Goal: Task Accomplishment & Management: Complete application form

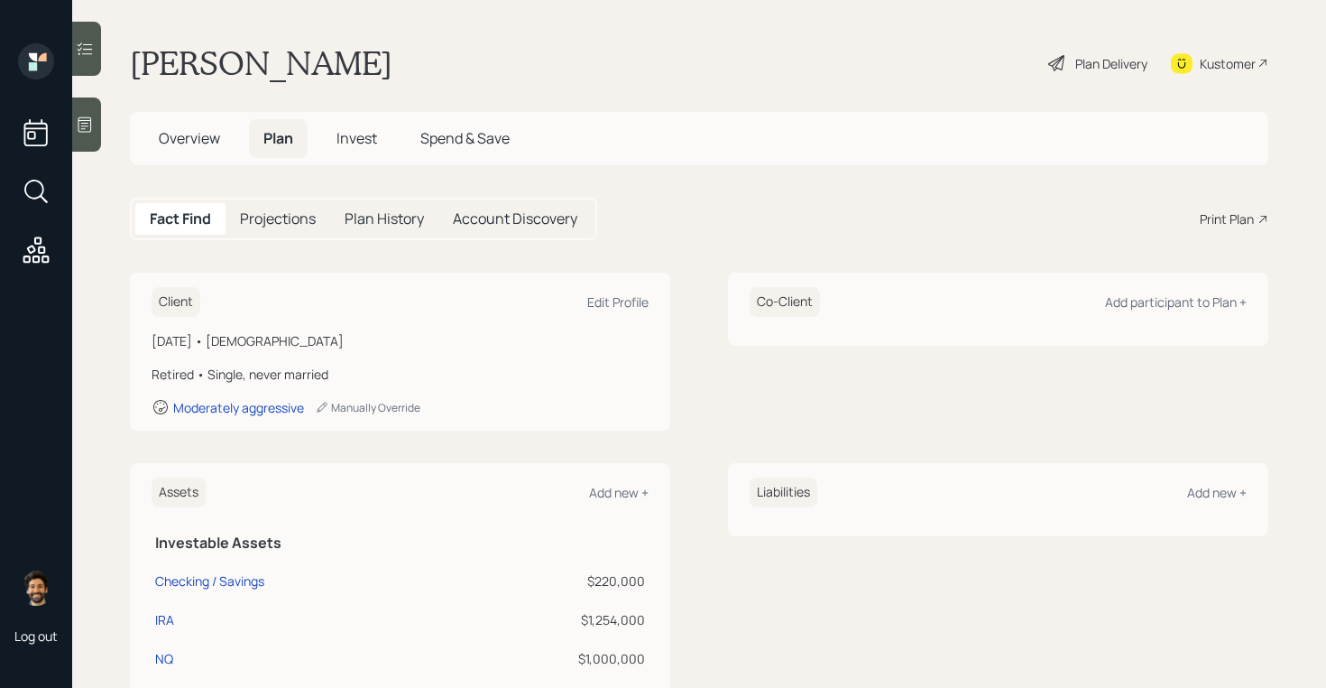
click at [1084, 60] on div "Plan Delivery" at bounding box center [1111, 63] width 72 height 19
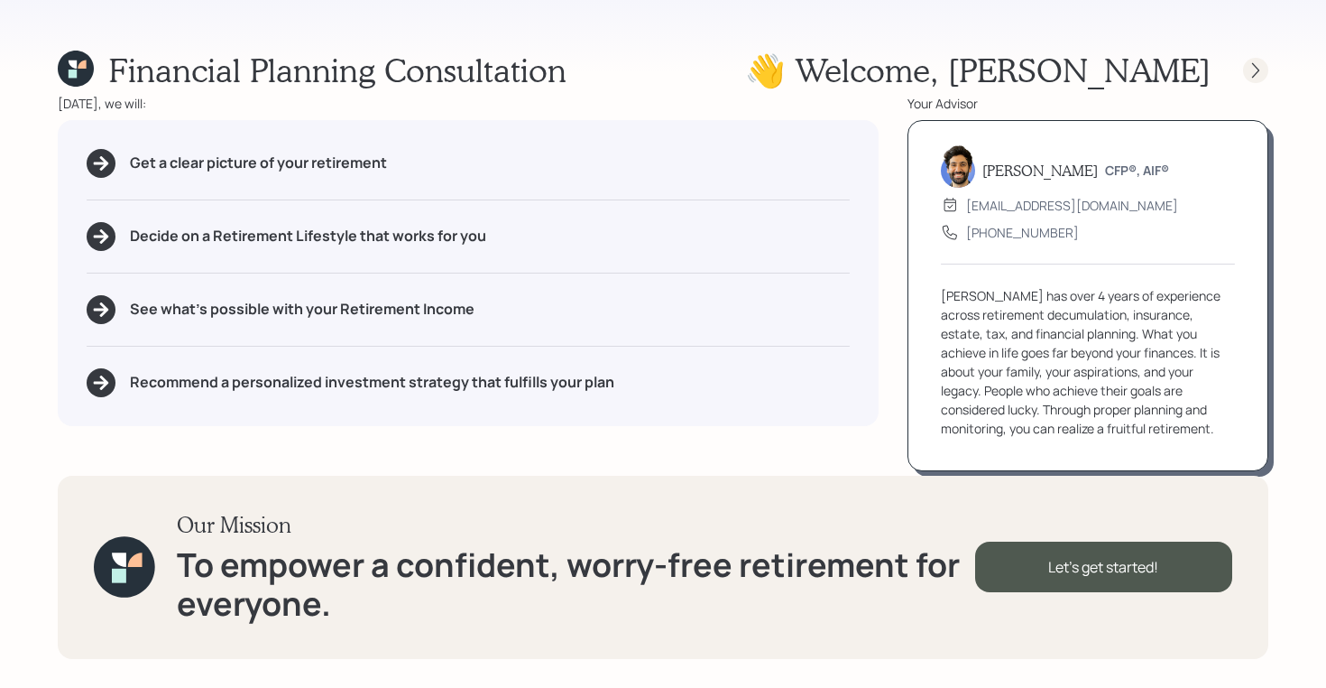
click at [1248, 69] on icon at bounding box center [1256, 70] width 18 height 18
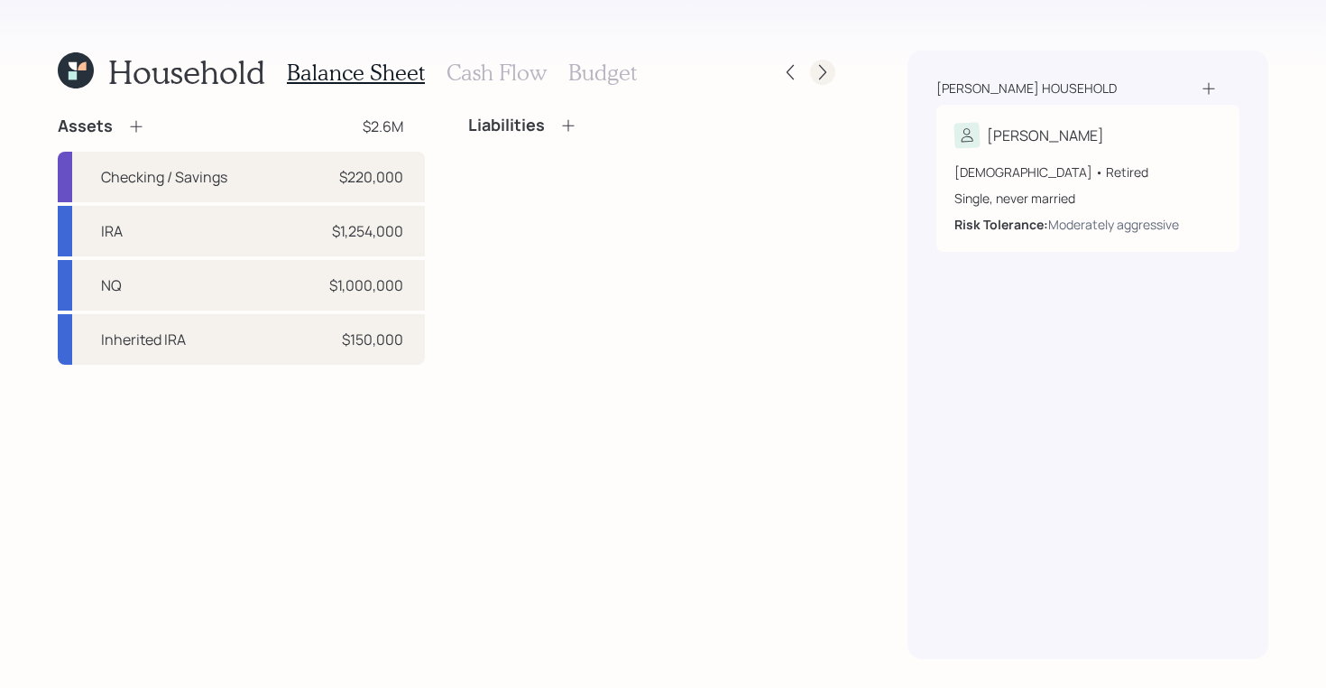
click at [820, 71] on icon at bounding box center [823, 72] width 18 height 18
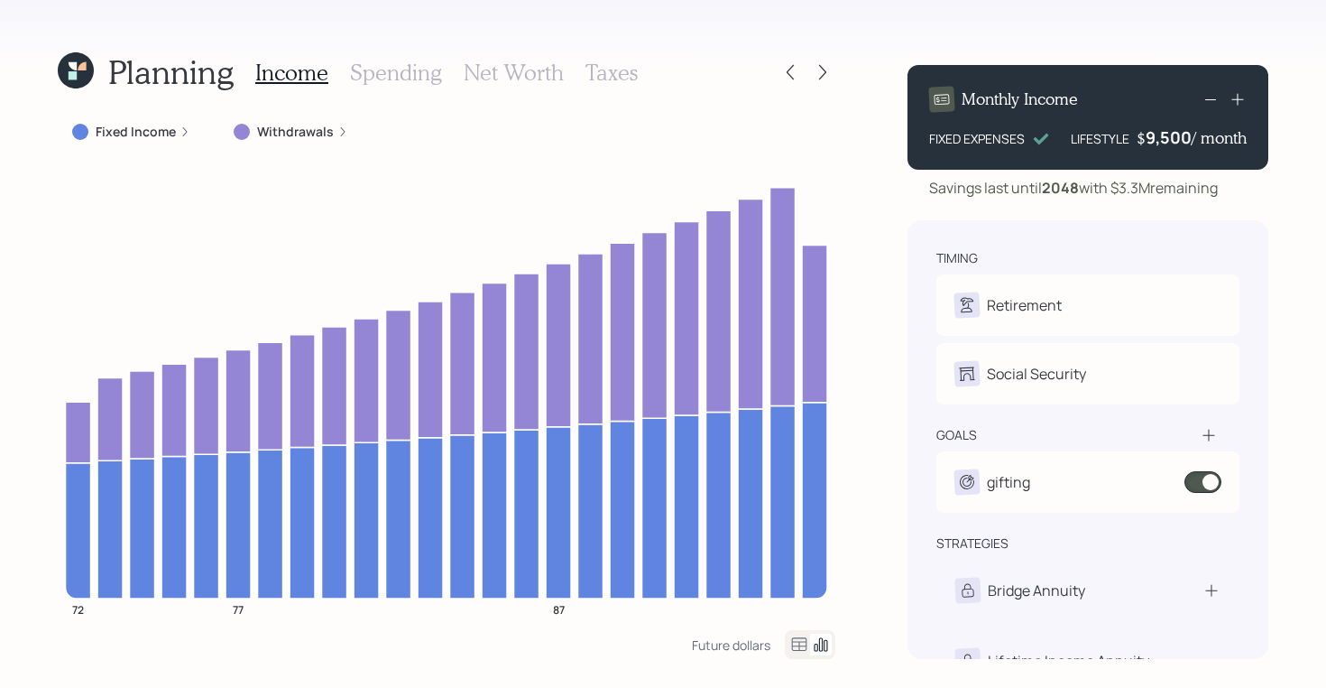
click at [394, 86] on div "Income Spending Net Worth Taxes" at bounding box center [446, 72] width 383 height 43
click at [386, 75] on h3 "Spending" at bounding box center [396, 73] width 92 height 26
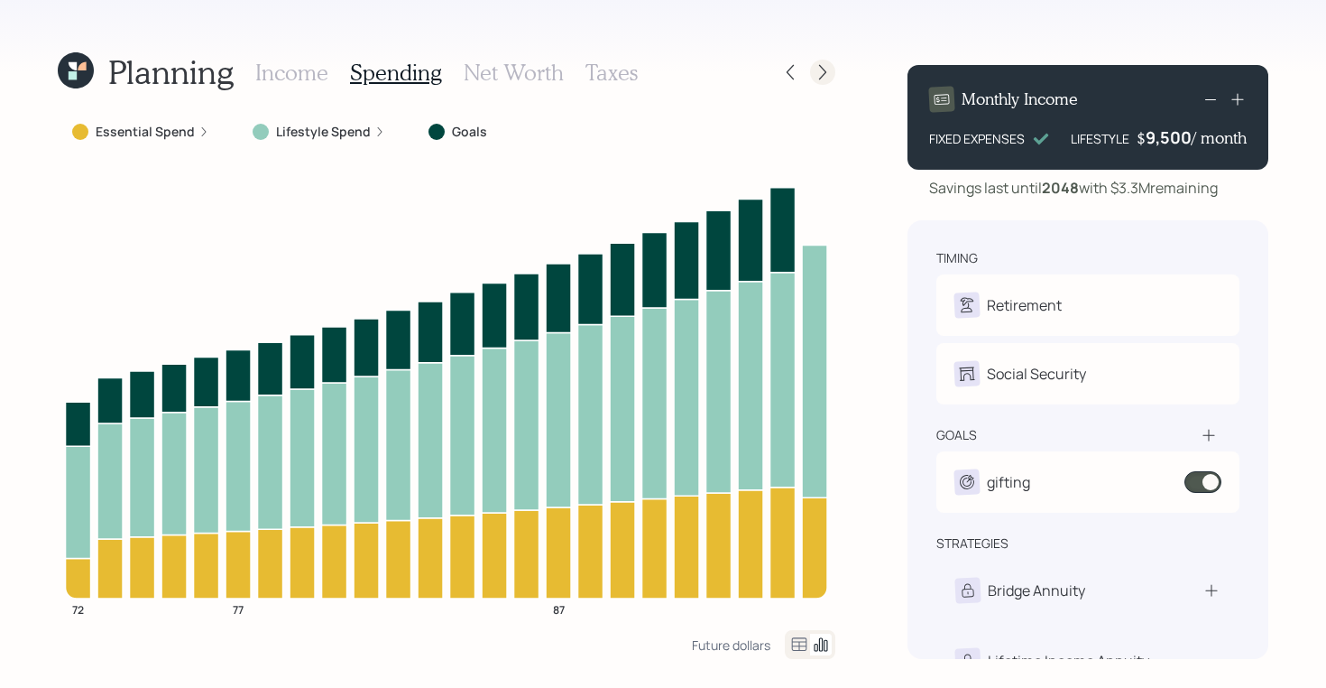
click at [826, 68] on icon at bounding box center [823, 72] width 18 height 18
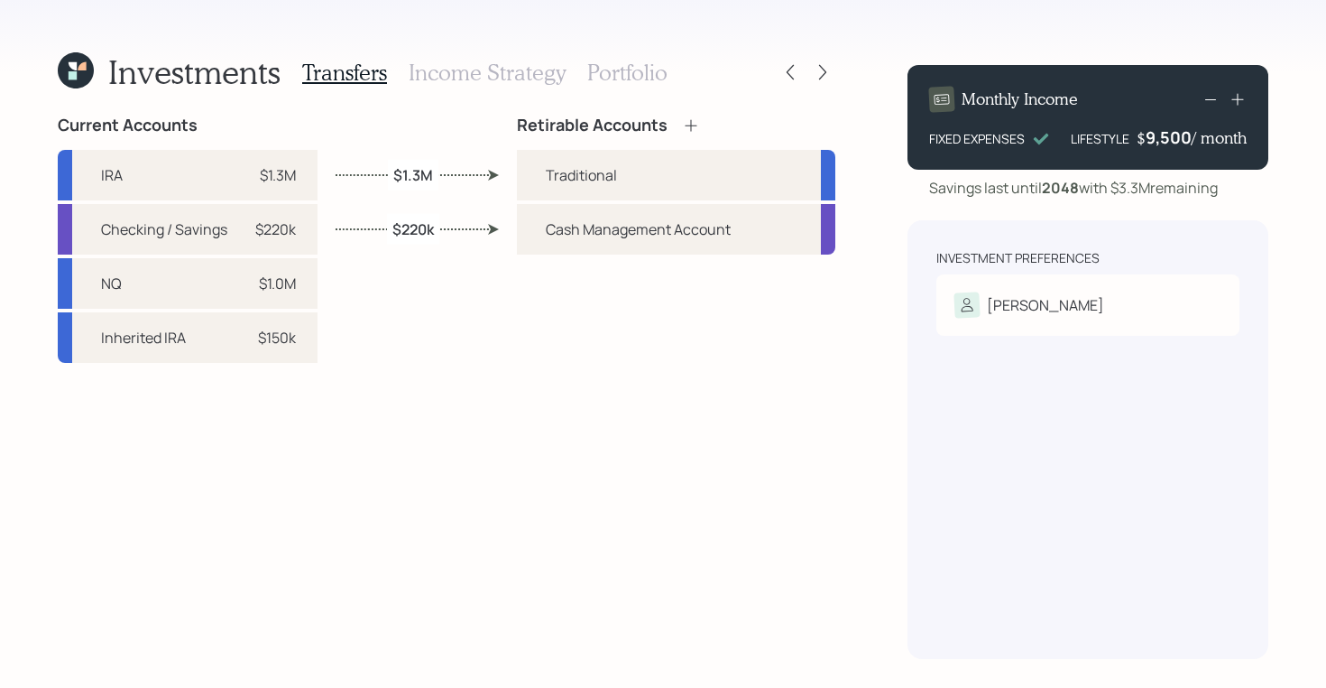
click at [607, 72] on h3 "Portfolio" at bounding box center [627, 73] width 80 height 26
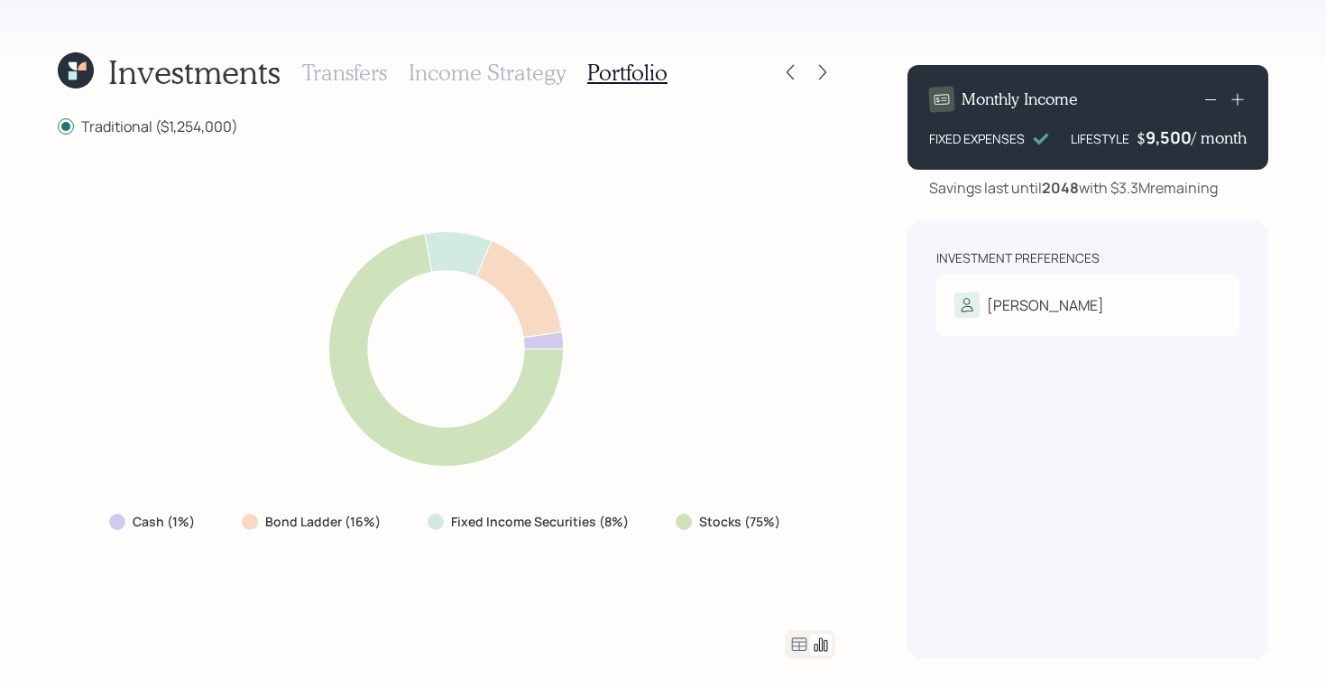
click at [797, 638] on icon at bounding box center [800, 644] width 22 height 22
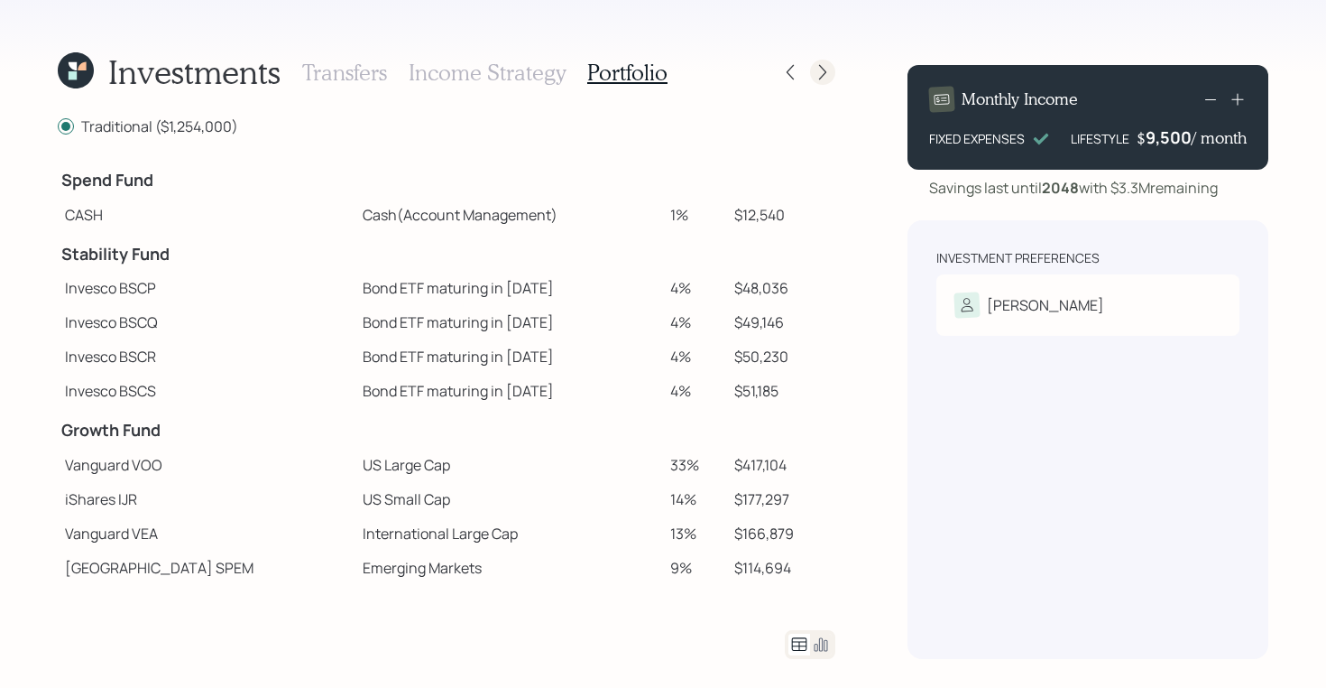
click at [822, 69] on icon at bounding box center [822, 72] width 7 height 15
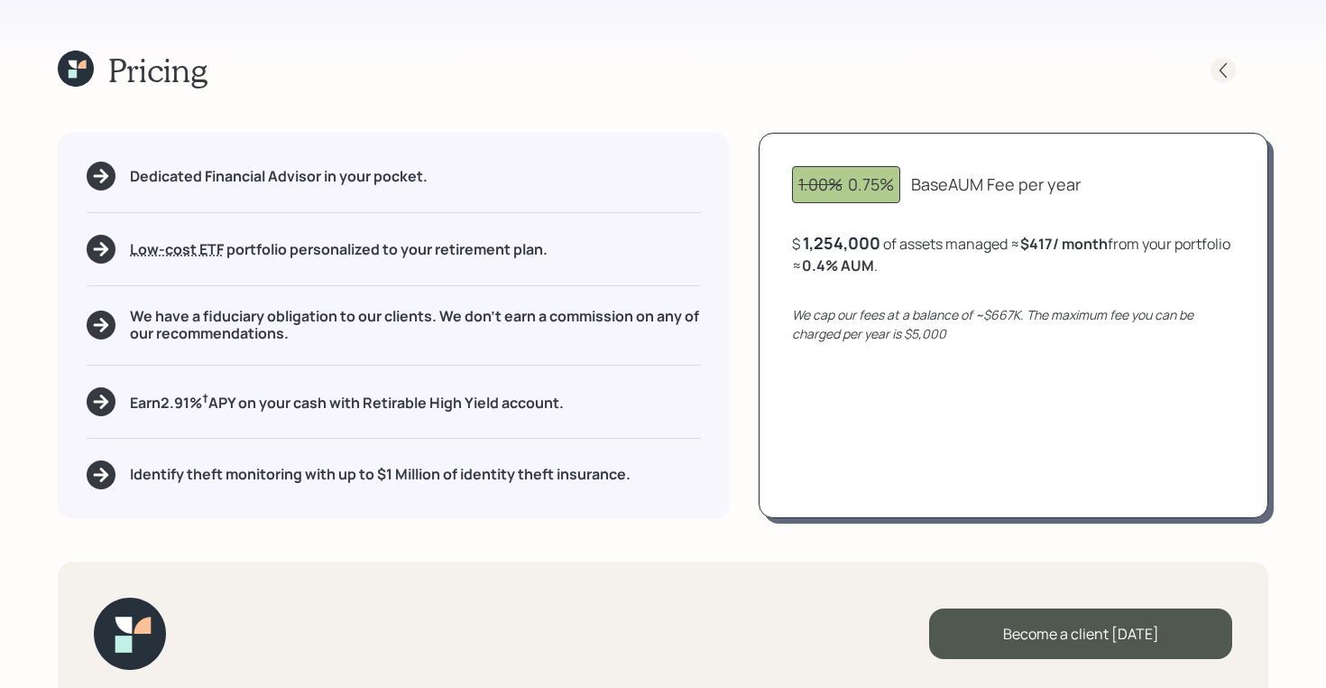
click at [1225, 66] on icon at bounding box center [1223, 70] width 18 height 18
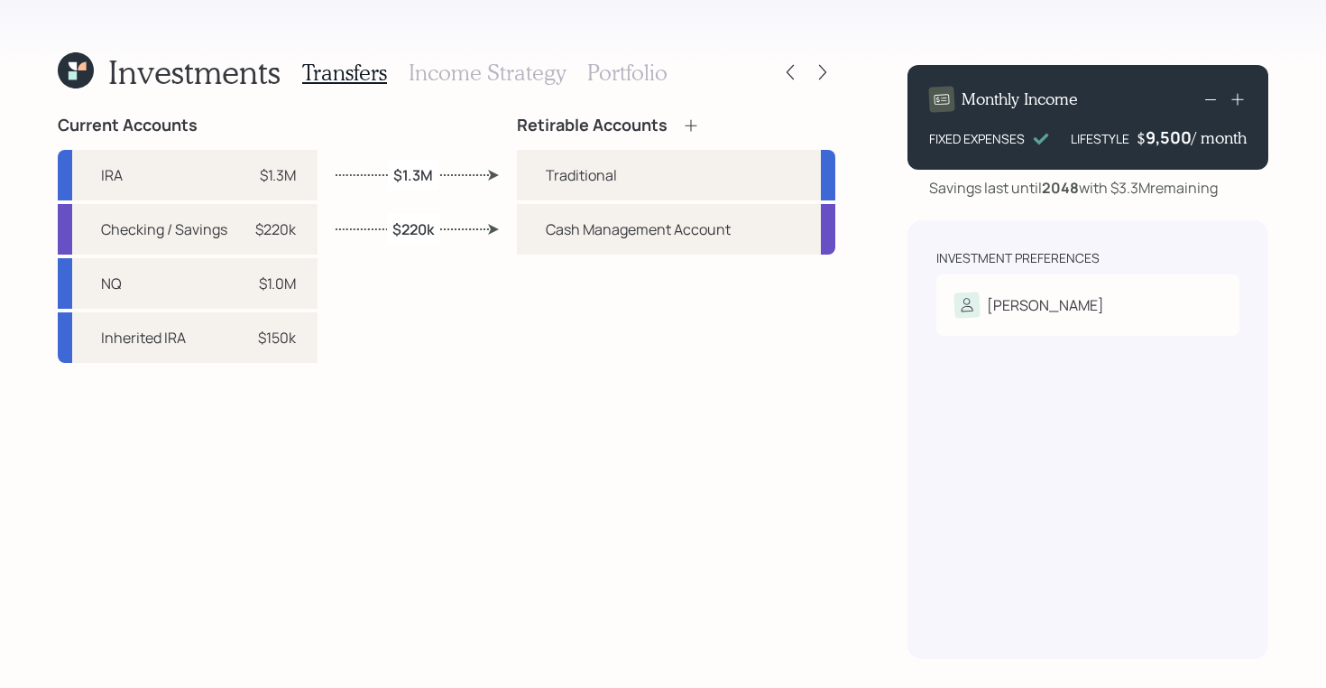
click at [646, 71] on h3 "Portfolio" at bounding box center [627, 73] width 80 height 26
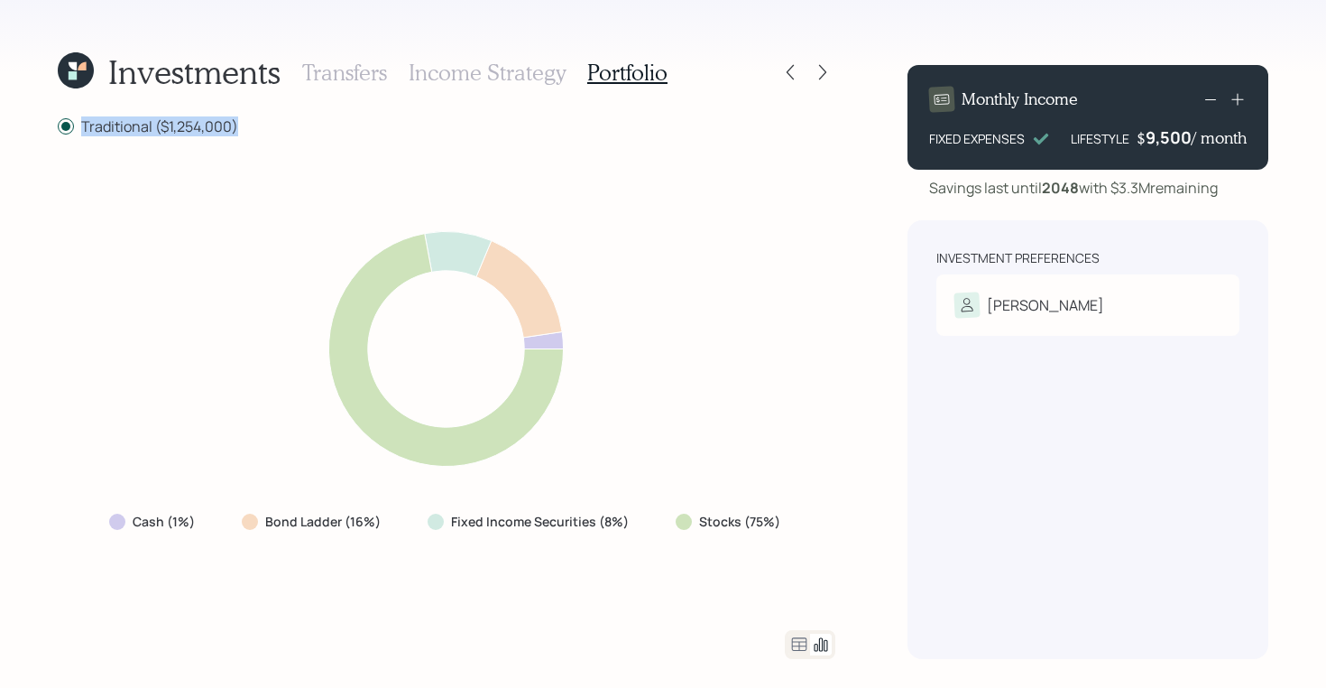
drag, startPoint x: 244, startPoint y: 125, endPoint x: 78, endPoint y: 125, distance: 165.1
click at [78, 125] on div "Traditional ($1,254,000)" at bounding box center [447, 125] width 778 height 21
drag, startPoint x: 267, startPoint y: 526, endPoint x: 379, endPoint y: 523, distance: 111.9
click at [379, 523] on label "Bond Ladder (16%)" at bounding box center [322, 521] width 115 height 18
click at [798, 649] on icon at bounding box center [799, 644] width 15 height 14
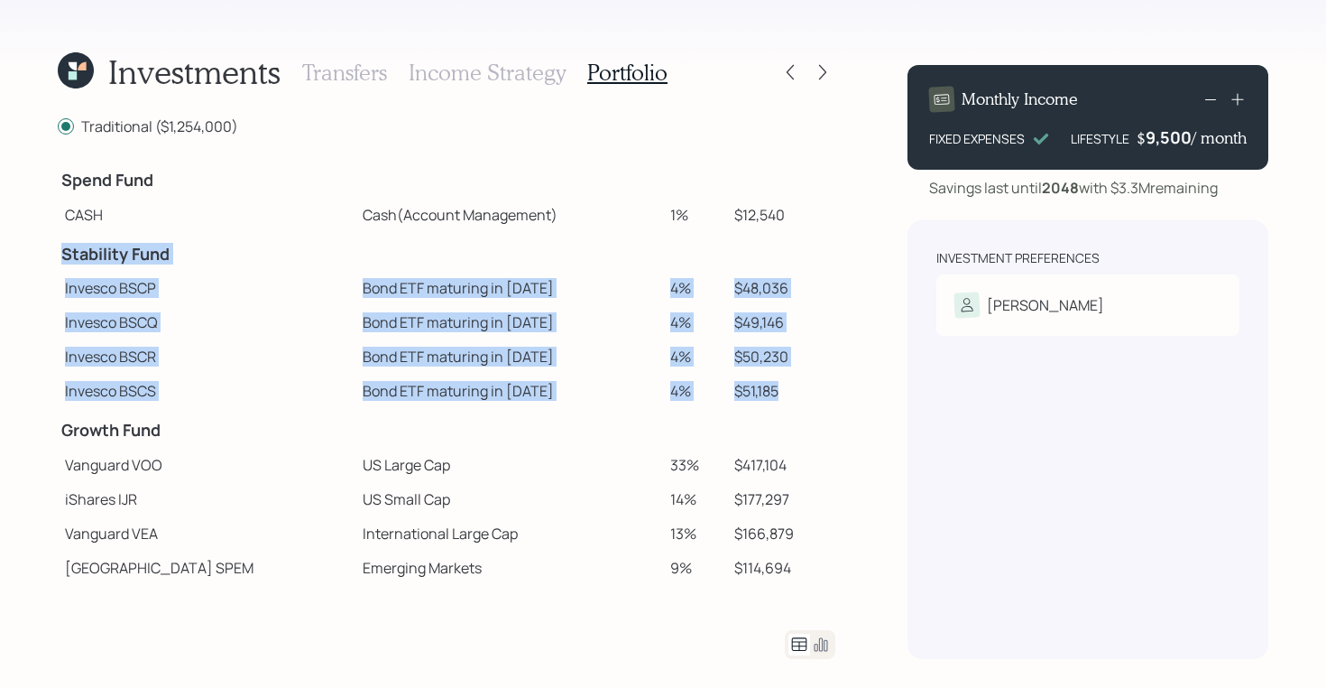
drag, startPoint x: 767, startPoint y: 393, endPoint x: 58, endPoint y: 257, distance: 722.1
click at [58, 257] on tbody "Spend Fund CASH Cash (Account Management) 1% $12,540 Stability Fund Invesco BSC…" at bounding box center [447, 474] width 778 height 632
click at [392, 345] on td "Bond ETF maturing in [DATE]" at bounding box center [509, 356] width 308 height 34
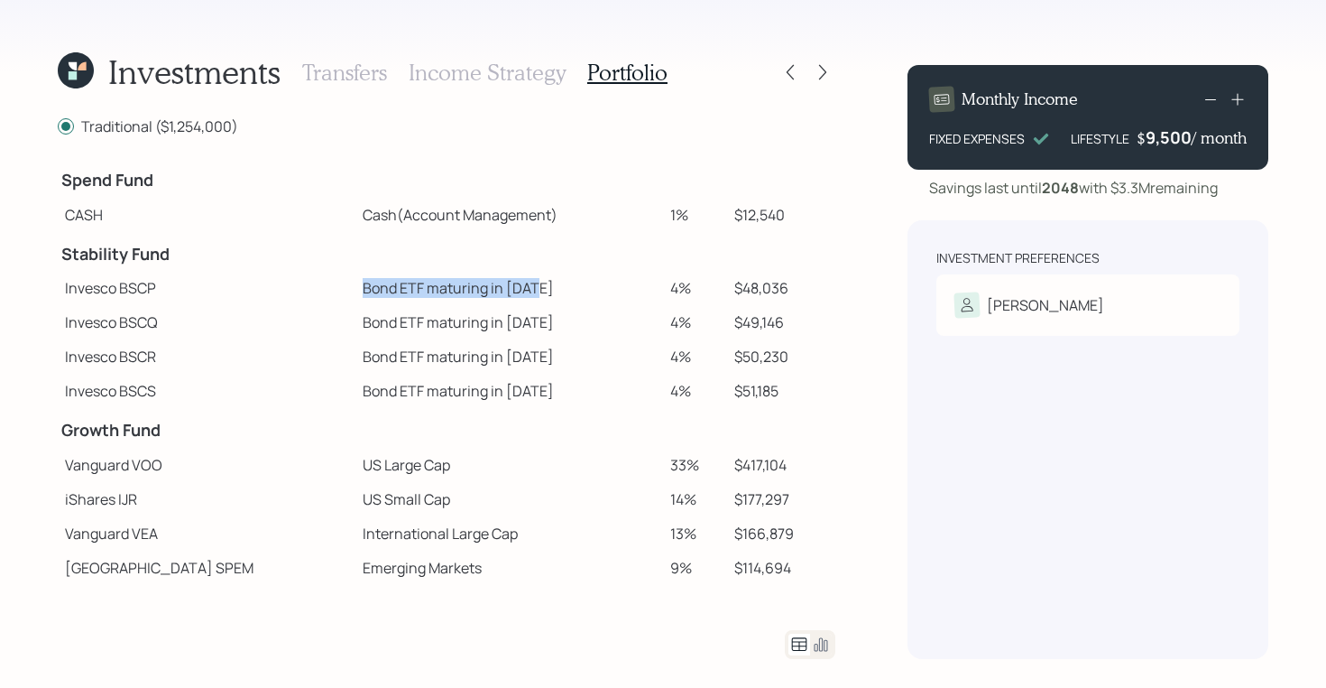
drag, startPoint x: 292, startPoint y: 293, endPoint x: 483, endPoint y: 292, distance: 190.4
click at [483, 292] on td "Bond ETF maturing in [DATE]" at bounding box center [509, 288] width 308 height 34
drag, startPoint x: 295, startPoint y: 318, endPoint x: 492, endPoint y: 323, distance: 196.7
click at [492, 323] on td "Bond ETF maturing in [DATE]" at bounding box center [509, 322] width 308 height 34
click at [468, 358] on td "Bond ETF maturing in [DATE]" at bounding box center [509, 356] width 308 height 34
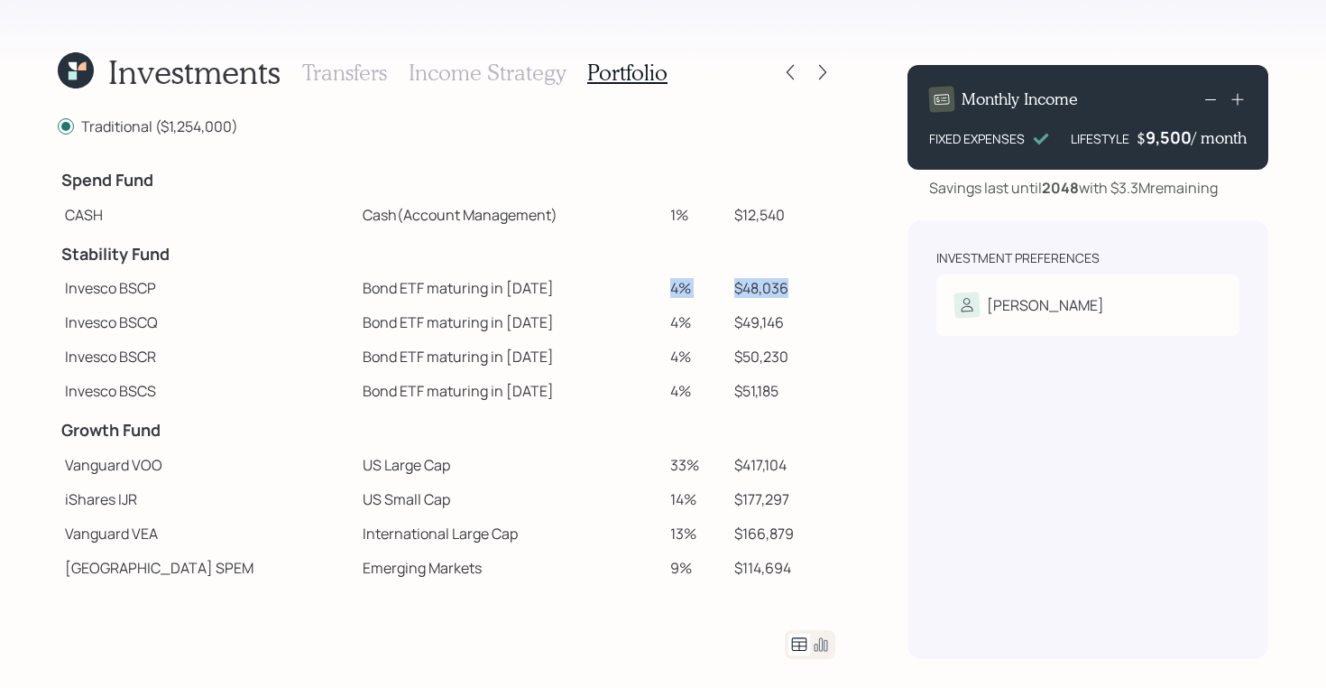
drag, startPoint x: 775, startPoint y: 283, endPoint x: 648, endPoint y: 284, distance: 127.2
click at [648, 284] on tr "Invesco BSCP Bond ETF maturing in 2025 4% $48,036" at bounding box center [447, 288] width 778 height 34
click at [826, 647] on icon at bounding box center [821, 644] width 22 height 22
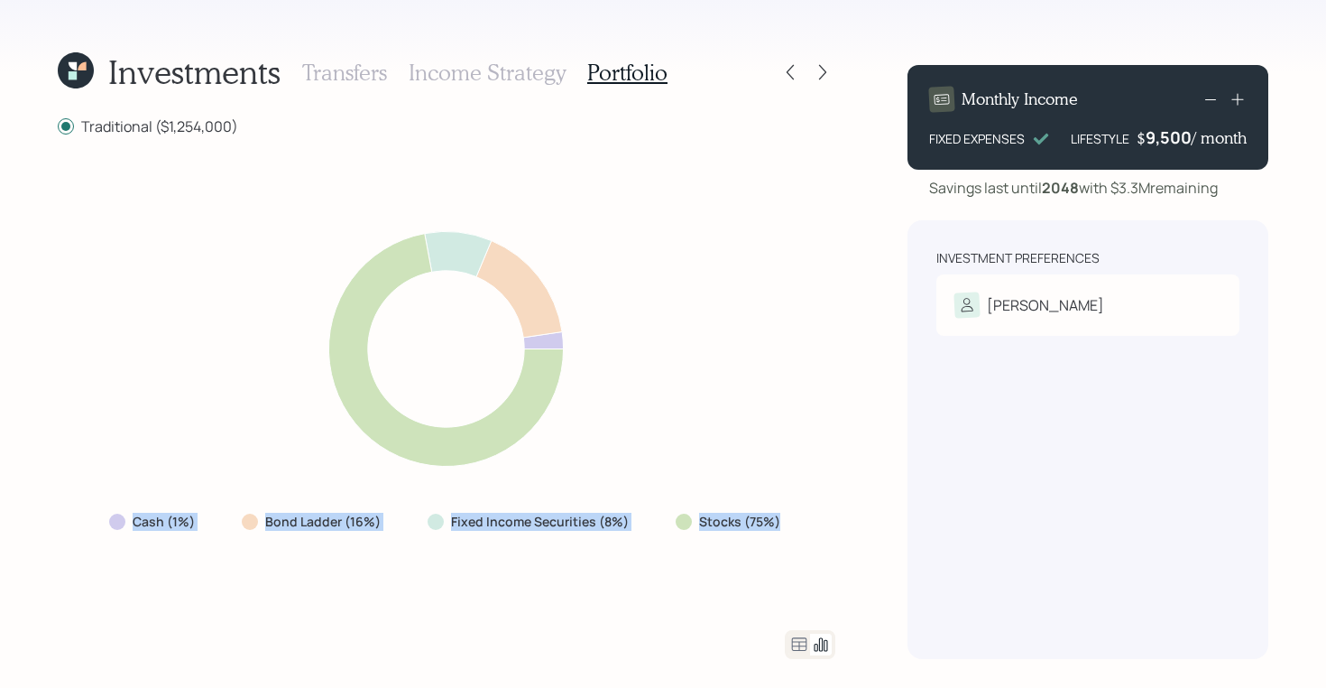
drag, startPoint x: 784, startPoint y: 524, endPoint x: 125, endPoint y: 519, distance: 659.6
click at [125, 519] on div "Cash (1%) Bond Ladder (16%) Fixed Income Securities (8%) Stocks (75%)" at bounding box center [447, 521] width 704 height 32
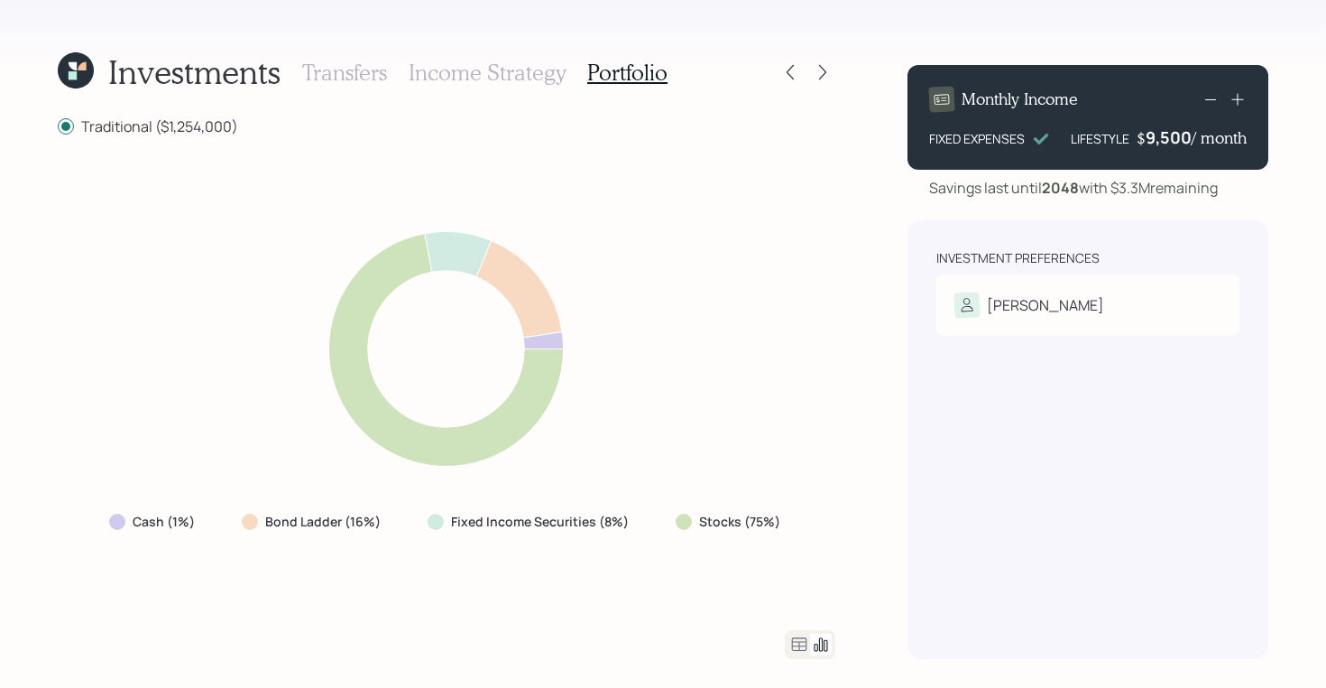
click at [800, 640] on icon at bounding box center [800, 644] width 22 height 22
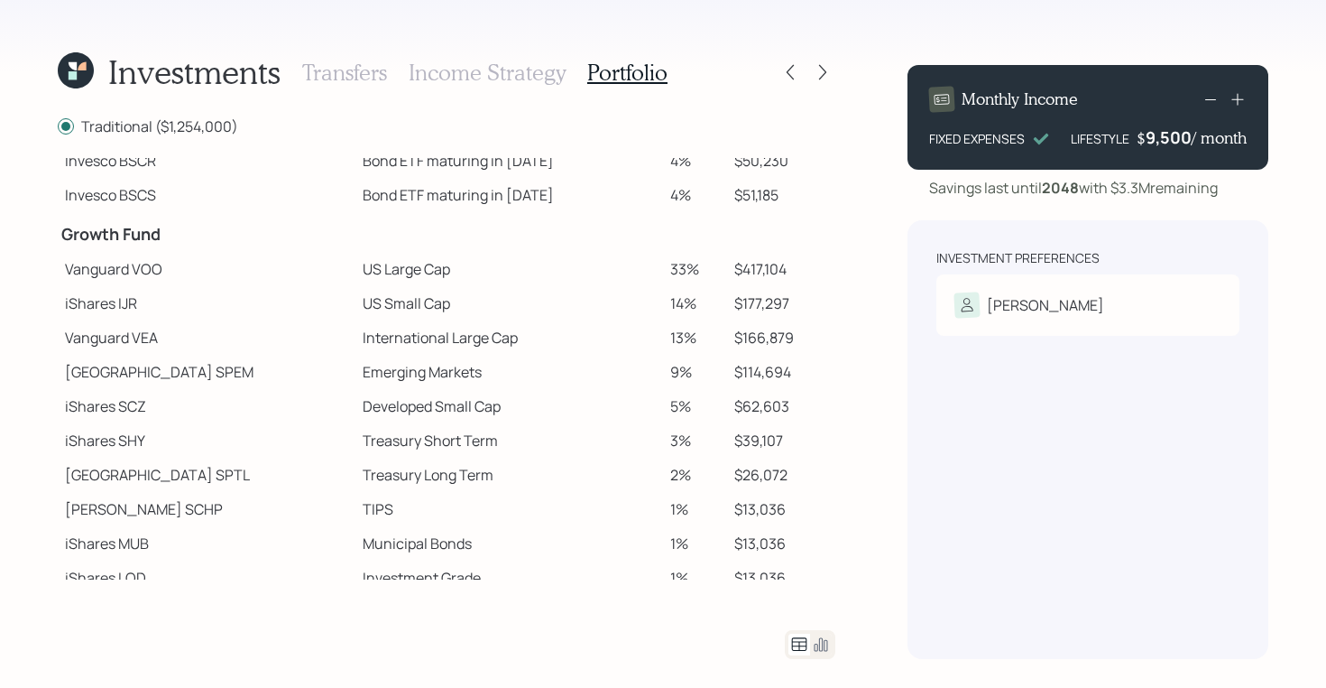
scroll to position [211, 0]
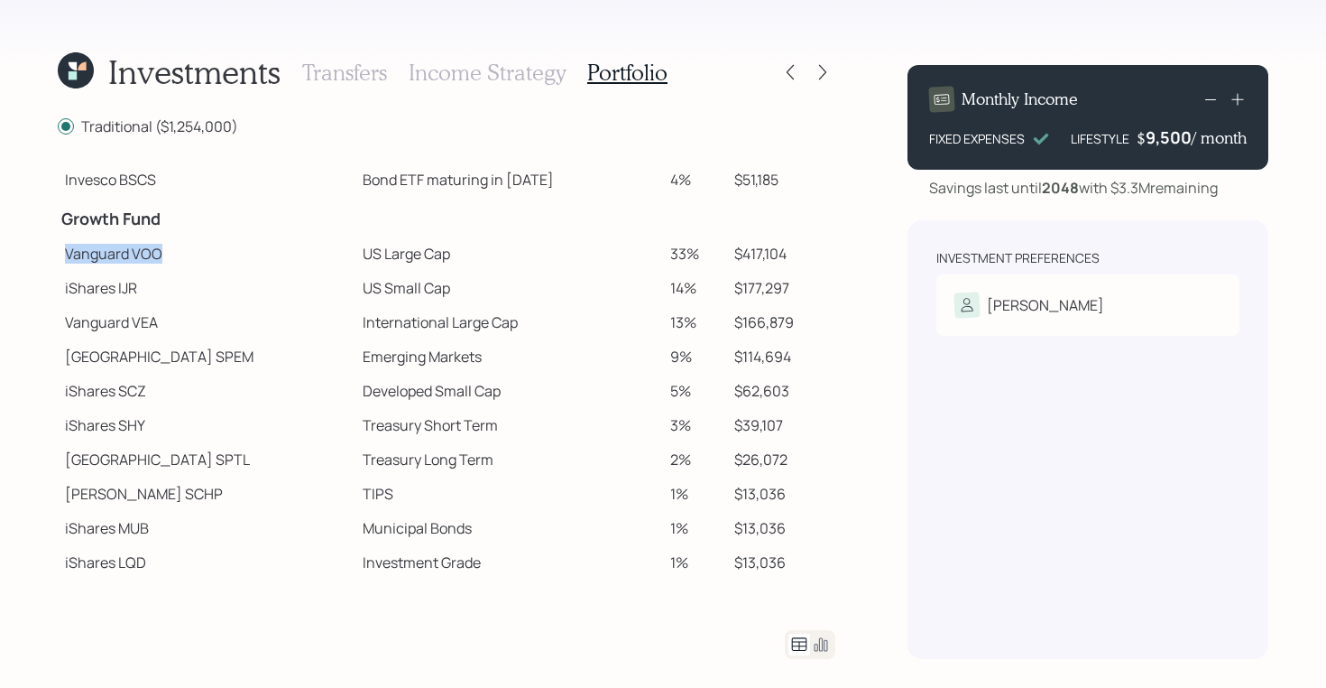
drag, startPoint x: 63, startPoint y: 254, endPoint x: 176, endPoint y: 253, distance: 112.8
click at [176, 253] on td "Vanguard VOO" at bounding box center [207, 253] width 298 height 34
drag, startPoint x: 66, startPoint y: 254, endPoint x: 396, endPoint y: 255, distance: 330.2
click at [396, 255] on tr "Vanguard VOO US Large Cap 33% $417,104" at bounding box center [447, 253] width 778 height 34
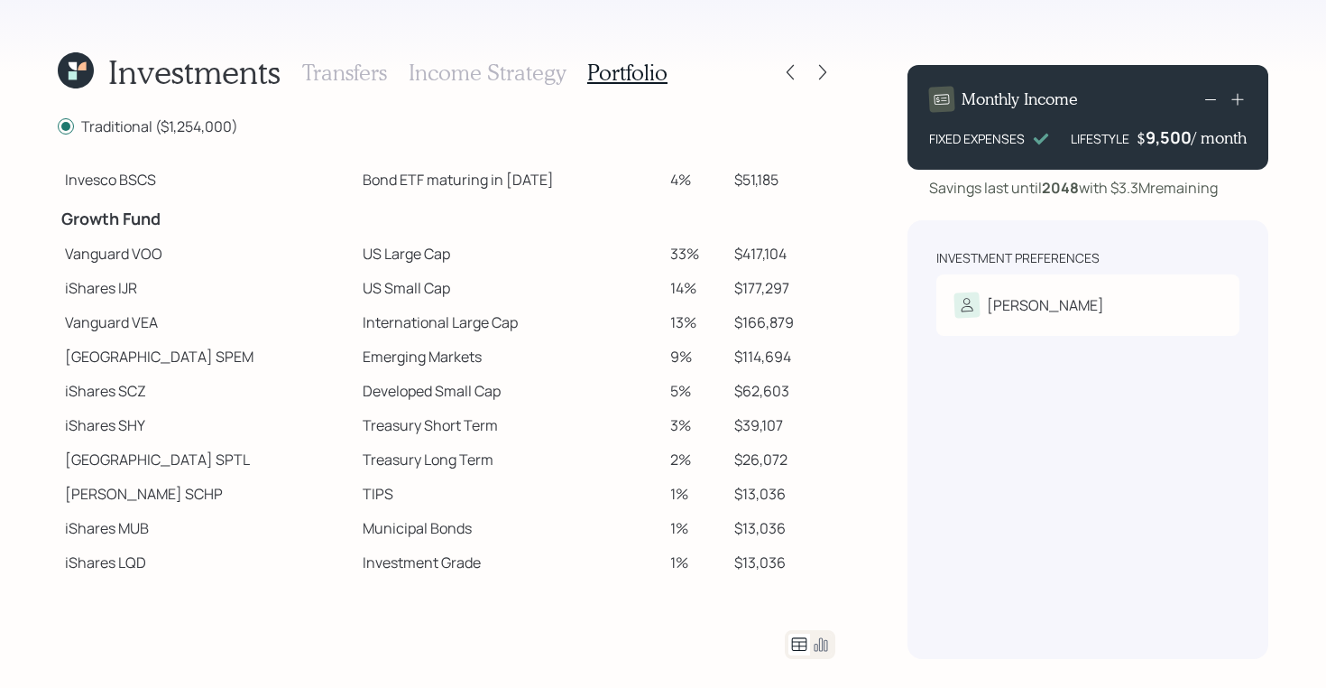
drag, startPoint x: 298, startPoint y: 284, endPoint x: 405, endPoint y: 296, distance: 108.0
click at [405, 296] on td "US Small Cap" at bounding box center [509, 288] width 308 height 34
drag, startPoint x: 289, startPoint y: 323, endPoint x: 488, endPoint y: 323, distance: 199.4
click at [488, 323] on td "International Large Cap" at bounding box center [509, 322] width 308 height 34
click at [693, 198] on td at bounding box center [694, 217] width 63 height 40
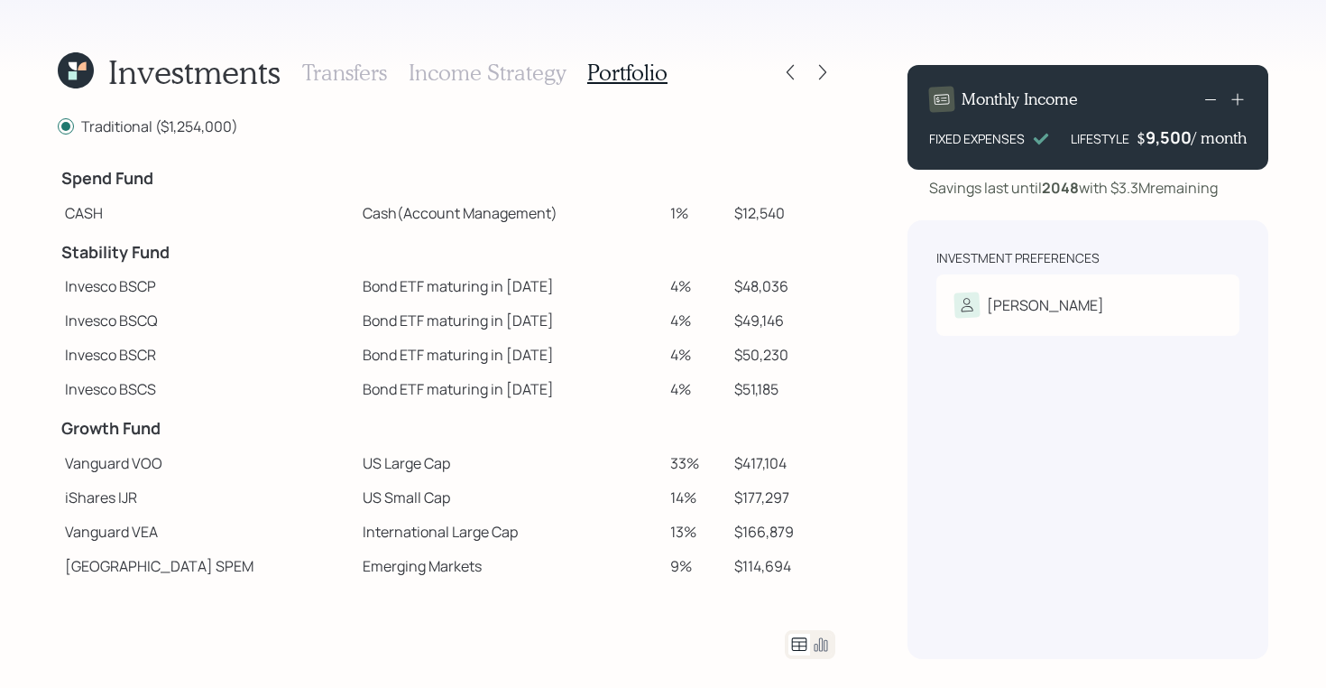
scroll to position [0, 0]
drag, startPoint x: 773, startPoint y: 288, endPoint x: 291, endPoint y: 295, distance: 481.9
click at [291, 295] on tr "Invesco BSCP Bond ETF maturing in 2025 4% $48,036" at bounding box center [447, 288] width 778 height 34
click at [596, 431] on td at bounding box center [509, 428] width 308 height 40
drag, startPoint x: 776, startPoint y: 289, endPoint x: 283, endPoint y: 287, distance: 492.6
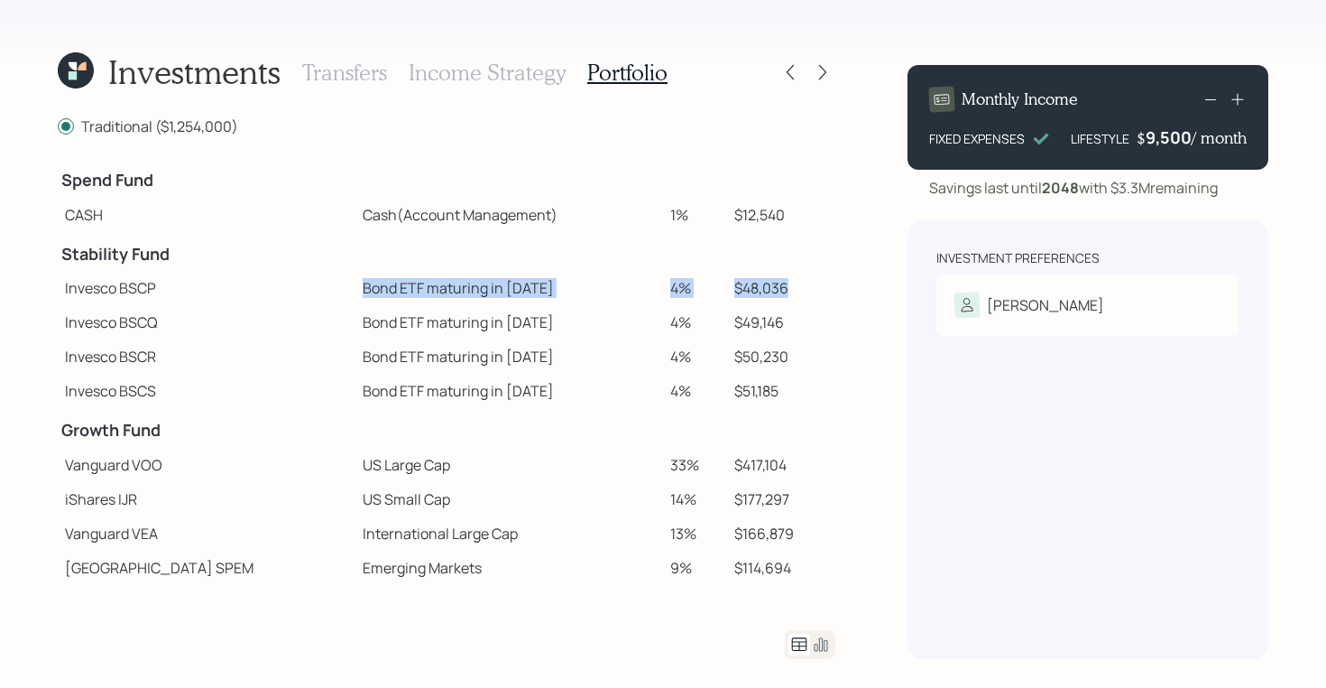
click at [283, 287] on tr "Invesco BSCP Bond ETF maturing in 2025 4% $48,036" at bounding box center [447, 288] width 778 height 34
click at [355, 293] on td "Bond ETF maturing in [DATE]" at bounding box center [509, 288] width 308 height 34
click at [355, 288] on td "Bond ETF maturing in [DATE]" at bounding box center [509, 288] width 308 height 34
drag, startPoint x: 121, startPoint y: 290, endPoint x: 162, endPoint y: 288, distance: 41.5
click at [162, 288] on td "Invesco BSCP" at bounding box center [207, 288] width 298 height 34
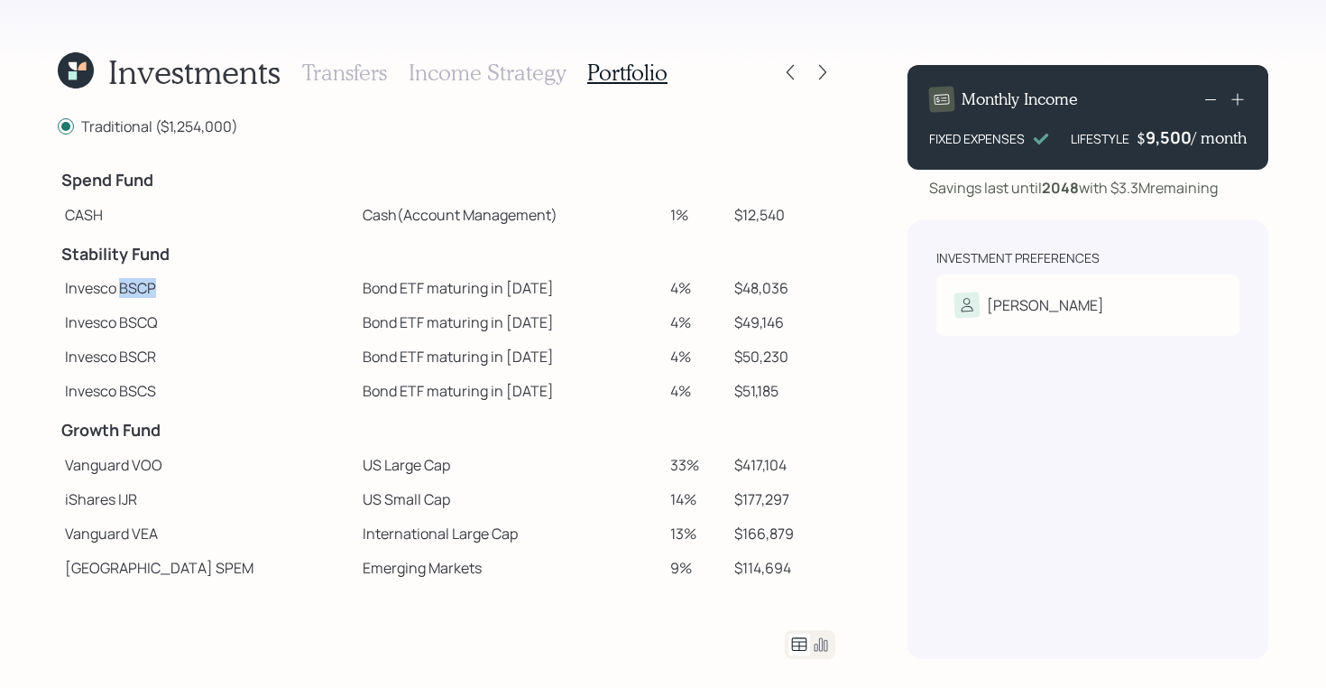
click at [162, 288] on td "Invesco BSCP" at bounding box center [207, 288] width 298 height 34
drag, startPoint x: 117, startPoint y: 286, endPoint x: 160, endPoint y: 289, distance: 42.5
click at [160, 289] on td "Invesco BSCP" at bounding box center [207, 288] width 298 height 34
drag, startPoint x: 122, startPoint y: 288, endPoint x: 156, endPoint y: 288, distance: 34.3
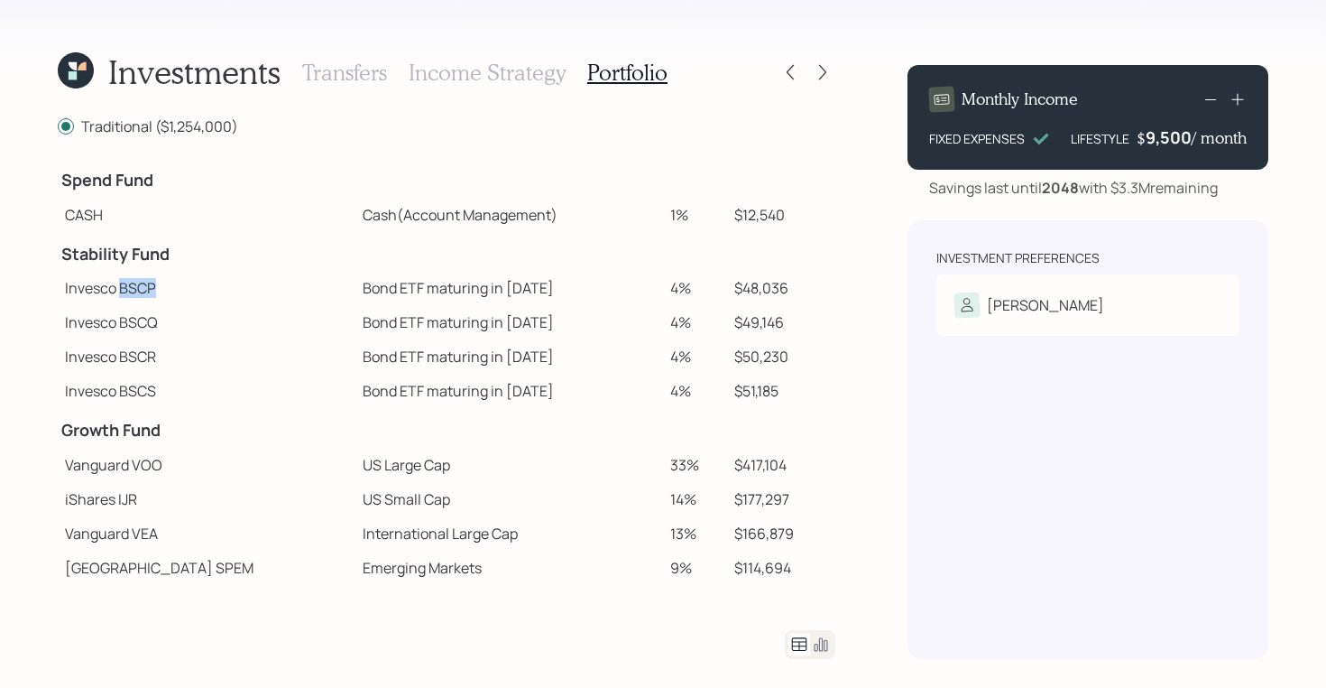
click at [156, 288] on td "Invesco BSCP" at bounding box center [207, 288] width 298 height 34
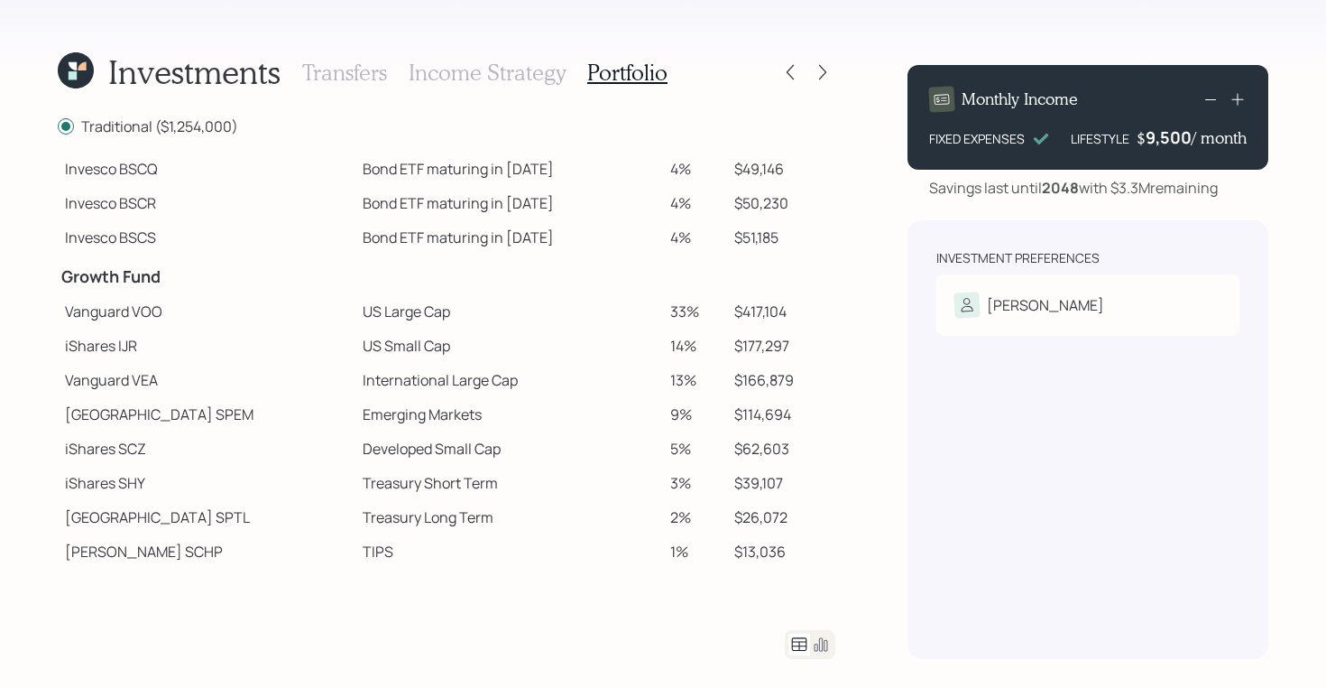
scroll to position [166, 0]
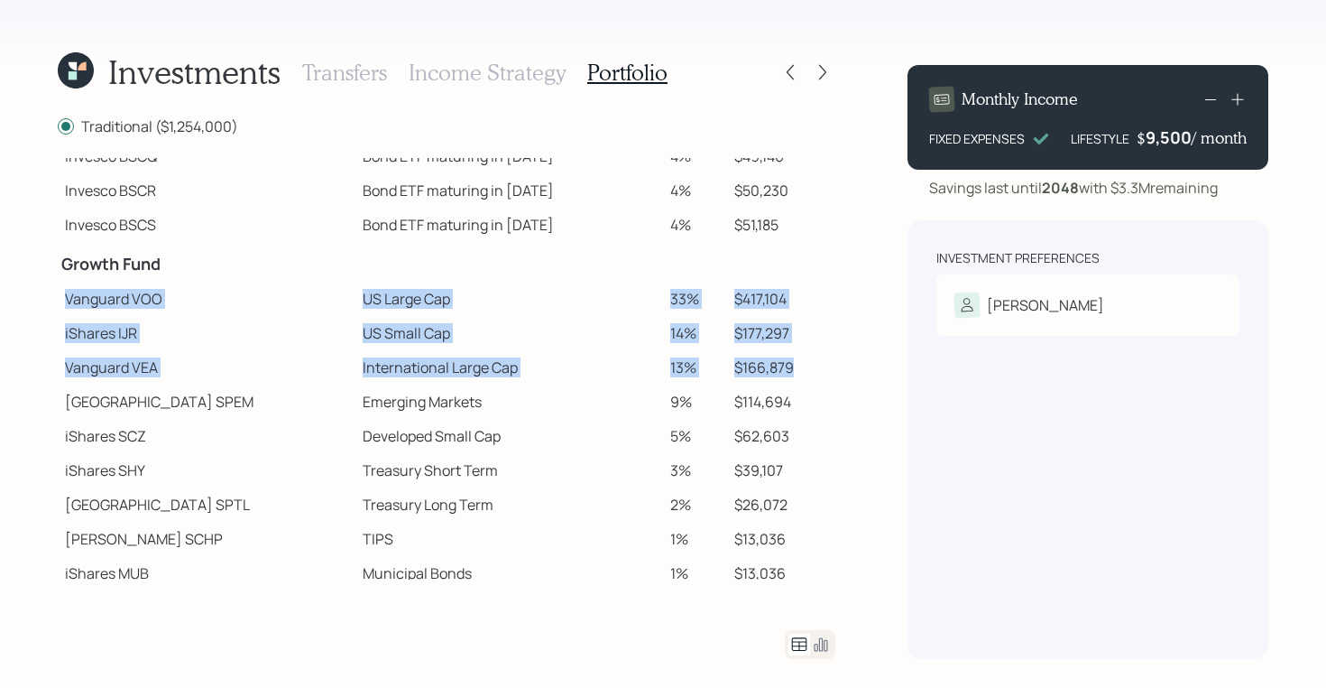
drag, startPoint x: 62, startPoint y: 298, endPoint x: 787, endPoint y: 370, distance: 728.1
click at [787, 370] on tbody "Spend Fund CASH Cash (Account Management) 1% $12,540 Stability Fund Invesco BSC…" at bounding box center [447, 308] width 778 height 632
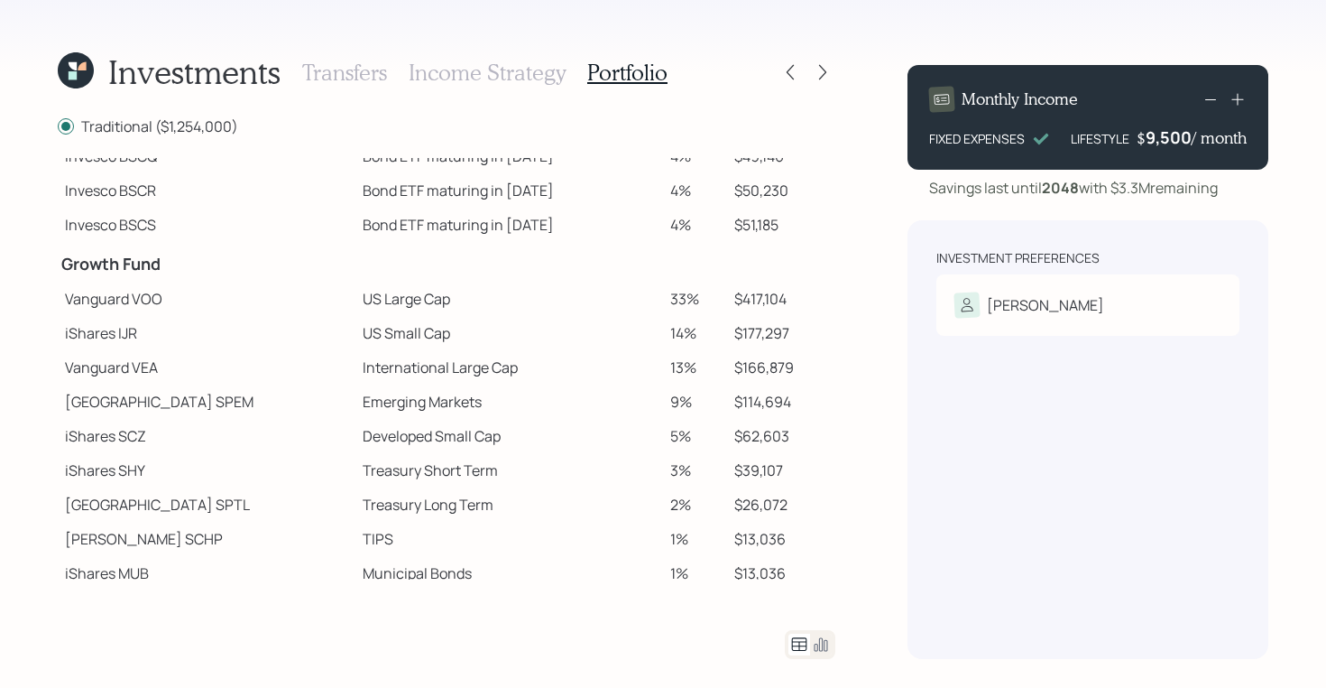
click at [818, 643] on icon at bounding box center [821, 644] width 22 height 22
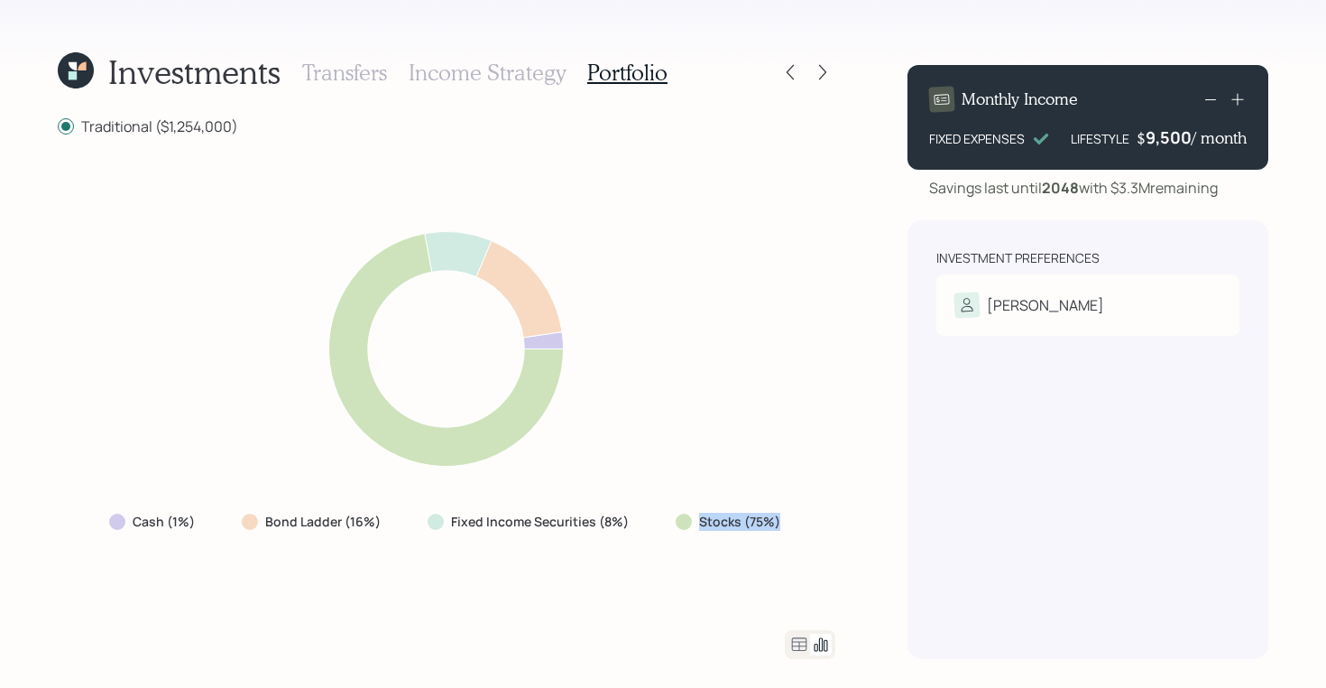
drag, startPoint x: 784, startPoint y: 517, endPoint x: 678, endPoint y: 515, distance: 106.5
click at [678, 515] on div "Stocks (75%)" at bounding box center [729, 521] width 137 height 32
click at [683, 516] on div at bounding box center [684, 521] width 16 height 16
drag, startPoint x: 628, startPoint y: 523, endPoint x: 270, endPoint y: 513, distance: 358.3
click at [270, 513] on div "Cash (1%) Bond Ladder (16%) Fixed Income Securities (8%) Stocks (75%)" at bounding box center [447, 521] width 704 height 32
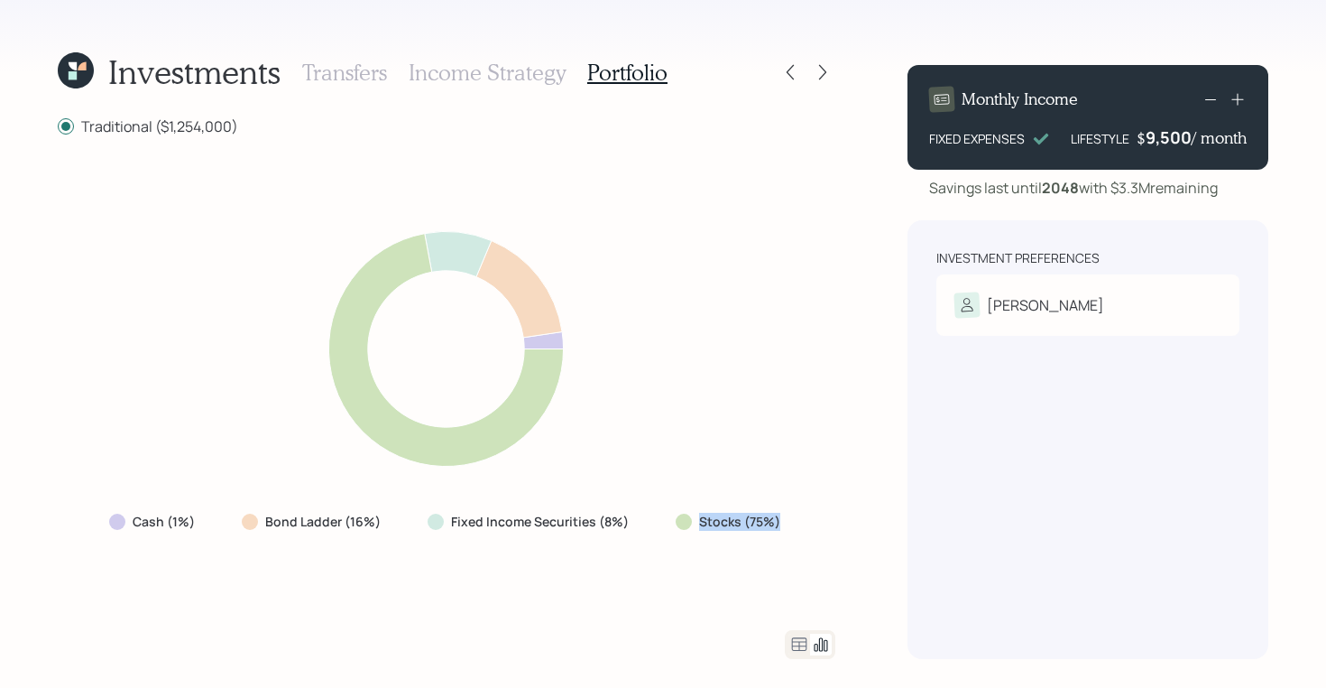
drag, startPoint x: 684, startPoint y: 524, endPoint x: 790, endPoint y: 524, distance: 106.5
click at [790, 524] on div "Stocks (75%)" at bounding box center [729, 521] width 137 height 32
click at [794, 645] on icon at bounding box center [799, 644] width 15 height 14
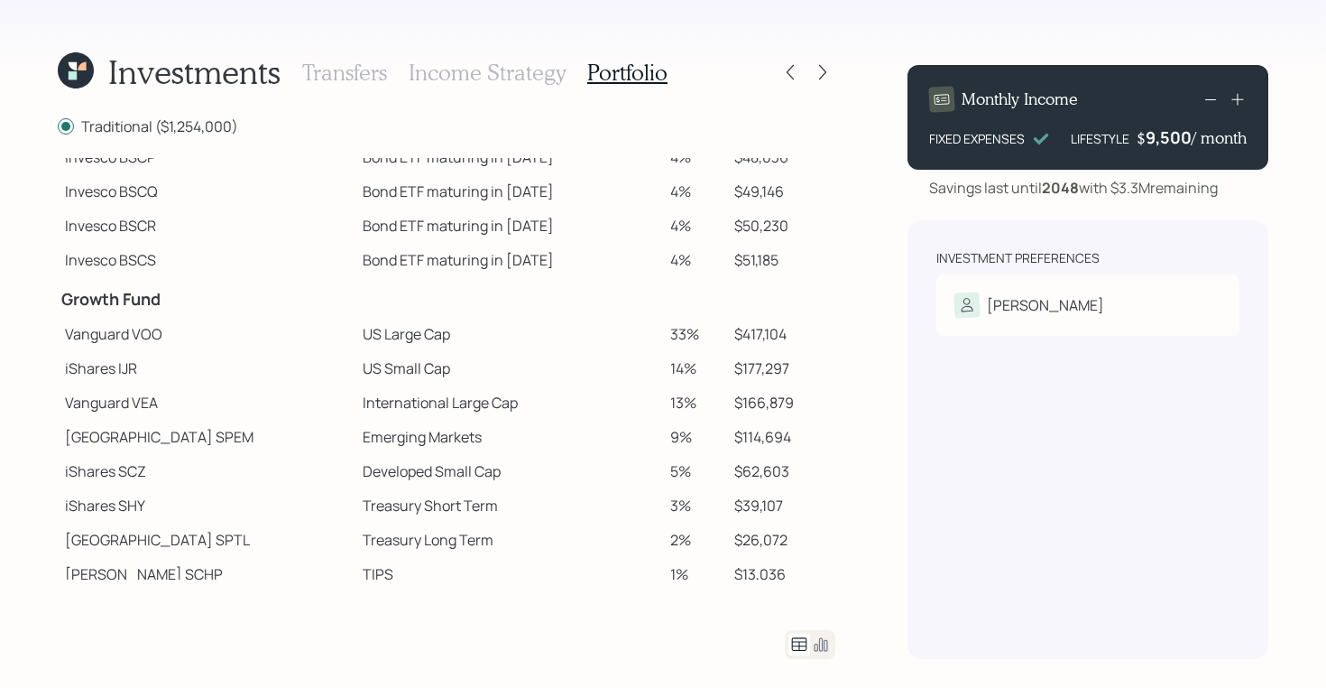
scroll to position [136, 0]
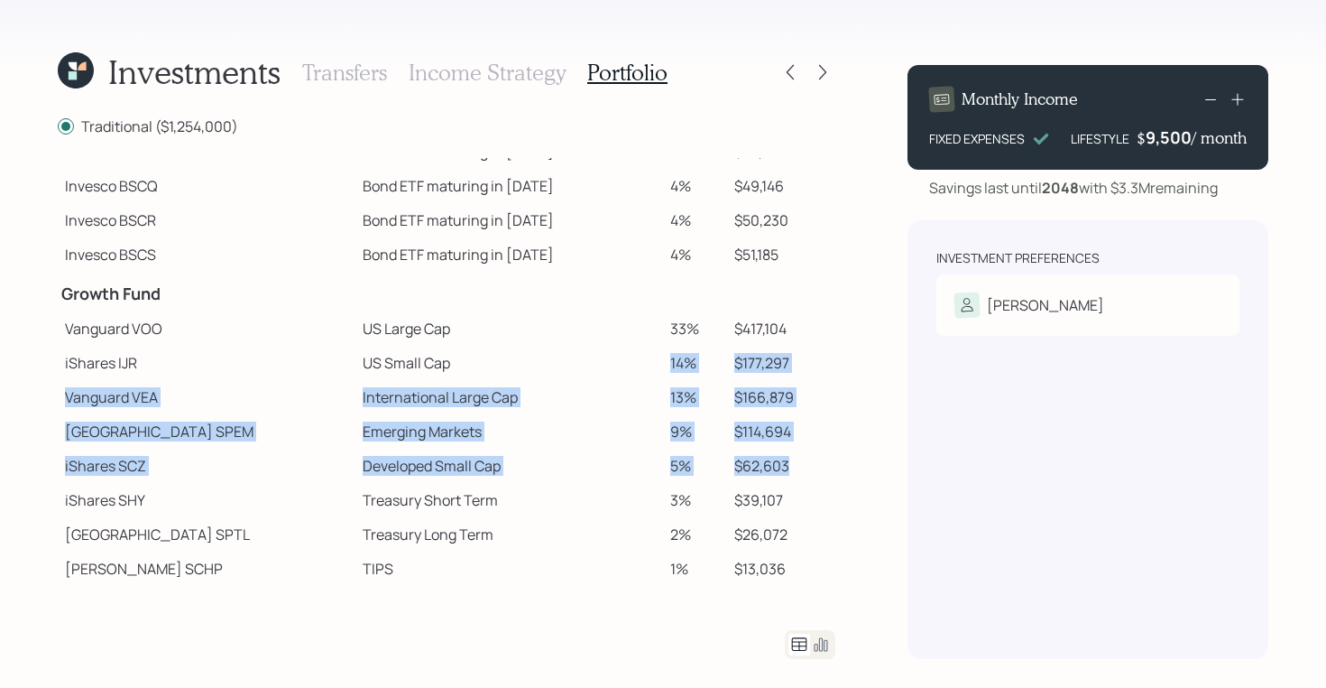
drag, startPoint x: 776, startPoint y: 466, endPoint x: 353, endPoint y: 360, distance: 436.1
click at [353, 360] on tbody "Spend Fund CASH Cash (Account Management) 1% $12,540 Stability Fund Invesco BSC…" at bounding box center [447, 338] width 778 height 632
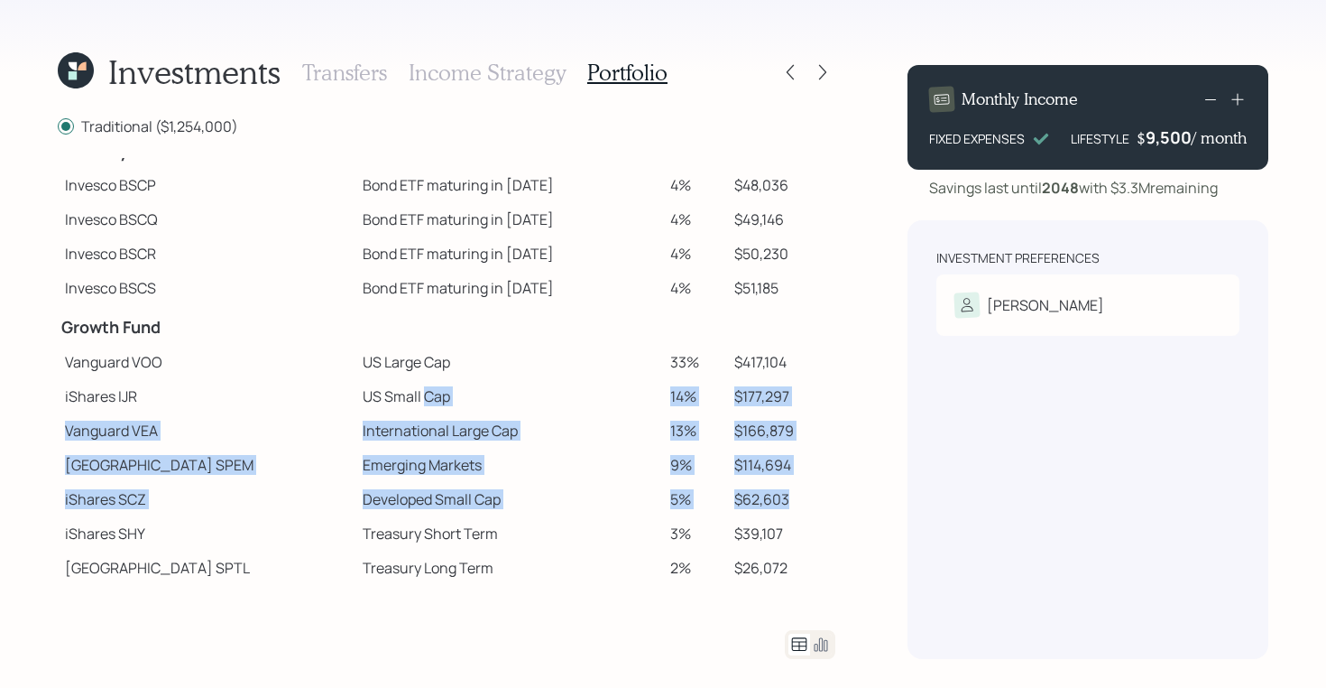
scroll to position [100, 0]
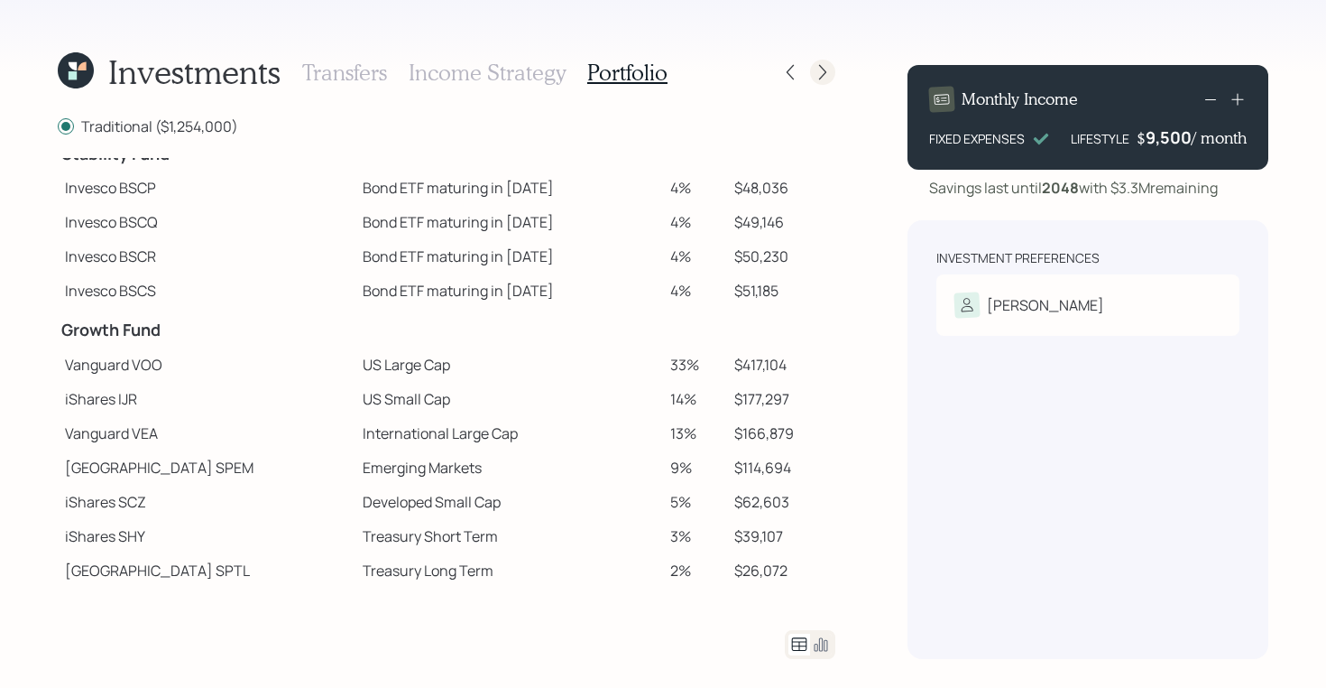
click at [826, 64] on icon at bounding box center [823, 72] width 18 height 18
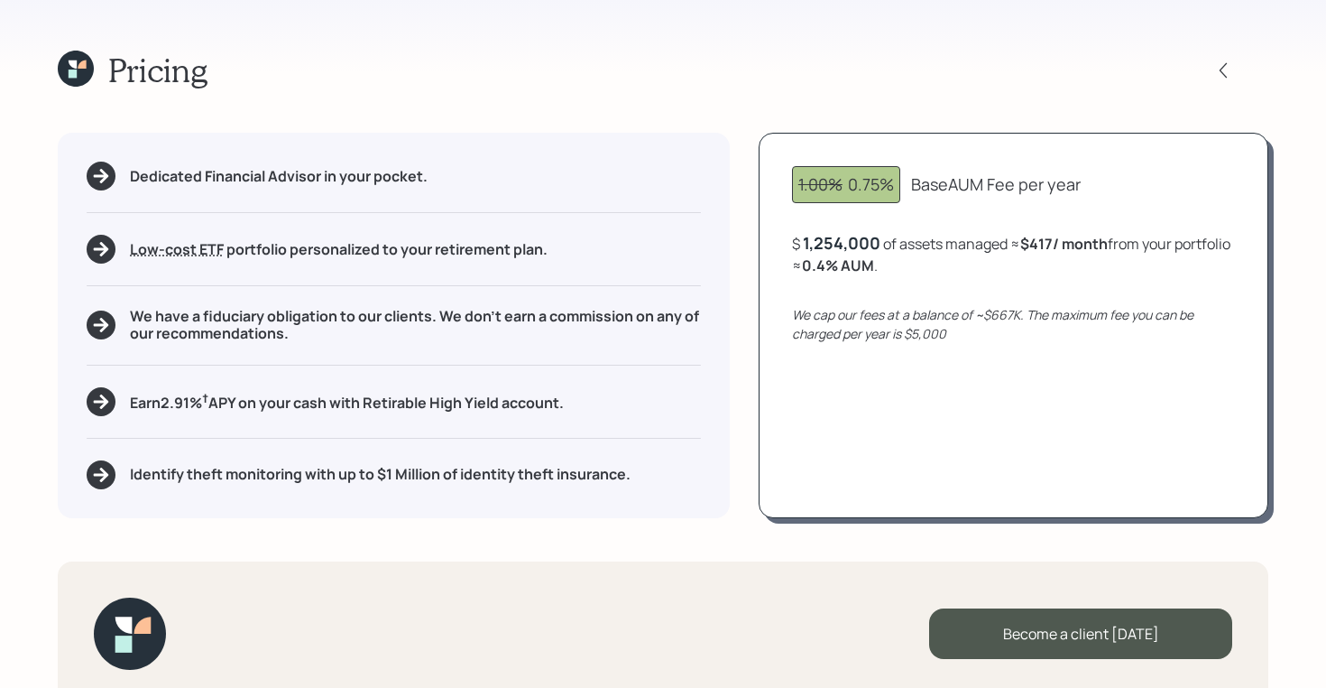
click at [856, 180] on div "1.00% 0.75%" at bounding box center [846, 184] width 96 height 24
drag, startPoint x: 847, startPoint y: 180, endPoint x: 1084, endPoint y: 188, distance: 236.5
click at [1084, 188] on div "1.00% 0.75% Base AUM Fee per year" at bounding box center [1013, 184] width 443 height 37
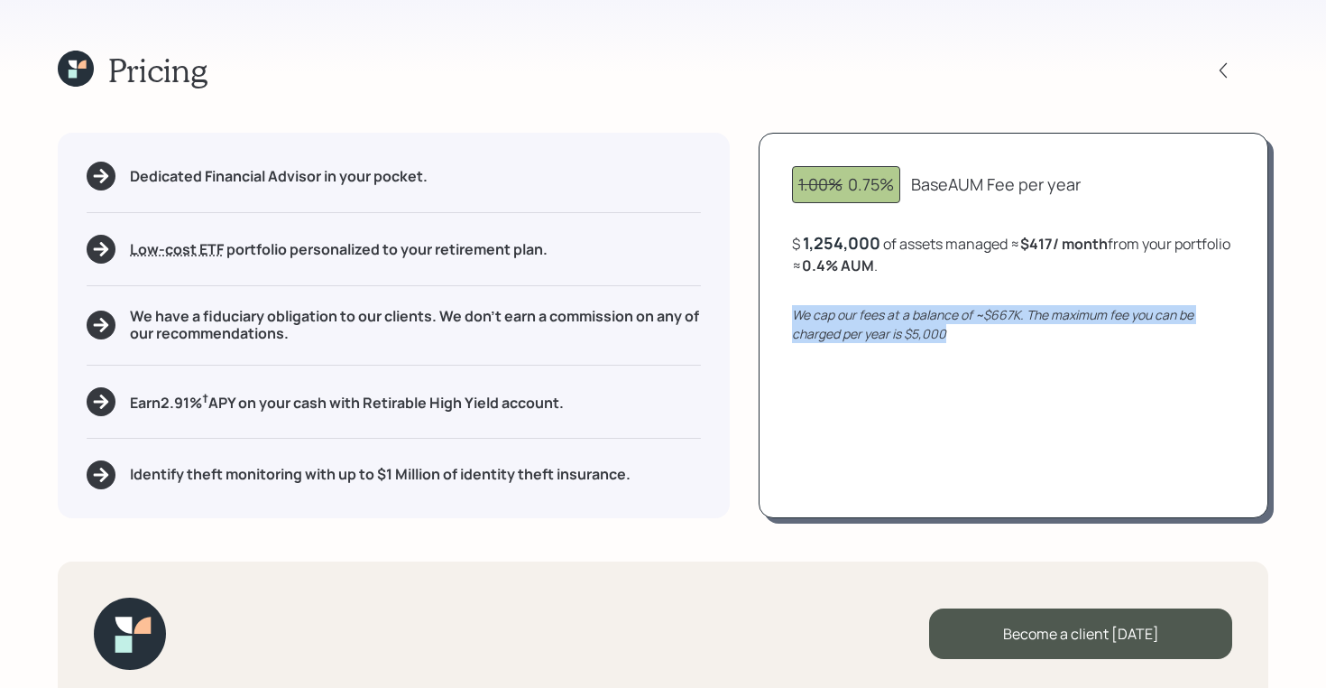
drag, startPoint x: 955, startPoint y: 336, endPoint x: 788, endPoint y: 318, distance: 167.8
click at [788, 318] on div "1.00% 0.75% Base AUM Fee per year $ 1,254,000 of assets managed ≈ $417 / month …" at bounding box center [1014, 325] width 510 height 384
click at [879, 236] on div "$ 1,254,000 of assets managed ≈ $417 / month from your portfolio ≈ 0.4 % AUM ." at bounding box center [1013, 254] width 443 height 44
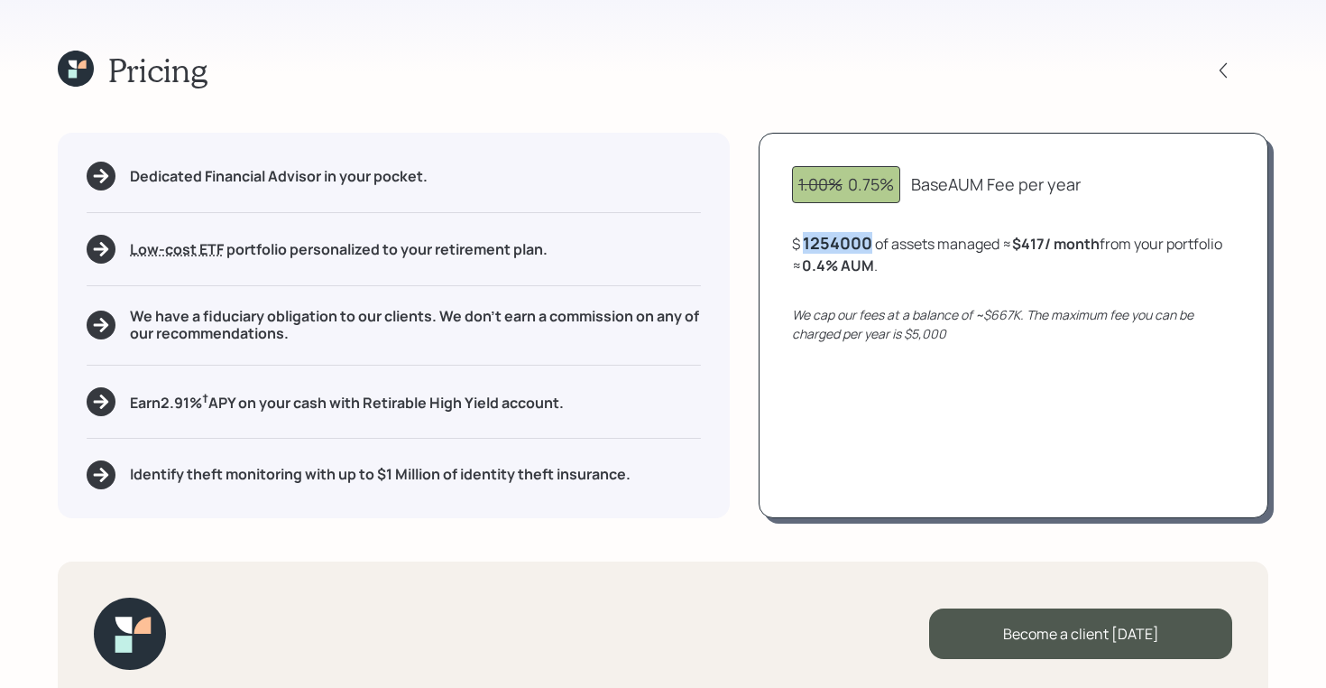
drag, startPoint x: 880, startPoint y: 240, endPoint x: 797, endPoint y: 239, distance: 83.0
click at [797, 239] on div "$ 1254000 of assets managed ≈ $417 / month from your portfolio ≈ 0.4 % AUM ." at bounding box center [1013, 254] width 443 height 44
drag, startPoint x: 1007, startPoint y: 240, endPoint x: 1079, endPoint y: 241, distance: 72.2
click at [1079, 241] on div "$ 1,254,000 of assets managed ≈ $417 / month from your portfolio ≈ 0.4 % AUM ." at bounding box center [1013, 254] width 443 height 44
drag, startPoint x: 1024, startPoint y: 243, endPoint x: 1067, endPoint y: 243, distance: 43.3
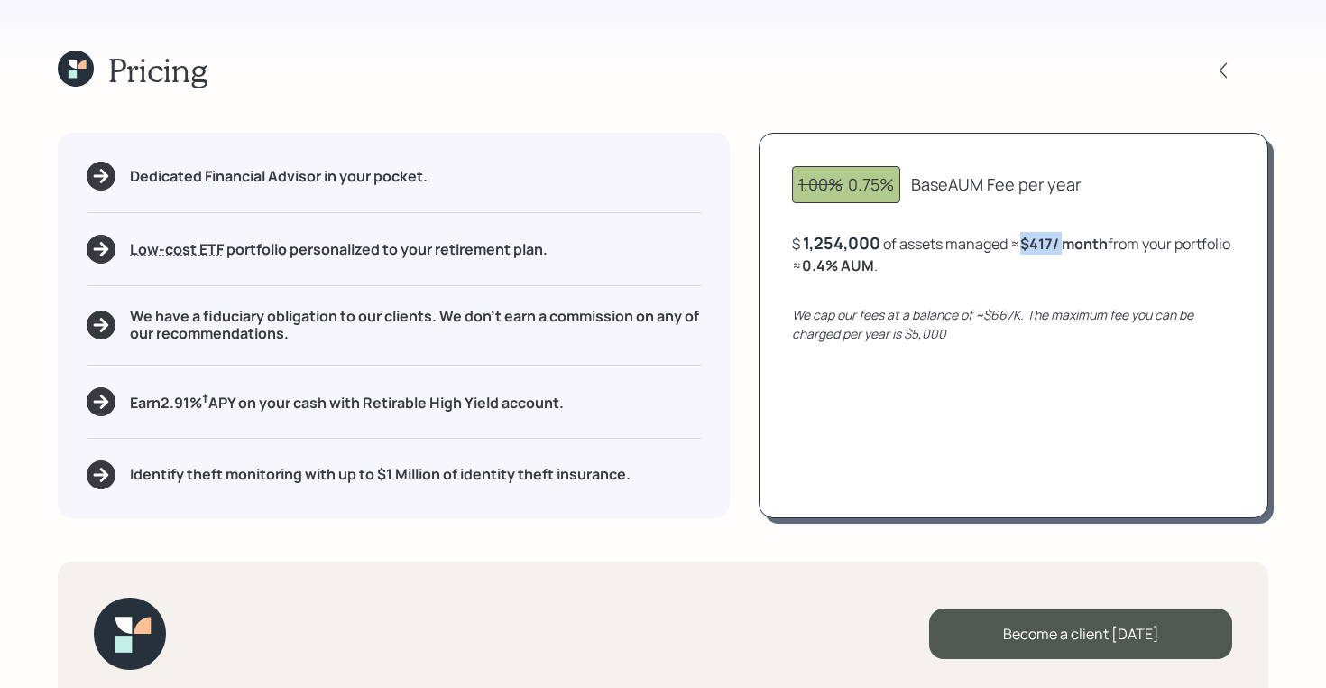
click at [1067, 243] on b "$417 / month" at bounding box center [1064, 244] width 88 height 20
drag, startPoint x: 938, startPoint y: 266, endPoint x: 855, endPoint y: 268, distance: 83.0
click at [855, 268] on div "$ 1,254,000 of assets managed ≈ $417 / month from your portfolio ≈ 0.4 % AUM ." at bounding box center [1013, 254] width 443 height 44
click at [815, 242] on div "1,254,000" at bounding box center [842, 243] width 78 height 22
click at [815, 242] on div "1254000" at bounding box center [837, 243] width 69 height 22
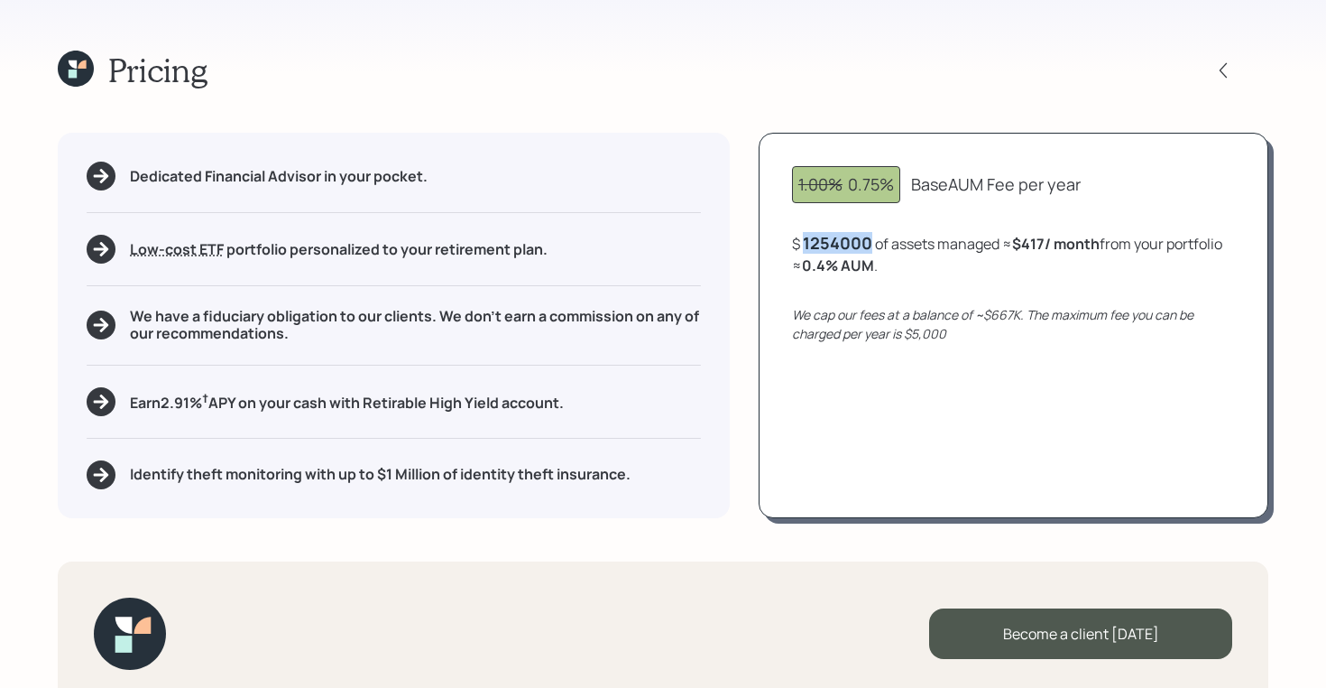
click at [815, 242] on div "1254000" at bounding box center [837, 243] width 69 height 22
click at [874, 273] on b "0.4 % AUM" at bounding box center [838, 265] width 72 height 20
drag, startPoint x: 1034, startPoint y: 243, endPoint x: 1075, endPoint y: 250, distance: 41.2
click at [1075, 250] on b "$417 / month" at bounding box center [1070, 244] width 88 height 20
drag, startPoint x: 951, startPoint y: 257, endPoint x: 850, endPoint y: 256, distance: 101.1
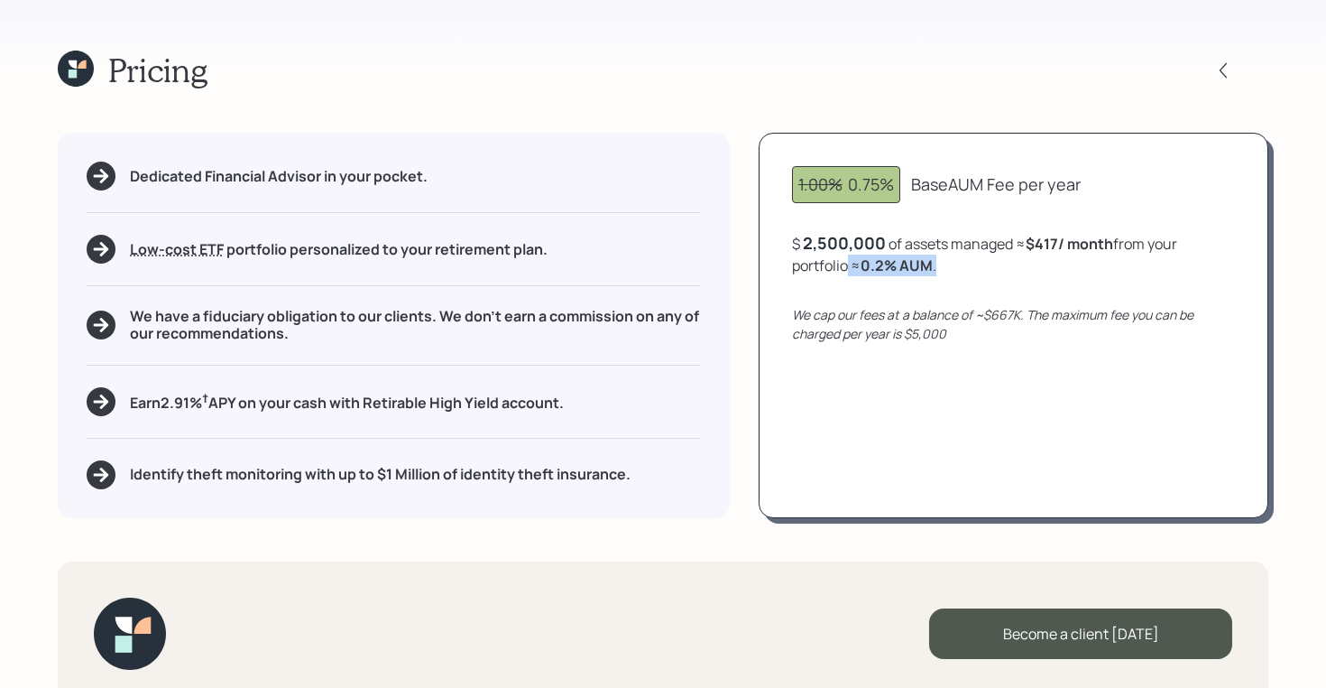
click at [850, 256] on div "$ 2,500,000 of assets managed ≈ $417 / month from your portfolio ≈ 0.2 % AUM ." at bounding box center [1013, 254] width 443 height 44
click at [817, 239] on div "2,500,000" at bounding box center [844, 243] width 83 height 22
click at [817, 239] on div "2500000" at bounding box center [840, 243] width 74 height 22
click at [78, 63] on icon at bounding box center [76, 69] width 36 height 36
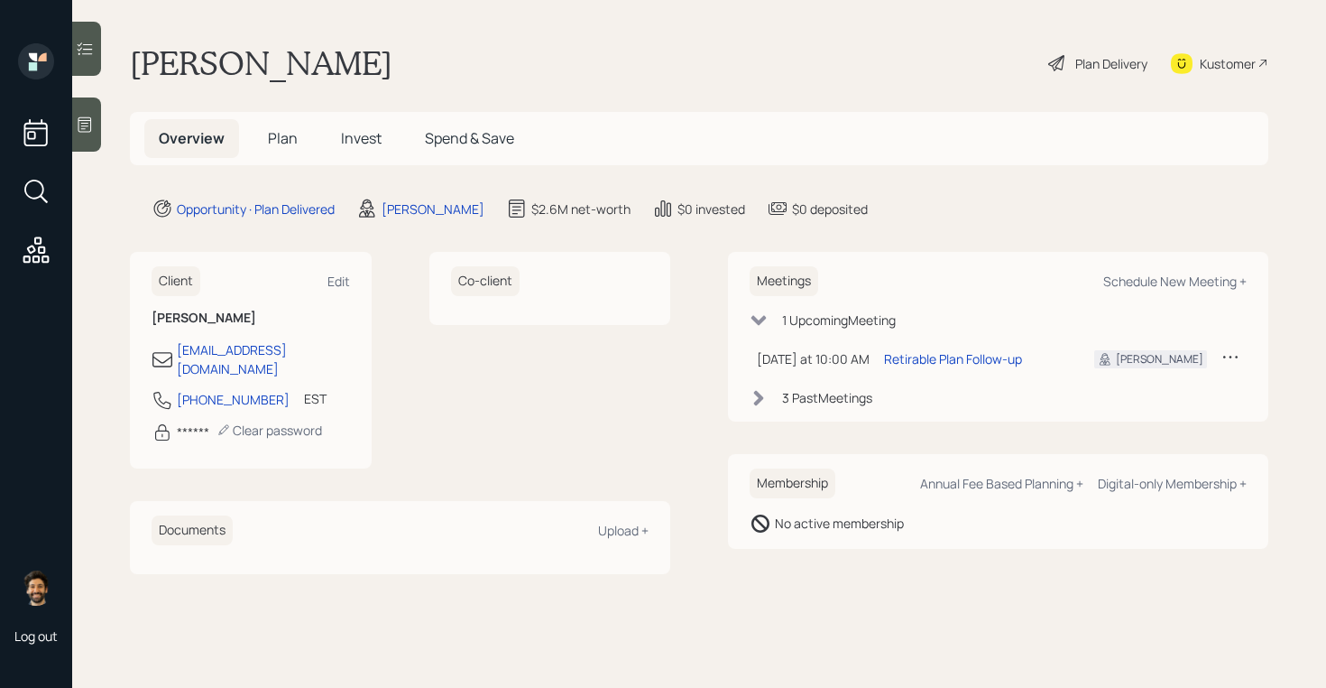
click at [279, 132] on span "Plan" at bounding box center [283, 138] width 30 height 20
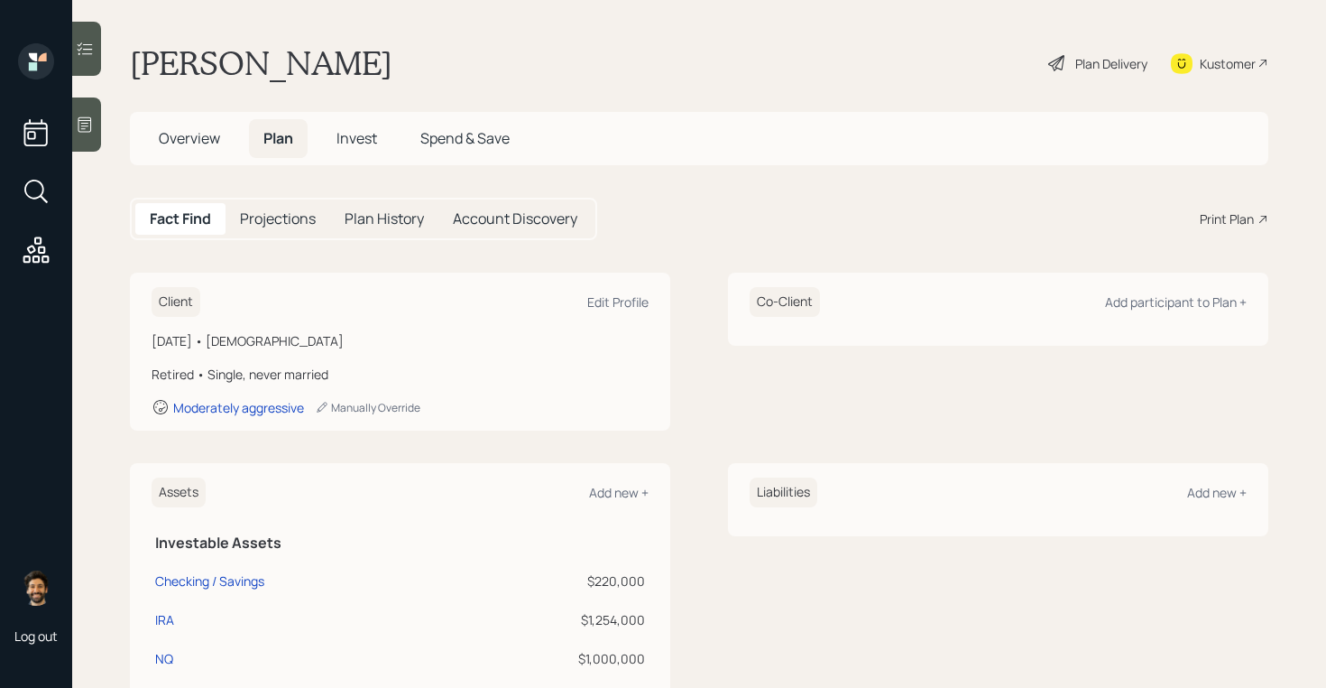
click at [350, 141] on span "Invest" at bounding box center [357, 138] width 41 height 20
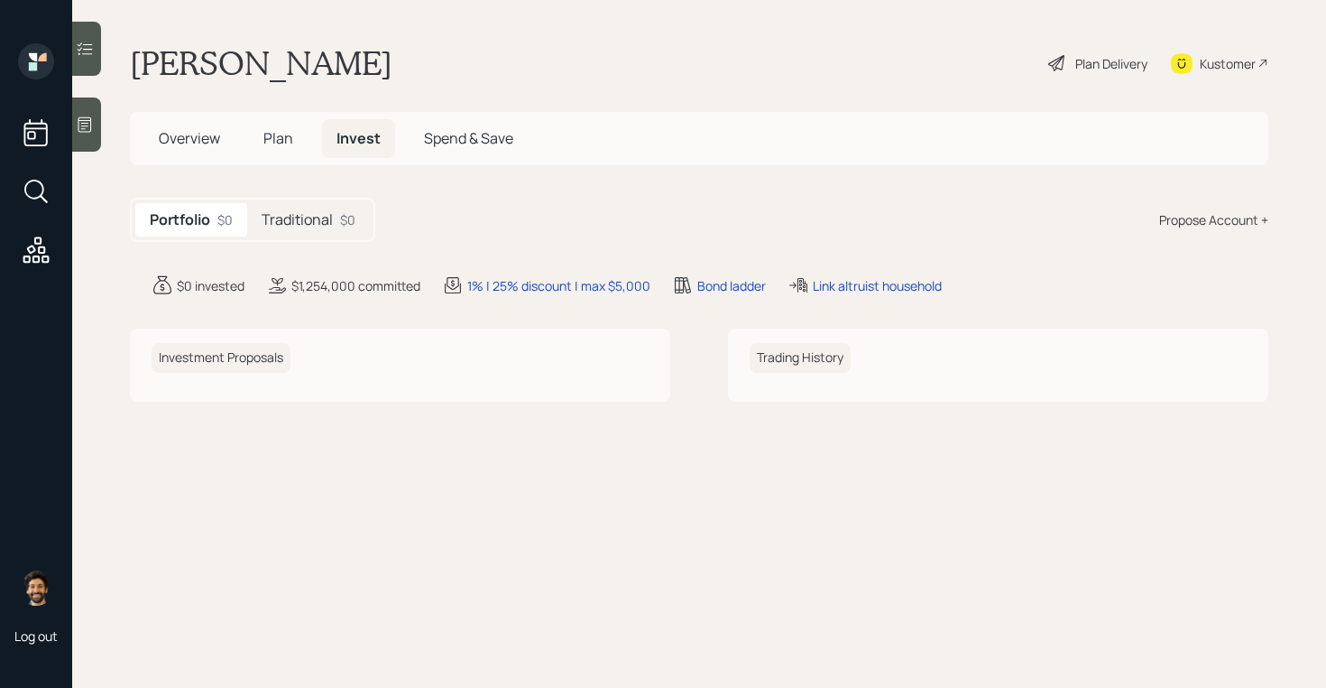
click at [335, 216] on div "Traditional $0" at bounding box center [308, 219] width 123 height 33
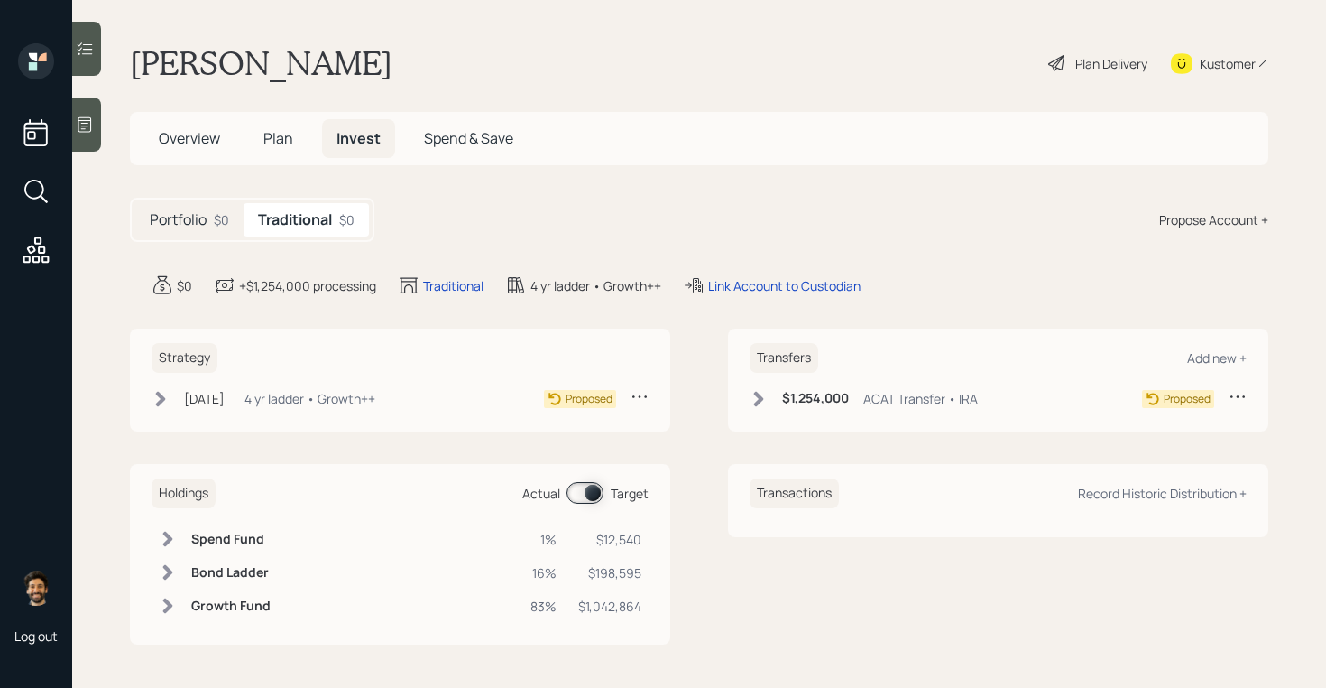
click at [1203, 224] on div "Propose Account +" at bounding box center [1213, 219] width 109 height 19
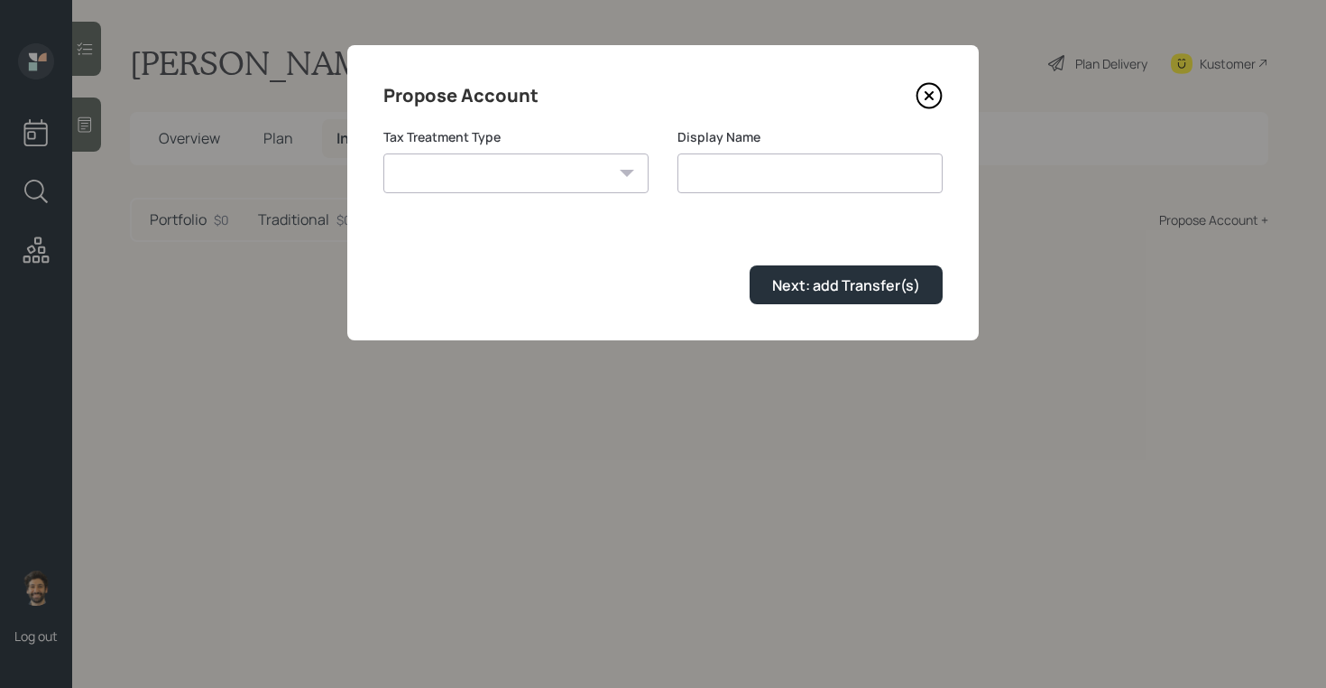
click at [572, 172] on select "Roth Taxable Traditional" at bounding box center [515, 173] width 265 height 40
select select "traditional"
click at [383, 153] on select "Roth Taxable Traditional" at bounding box center [515, 173] width 265 height 40
type input "Traditional"
click at [503, 171] on select "Roth Taxable Traditional" at bounding box center [515, 173] width 265 height 40
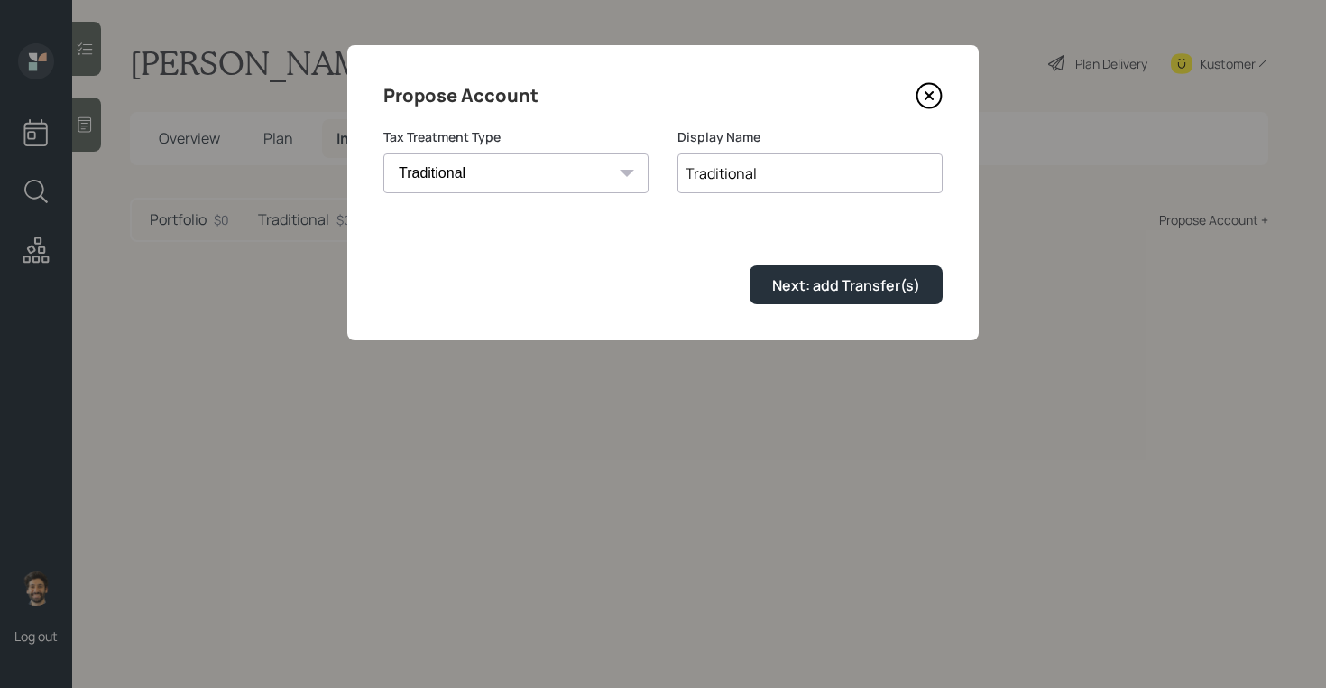
select select "taxable"
click at [383, 153] on select "Roth Taxable Traditional" at bounding box center [515, 173] width 265 height 40
click at [706, 177] on input "Traditional" at bounding box center [810, 173] width 265 height 40
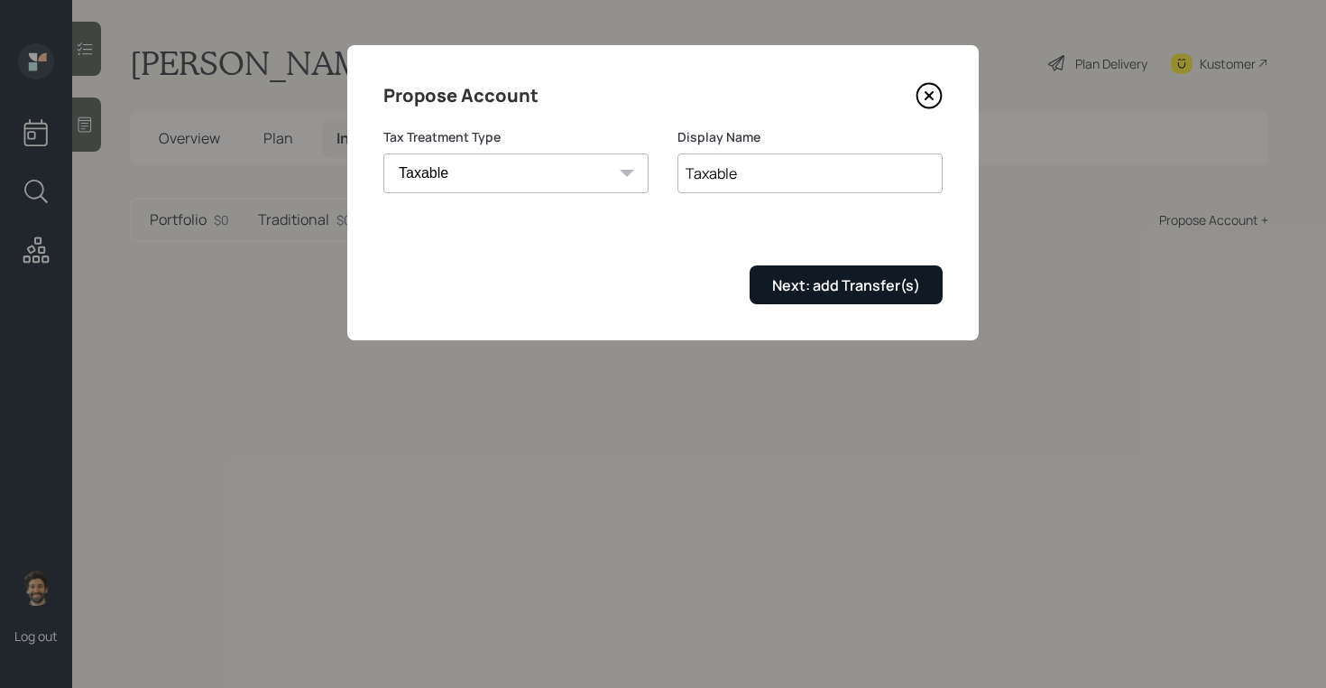
type input "Taxable"
click at [869, 283] on div "Next: add Transfer(s)" at bounding box center [846, 285] width 148 height 20
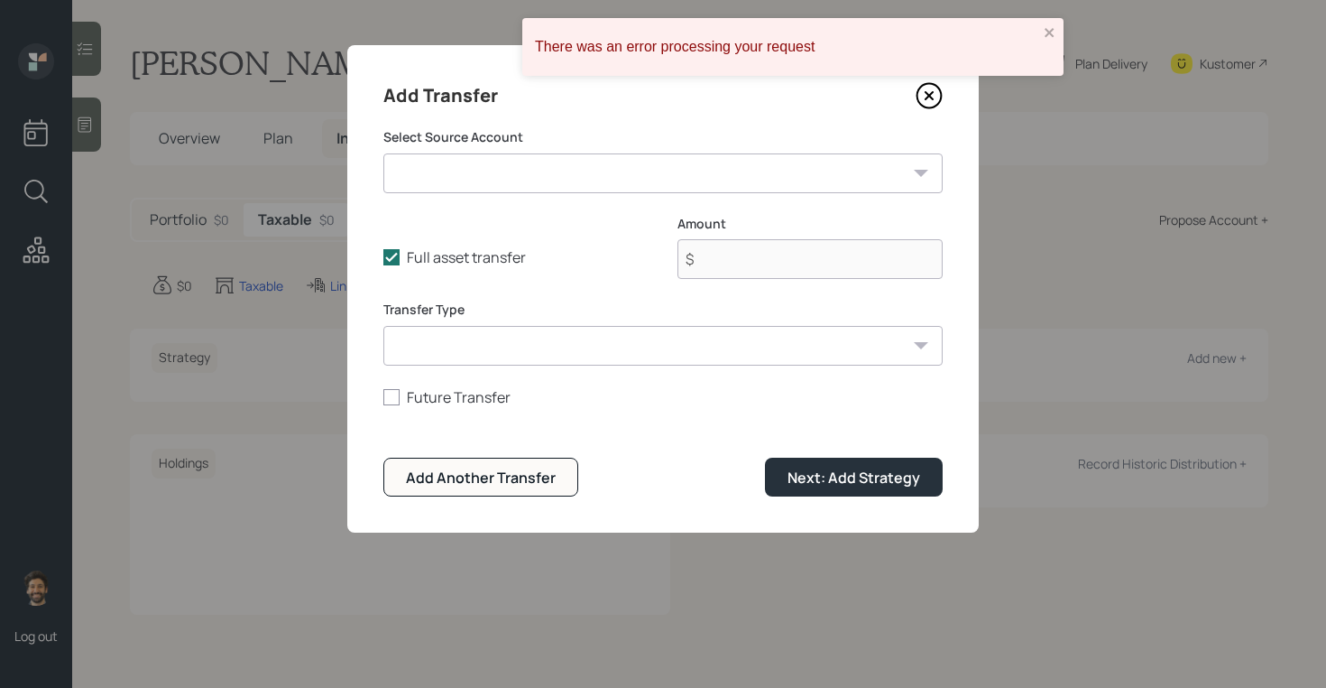
click at [593, 160] on select "Checking / Savings ($220,000 | Emergency Fund) IRA ($1,254,000 | IRA) NQ ($1,00…" at bounding box center [662, 173] width 559 height 40
select select "fc1579e3-67f6-4768-b874-80885557c886"
click at [383, 153] on select "Checking / Savings ($220,000 | Emergency Fund) IRA ($1,254,000 | IRA) NQ ($1,00…" at bounding box center [662, 173] width 559 height 40
type input "$ 1,000,000"
click at [547, 350] on select "ACAT Transfer Non ACAT Transfer Capitalize Rollover Rollover Deposit" at bounding box center [662, 346] width 559 height 40
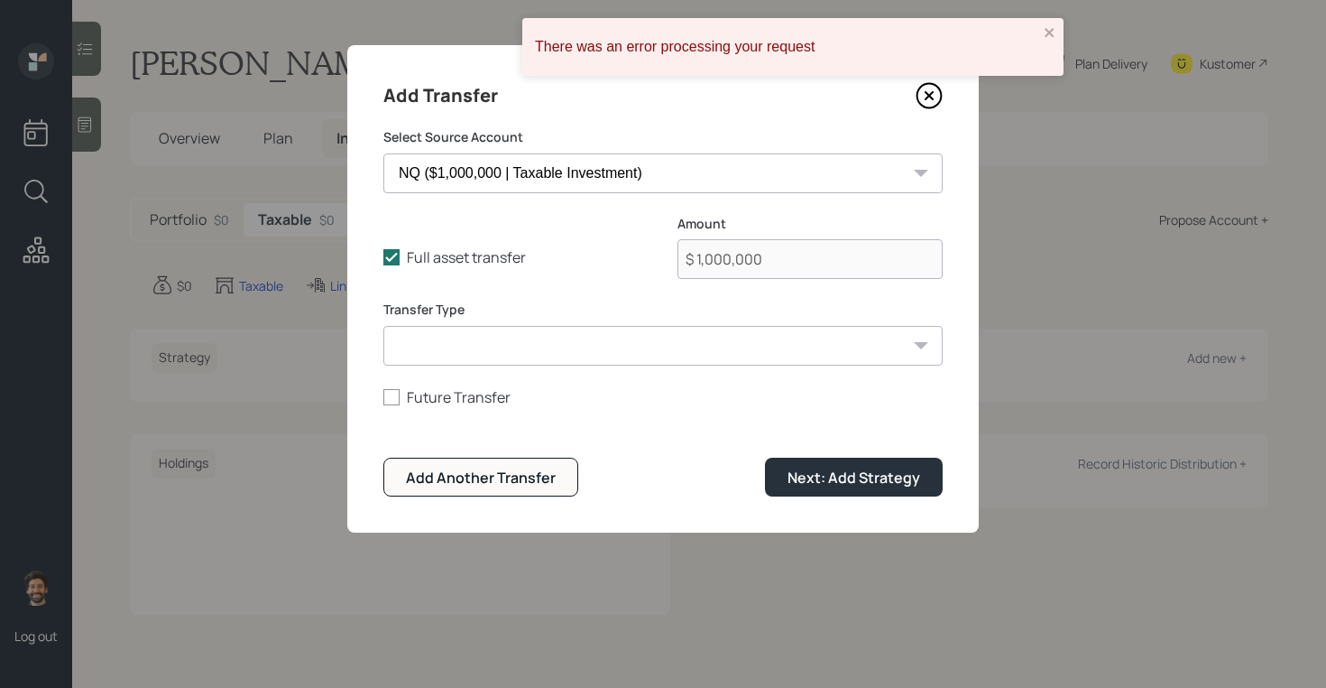
select select "acat_transfer"
click at [383, 326] on select "ACAT Transfer Non ACAT Transfer Capitalize Rollover Rollover Deposit" at bounding box center [662, 346] width 559 height 40
click at [817, 477] on div "Next: Add Strategy" at bounding box center [854, 477] width 133 height 20
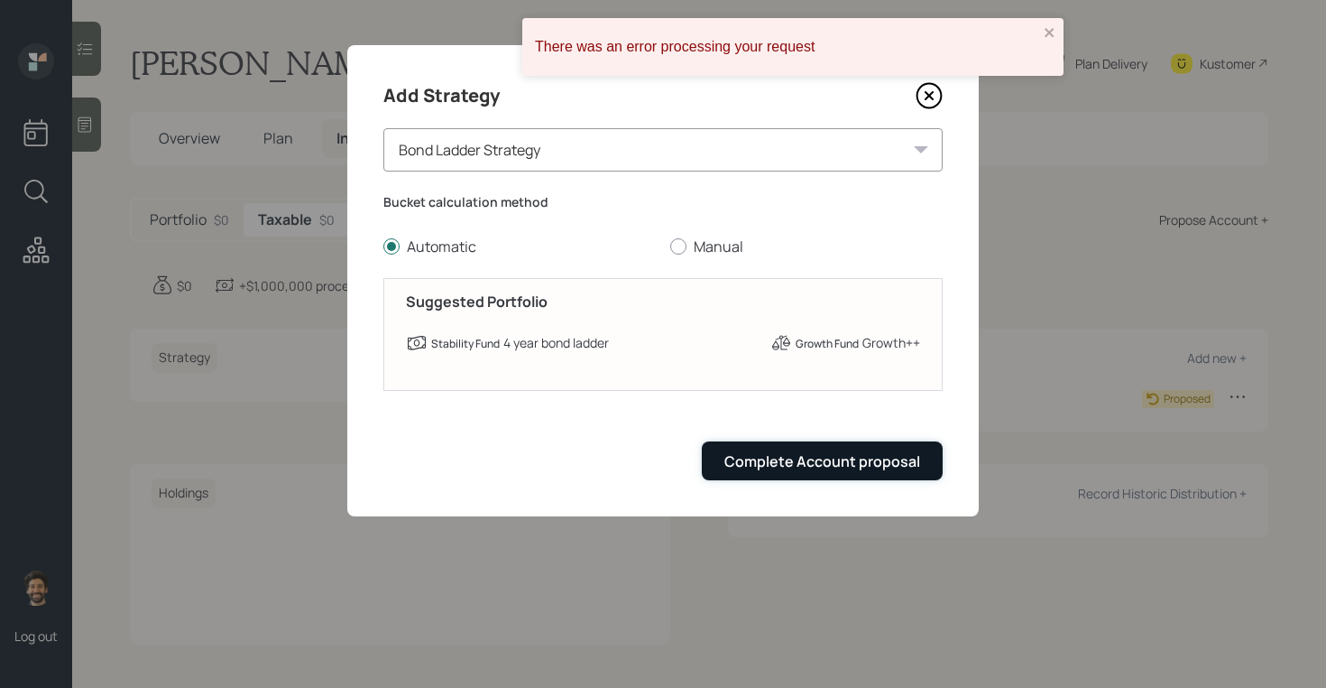
click at [793, 458] on div "Complete Account proposal" at bounding box center [822, 461] width 196 height 20
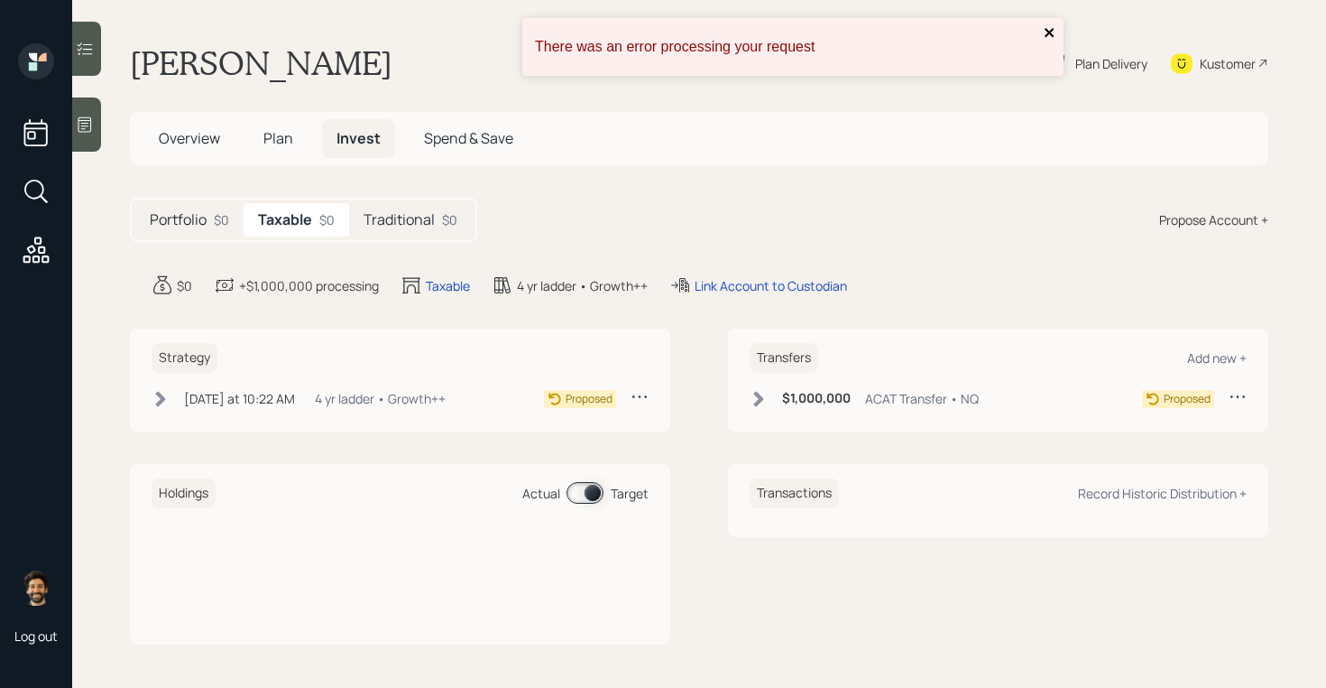
click at [1047, 31] on icon "close" at bounding box center [1049, 32] width 9 height 9
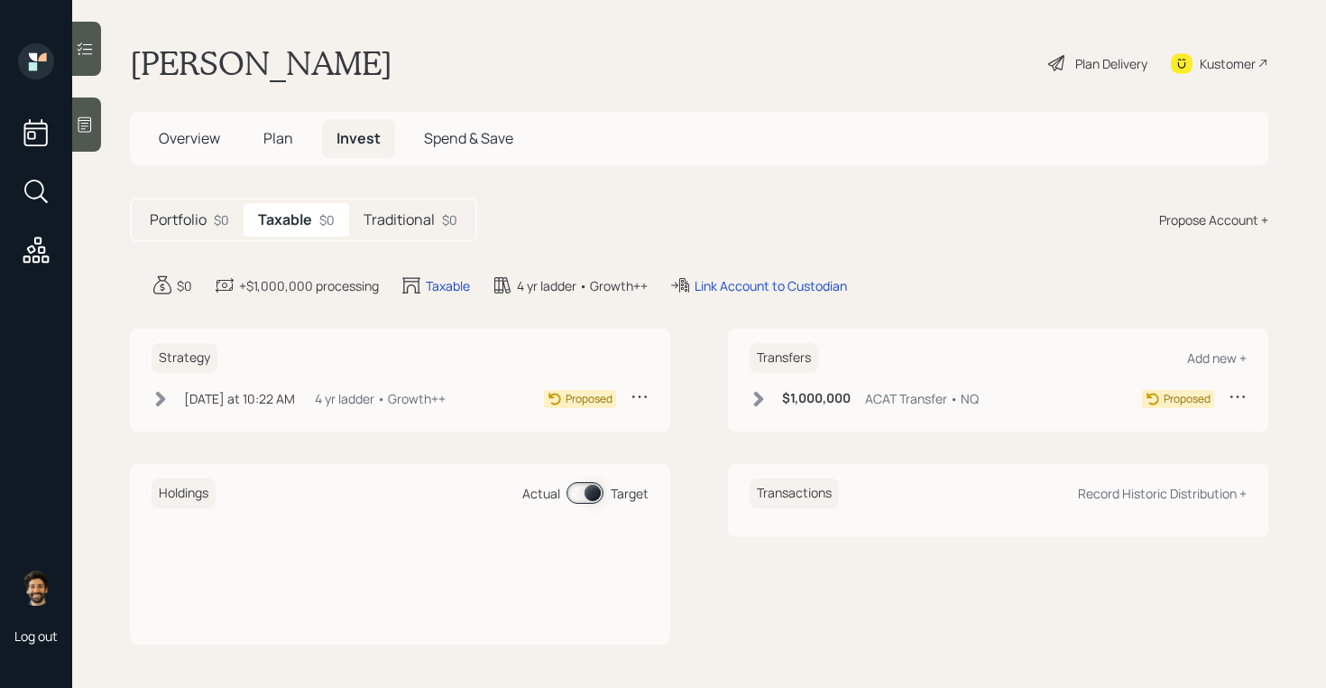
click at [1115, 66] on div "Plan Delivery" at bounding box center [1111, 63] width 72 height 19
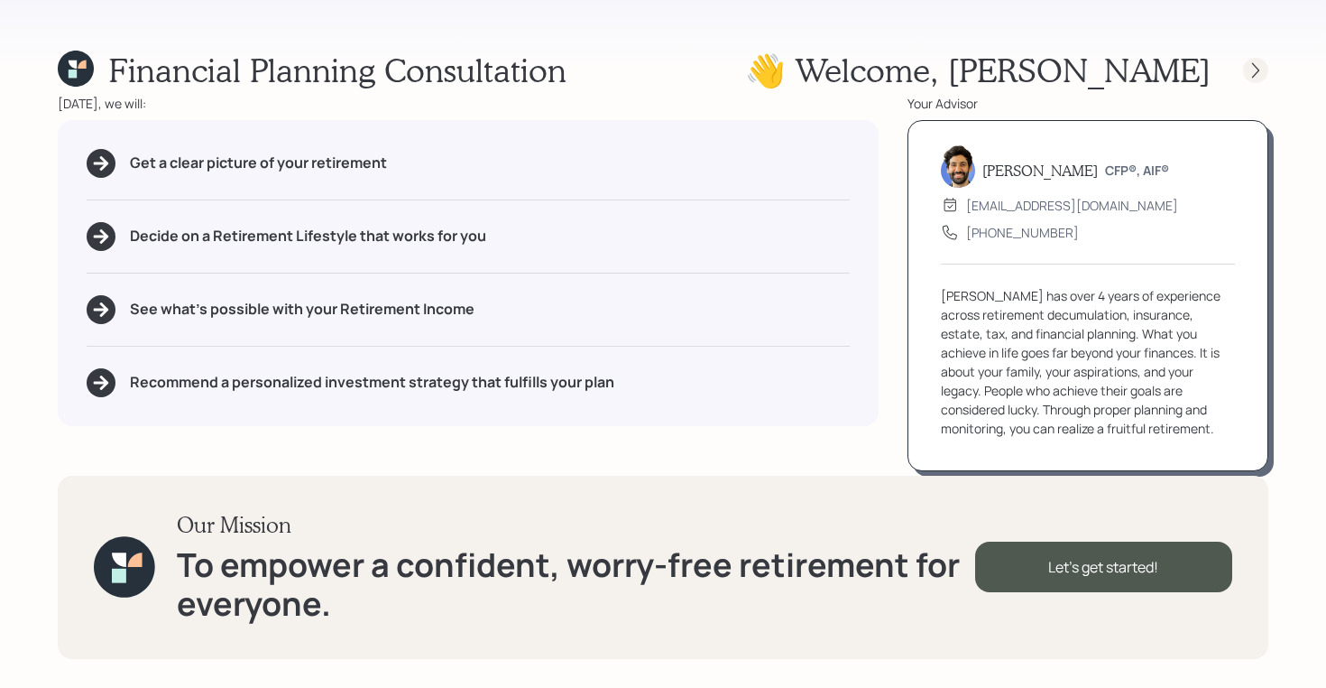
click at [1251, 65] on icon at bounding box center [1256, 70] width 18 height 18
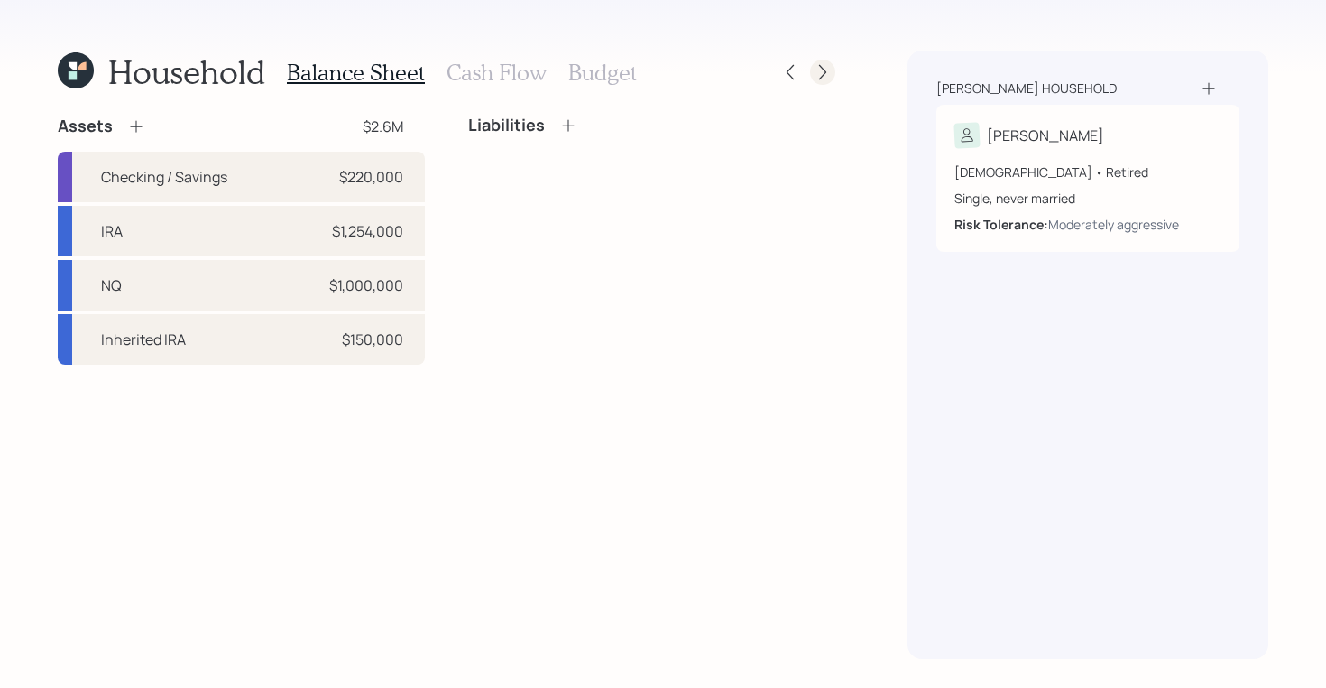
click at [827, 68] on icon at bounding box center [823, 72] width 18 height 18
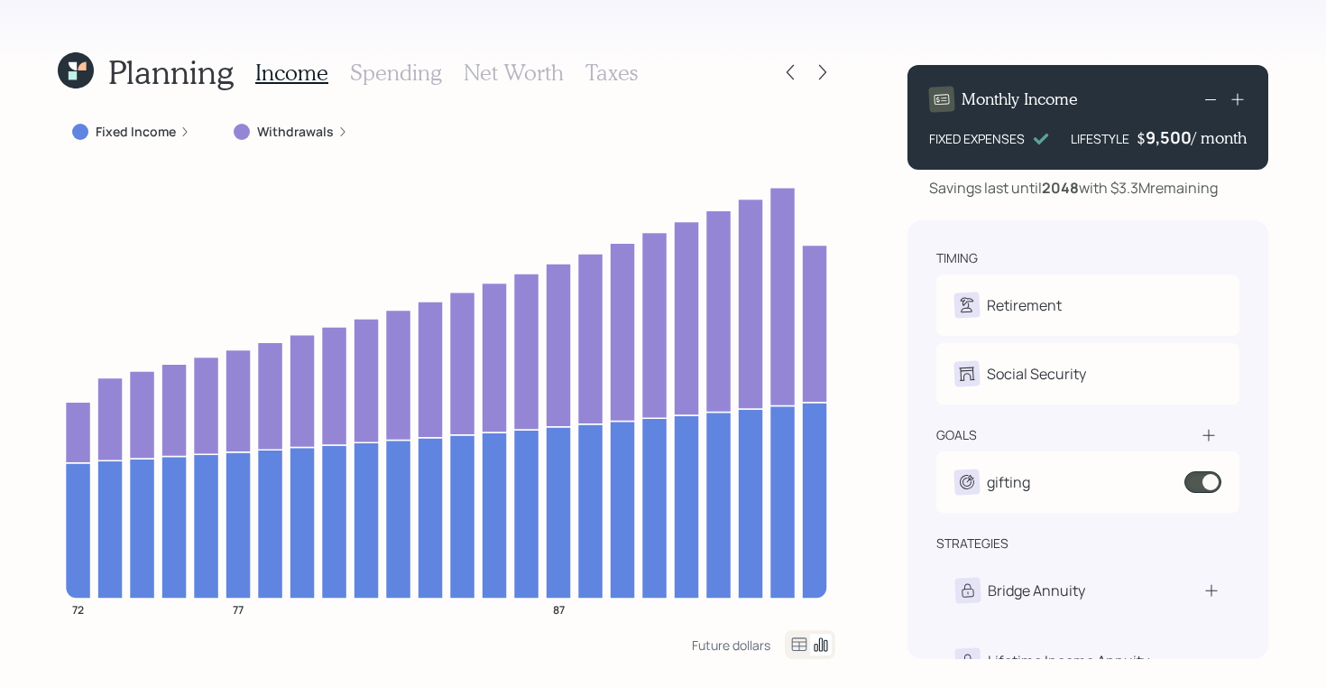
click at [827, 68] on icon at bounding box center [823, 72] width 18 height 18
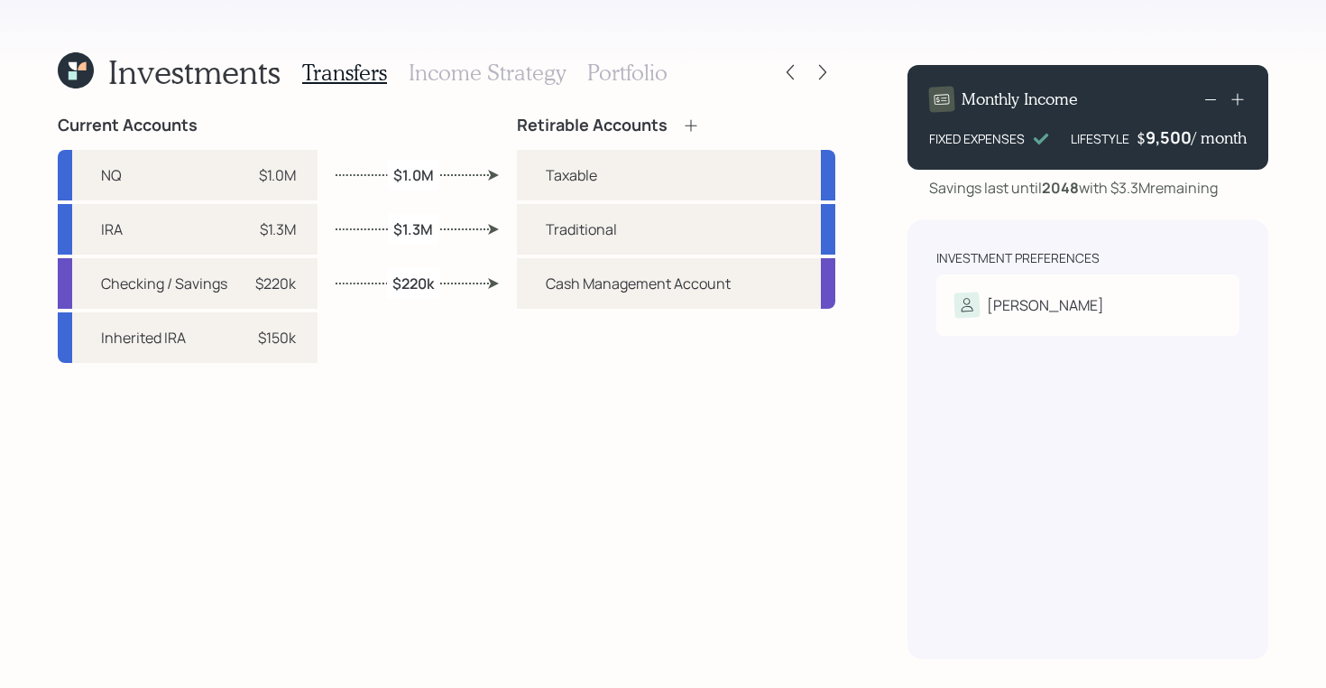
click at [537, 73] on h3 "Income Strategy" at bounding box center [487, 73] width 157 height 26
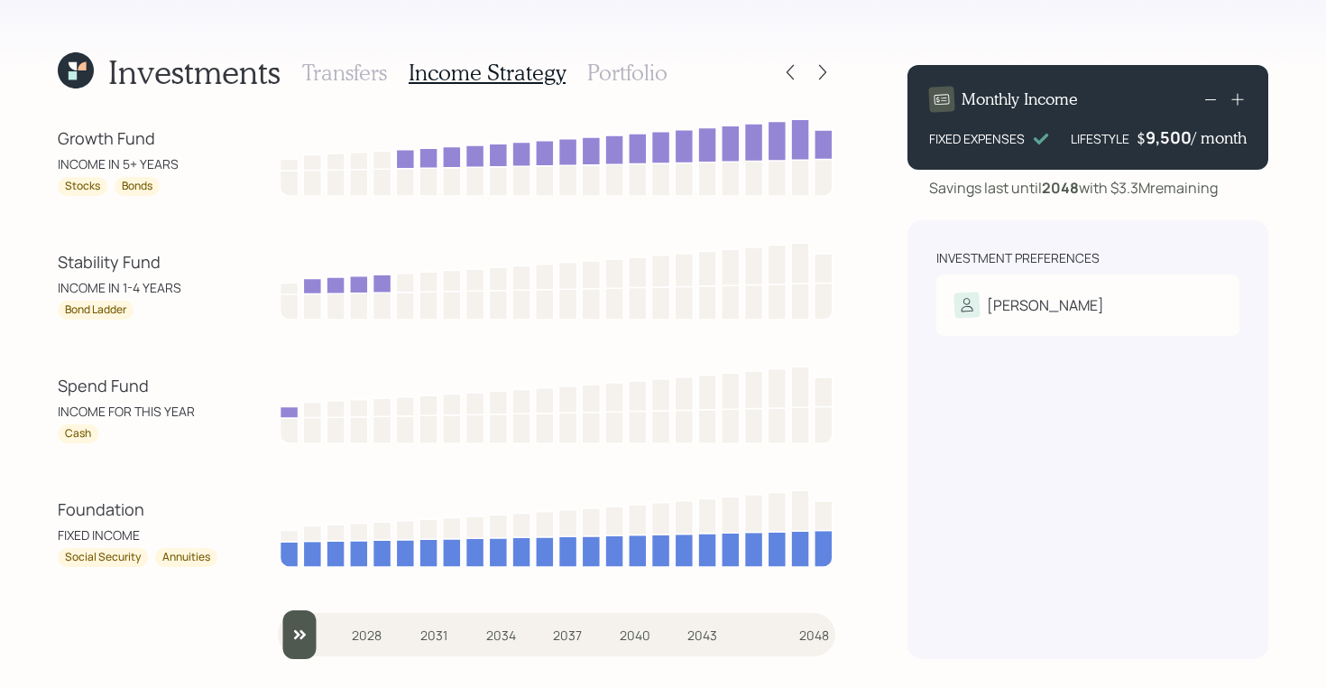
click at [647, 73] on h3 "Portfolio" at bounding box center [627, 73] width 80 height 26
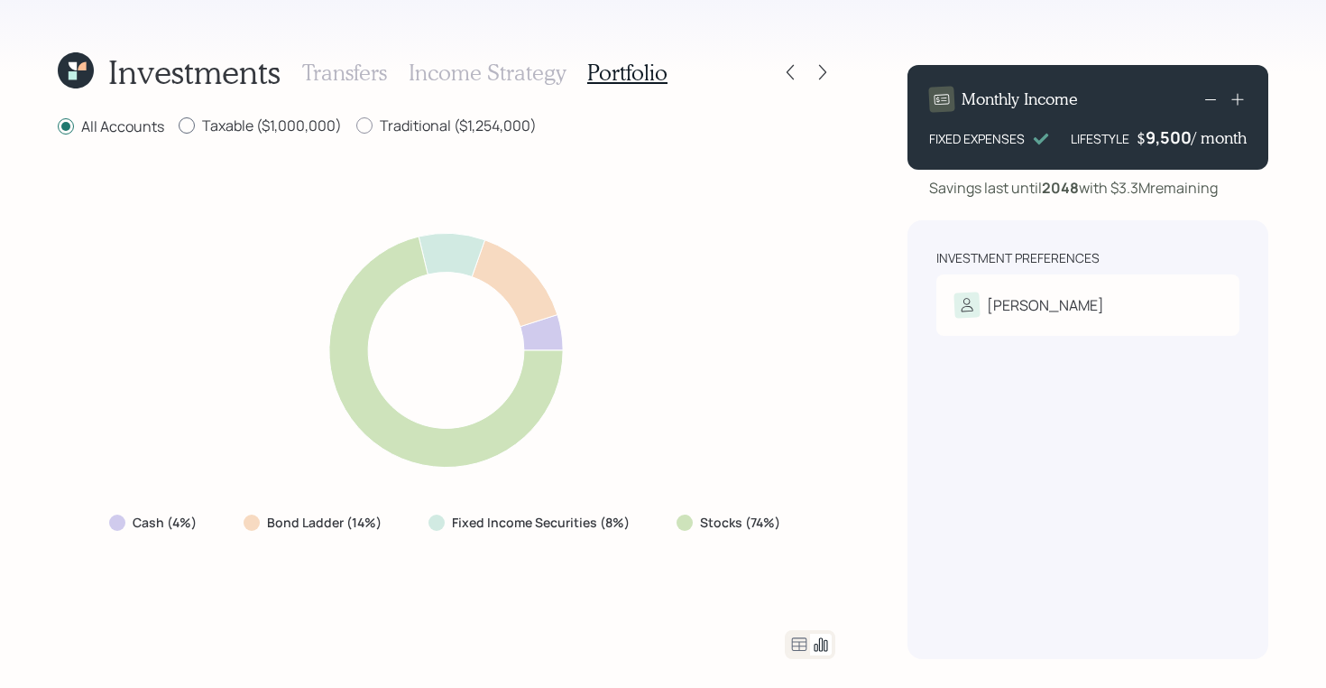
click at [280, 130] on label "Taxable ($1,000,000)" at bounding box center [260, 125] width 163 height 20
click at [179, 126] on input "Taxable ($1,000,000)" at bounding box center [178, 125] width 1 height 1
radio input "true"
radio input "false"
click at [387, 129] on label "Traditional ($1,254,000)" at bounding box center [446, 125] width 180 height 20
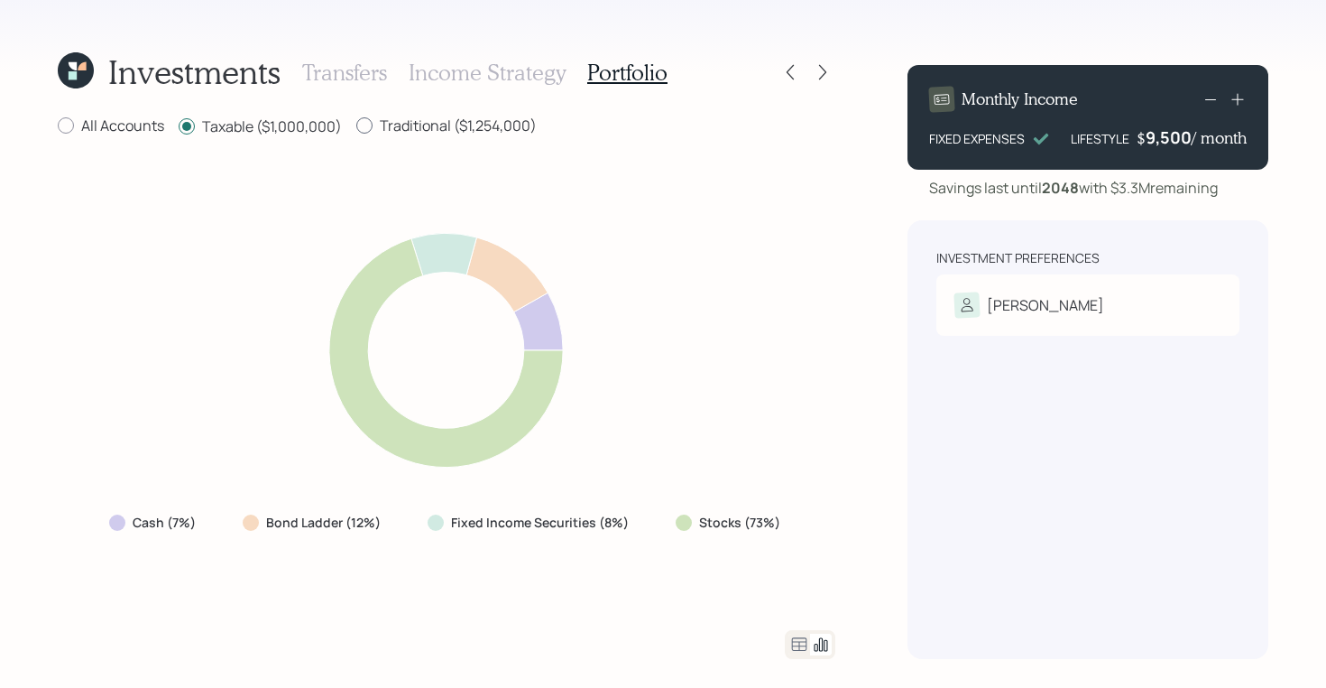
click at [356, 126] on input "Traditional ($1,254,000)" at bounding box center [355, 125] width 1 height 1
radio input "true"
click at [296, 125] on label "Taxable ($1,000,000)" at bounding box center [260, 125] width 163 height 20
click at [179, 125] on input "Taxable ($1,000,000)" at bounding box center [178, 125] width 1 height 1
radio input "true"
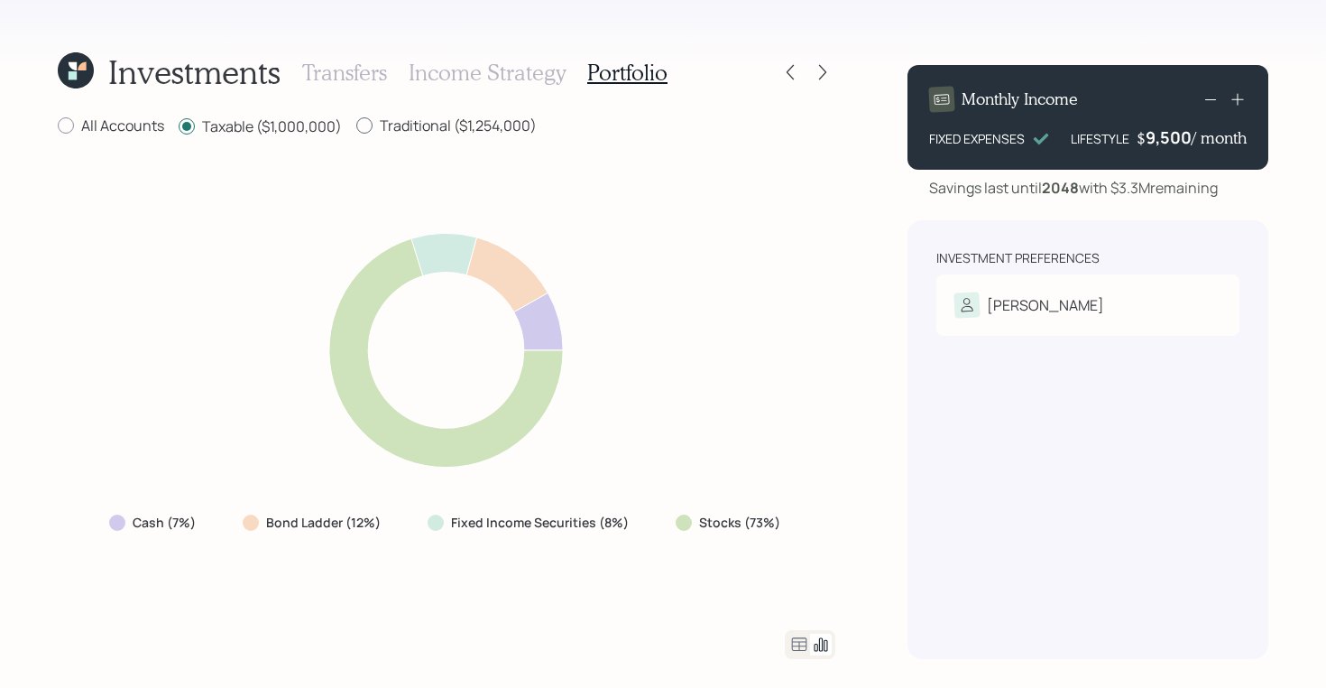
click at [409, 122] on label "Traditional ($1,254,000)" at bounding box center [446, 125] width 180 height 20
click at [356, 125] on input "Traditional ($1,254,000)" at bounding box center [355, 125] width 1 height 1
radio input "true"
click at [272, 120] on label "Taxable ($1,000,000)" at bounding box center [260, 125] width 163 height 20
click at [179, 125] on input "Taxable ($1,000,000)" at bounding box center [178, 125] width 1 height 1
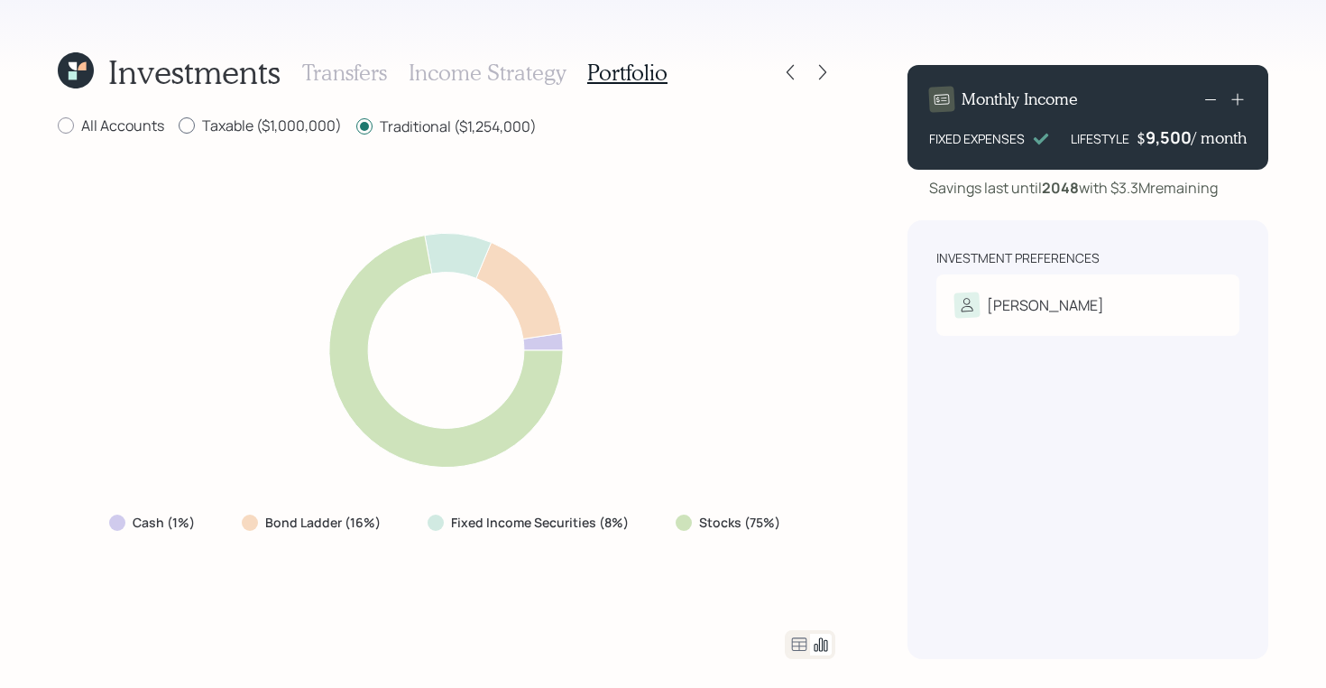
radio input "true"
click at [394, 121] on label "Traditional ($1,254,000)" at bounding box center [446, 125] width 180 height 20
click at [356, 125] on input "Traditional ($1,254,000)" at bounding box center [355, 125] width 1 height 1
radio input "true"
click at [264, 126] on label "Taxable ($1,000,000)" at bounding box center [260, 125] width 163 height 20
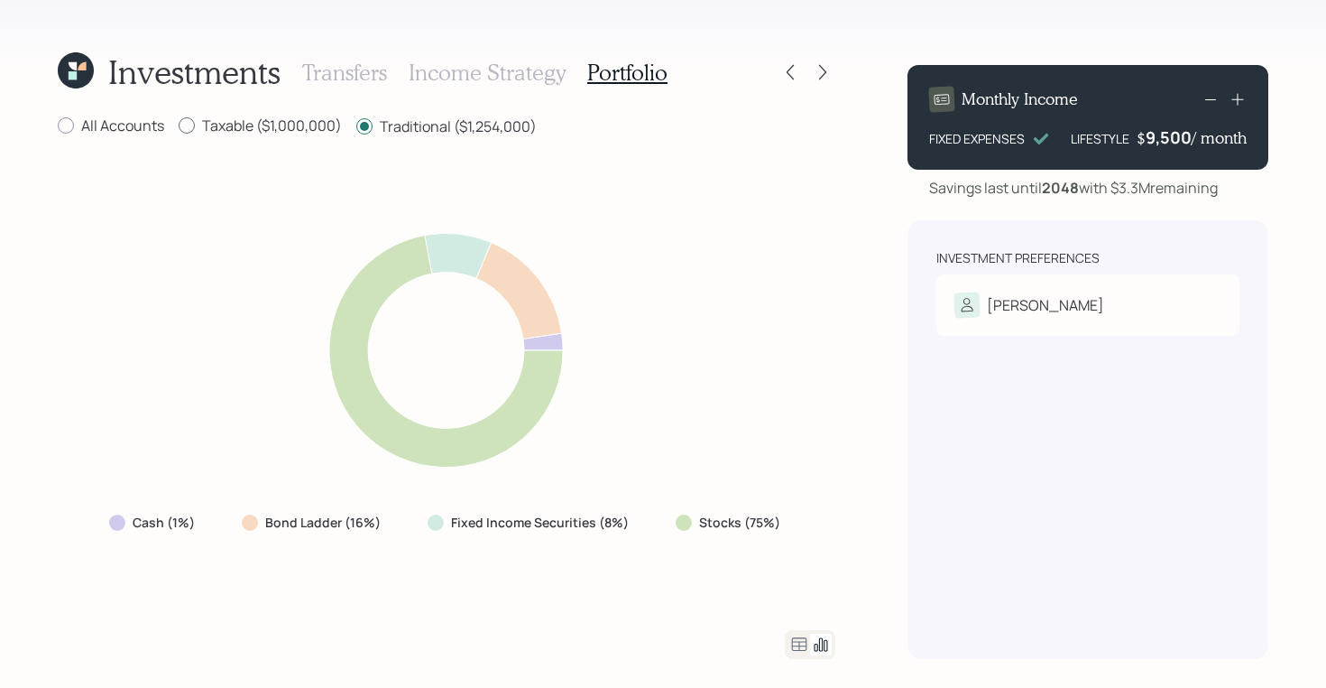
click at [179, 126] on input "Taxable ($1,000,000)" at bounding box center [178, 125] width 1 height 1
radio input "true"
click at [401, 132] on label "Traditional ($1,254,000)" at bounding box center [446, 125] width 180 height 20
click at [356, 126] on input "Traditional ($1,254,000)" at bounding box center [355, 125] width 1 height 1
radio input "true"
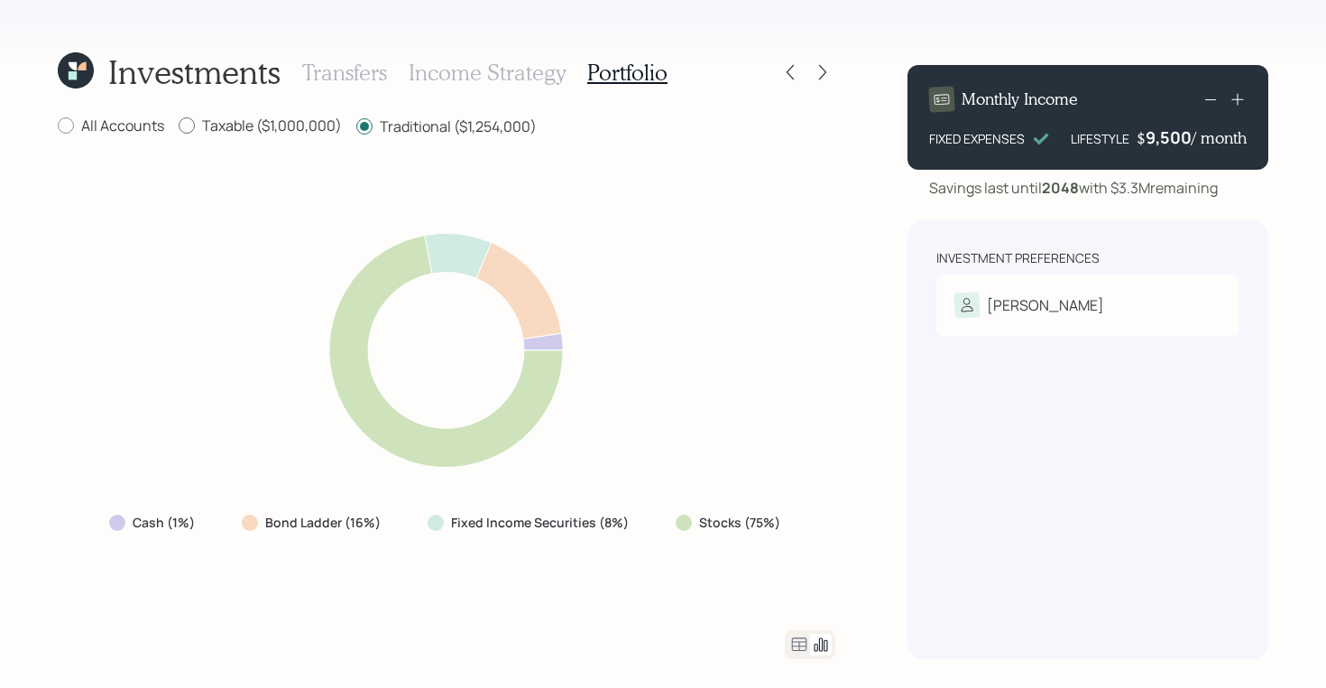
click at [256, 121] on label "Taxable ($1,000,000)" at bounding box center [260, 125] width 163 height 20
click at [179, 125] on input "Taxable ($1,000,000)" at bounding box center [178, 125] width 1 height 1
radio input "true"
click at [420, 127] on label "Traditional ($1,254,000)" at bounding box center [446, 125] width 180 height 20
click at [356, 126] on input "Traditional ($1,254,000)" at bounding box center [355, 125] width 1 height 1
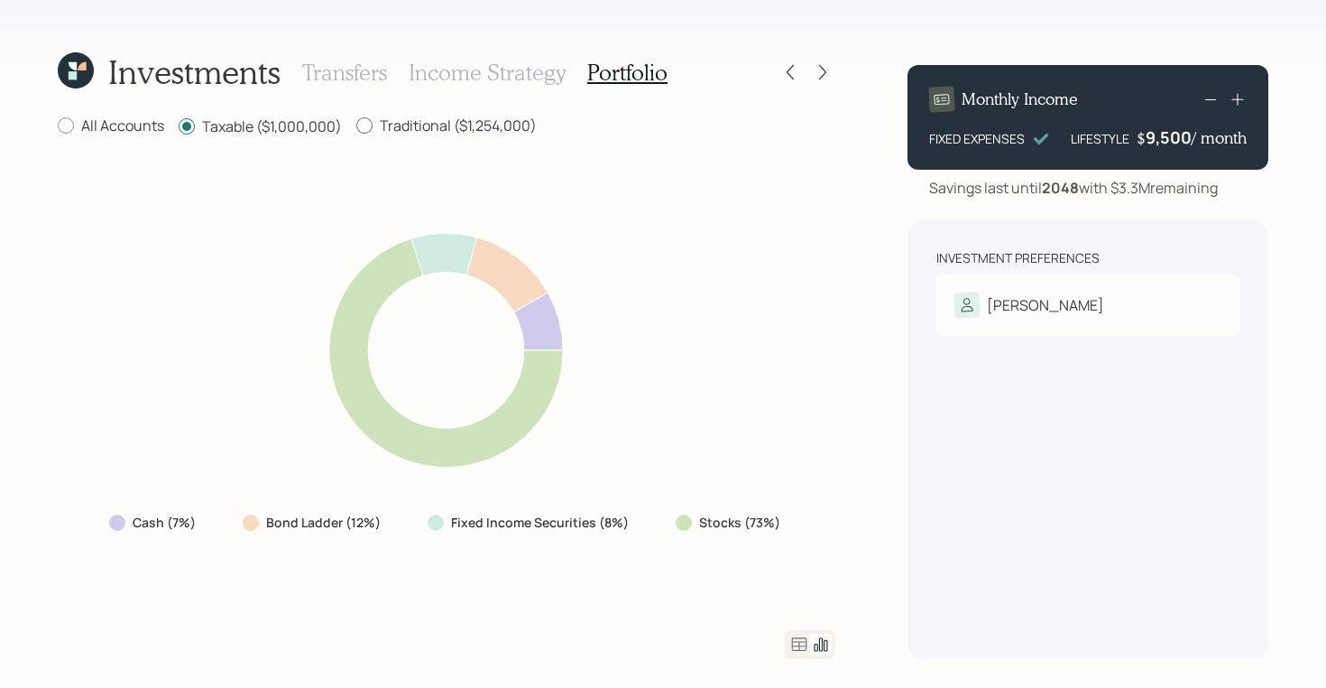
radio input "true"
click at [302, 124] on label "Taxable ($1,000,000)" at bounding box center [260, 125] width 163 height 20
click at [179, 125] on input "Taxable ($1,000,000)" at bounding box center [178, 125] width 1 height 1
radio input "true"
radio input "false"
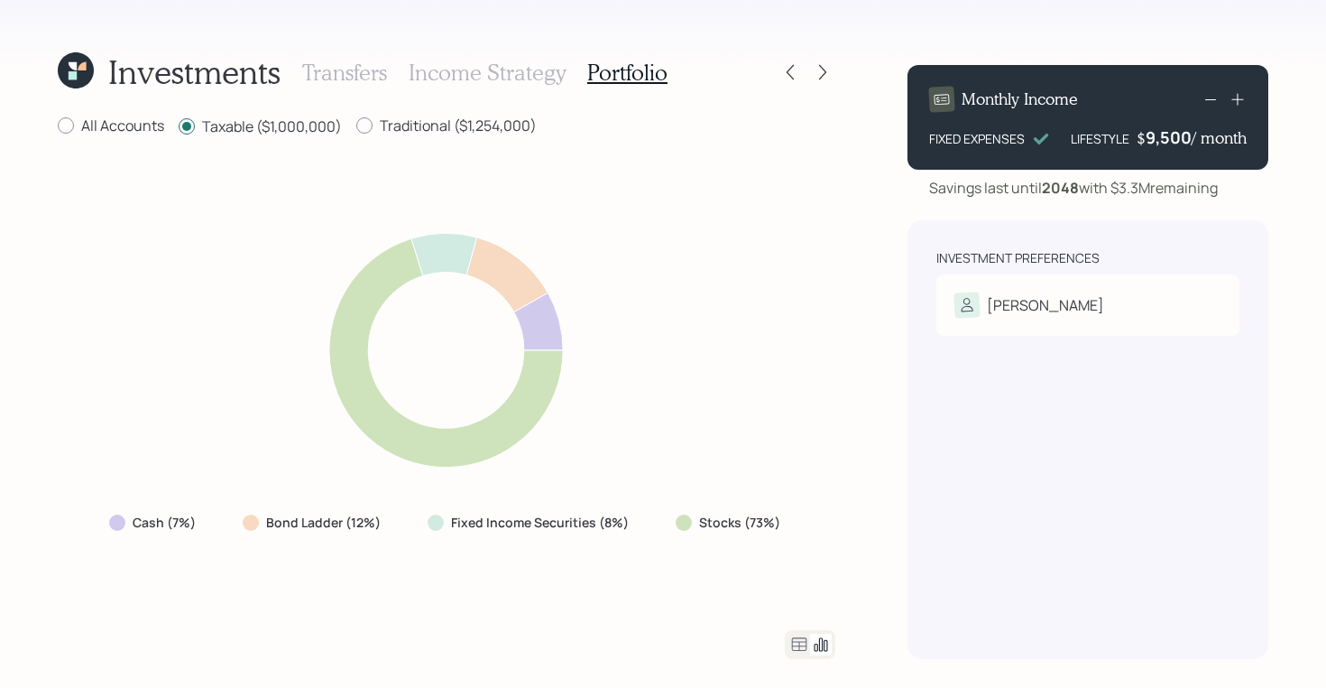
click at [73, 69] on icon at bounding box center [76, 70] width 36 height 36
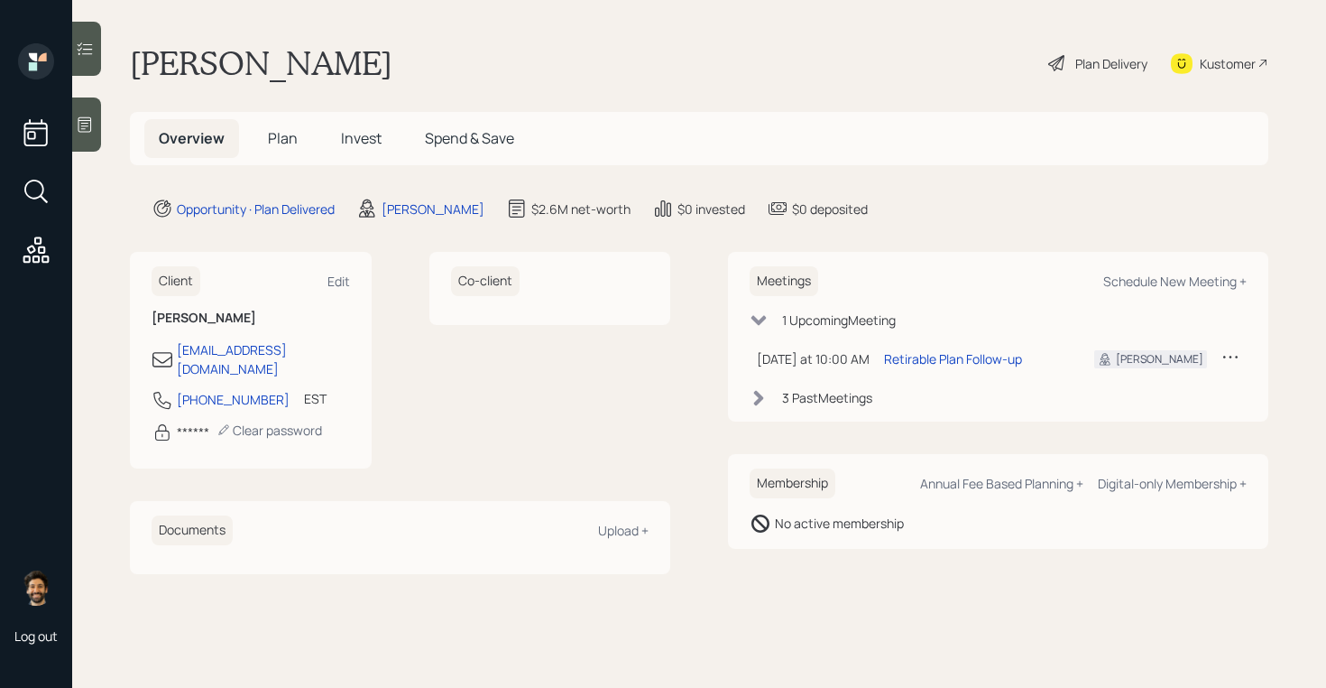
click at [286, 140] on span "Plan" at bounding box center [283, 138] width 30 height 20
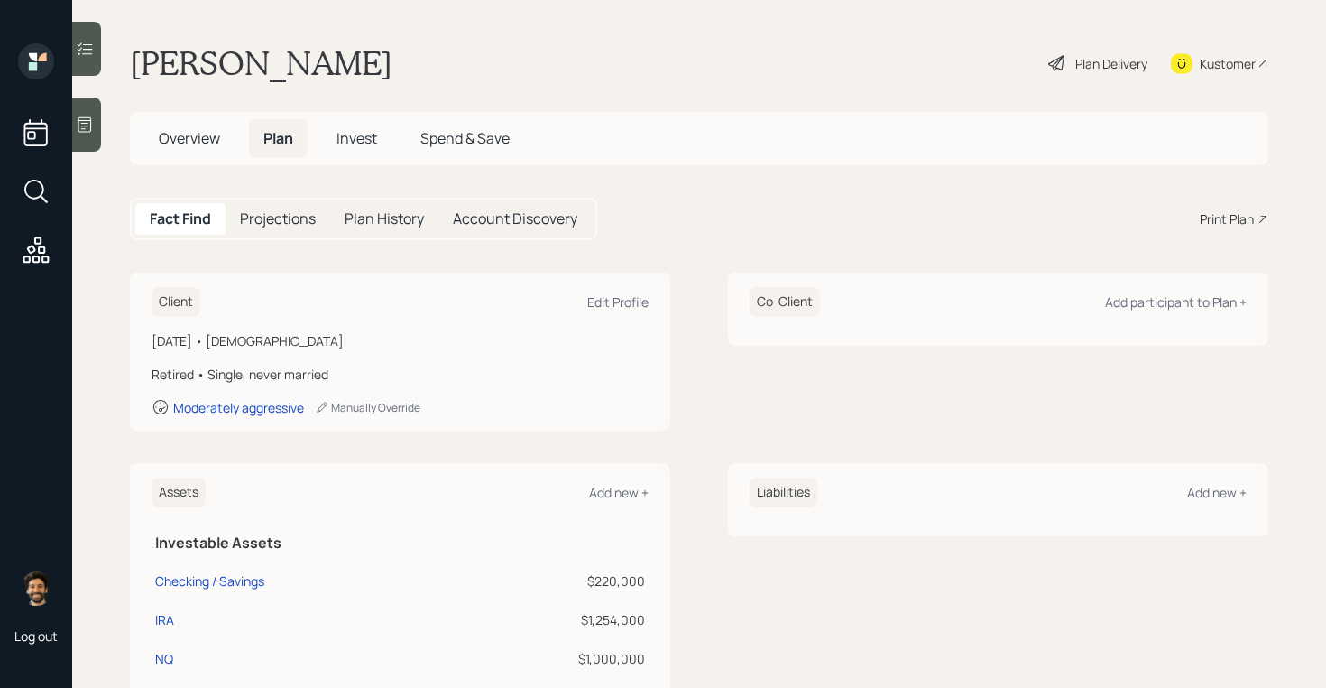
click at [360, 139] on span "Invest" at bounding box center [357, 138] width 41 height 20
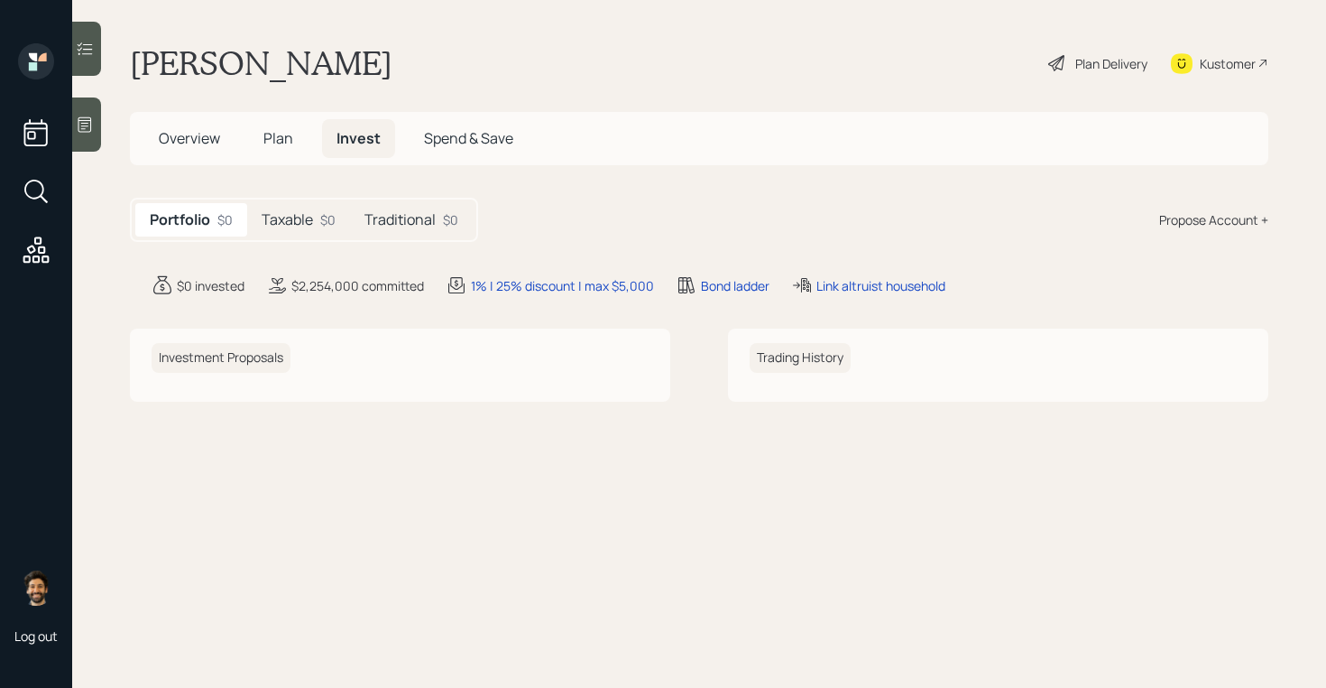
click at [273, 144] on span "Plan" at bounding box center [278, 138] width 30 height 20
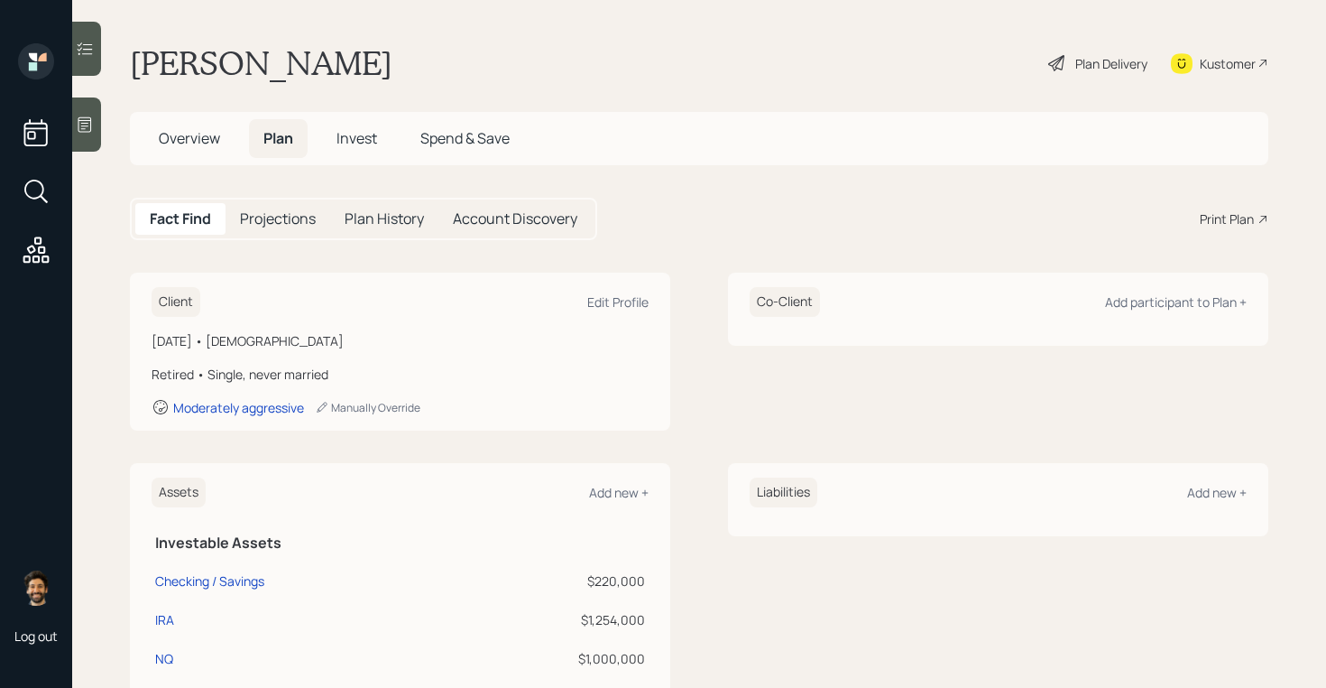
click at [347, 146] on span "Invest" at bounding box center [357, 138] width 41 height 20
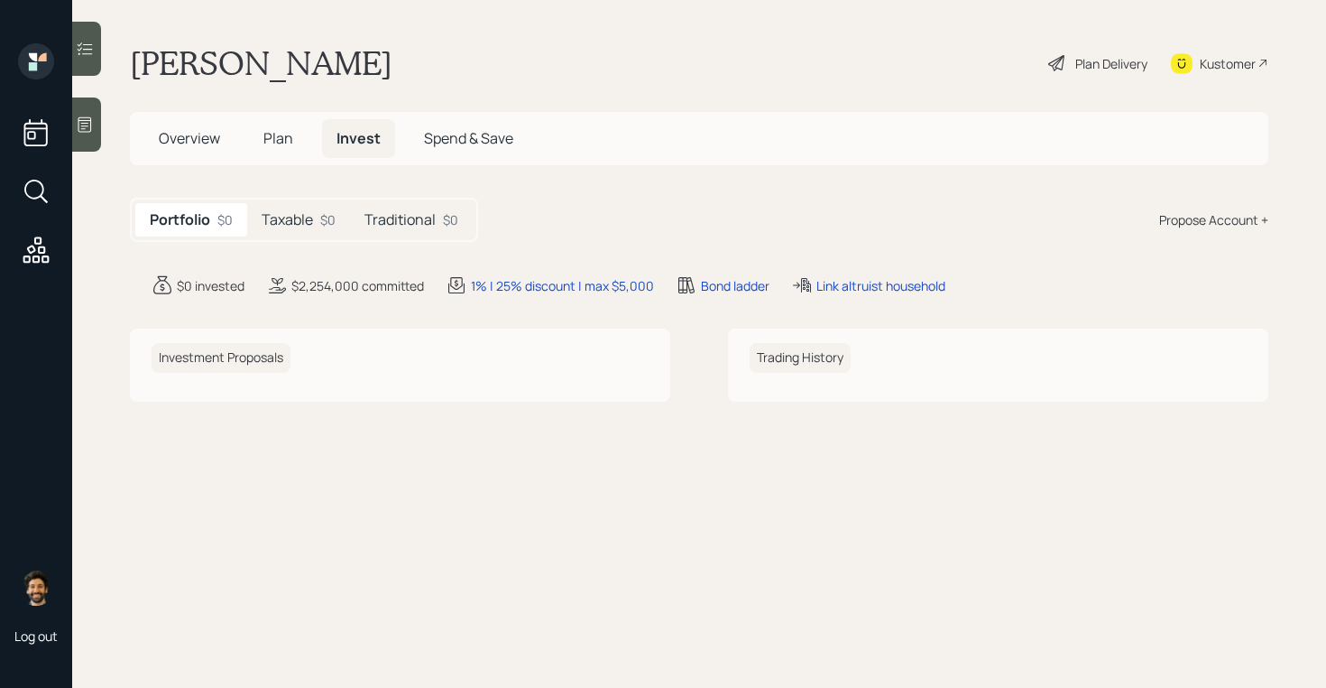
click at [298, 225] on h5 "Taxable" at bounding box center [287, 219] width 51 height 17
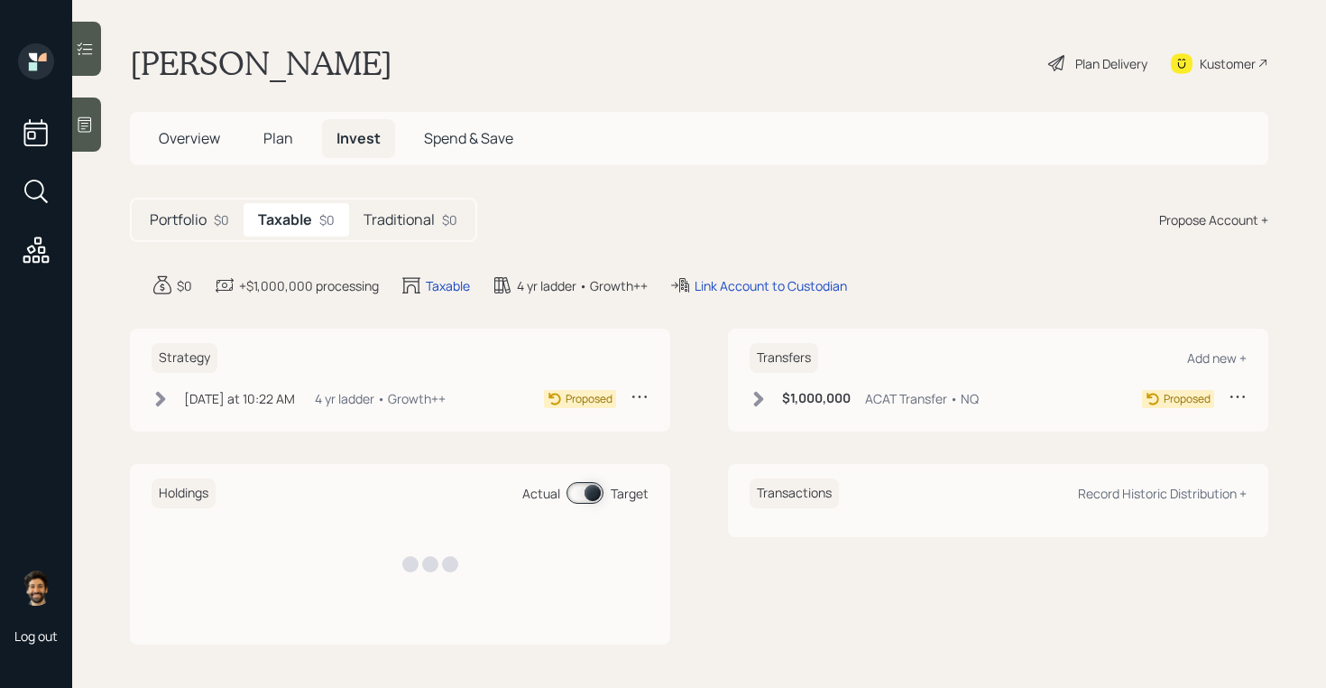
click at [413, 216] on h5 "Traditional" at bounding box center [399, 219] width 71 height 17
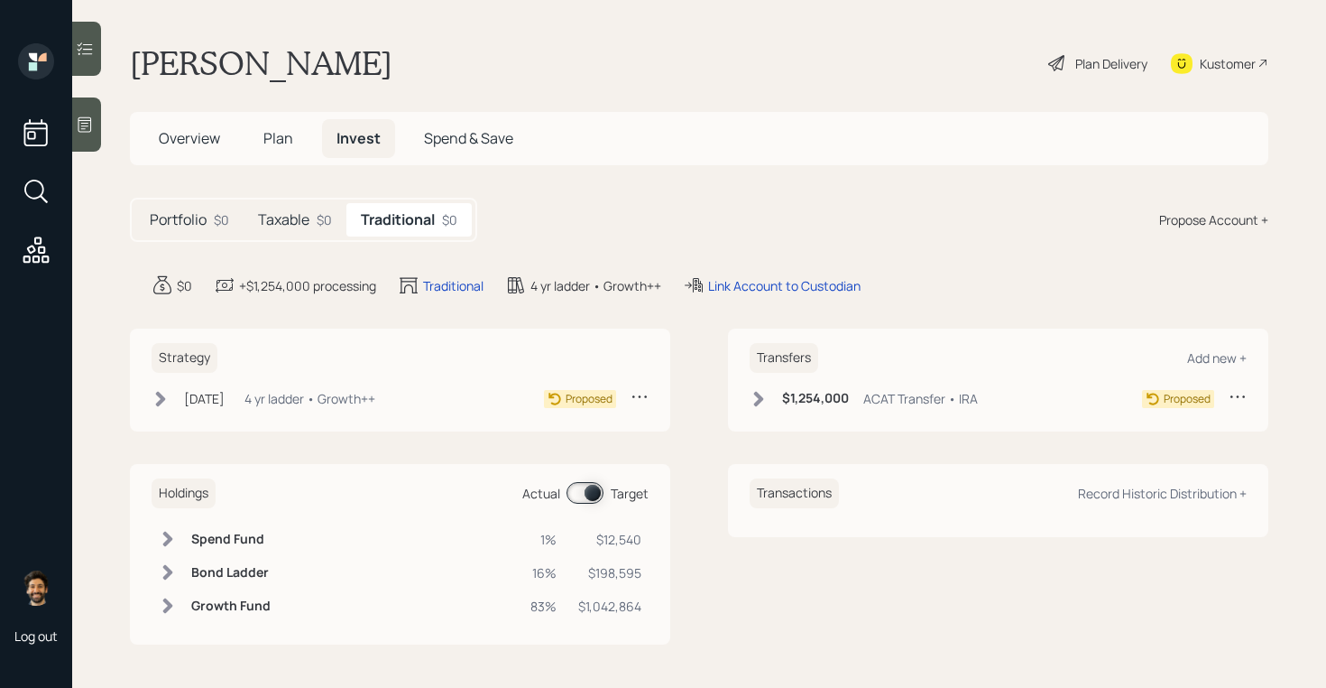
click at [329, 221] on div "$0" at bounding box center [324, 219] width 15 height 19
click at [283, 137] on span "Plan" at bounding box center [278, 138] width 30 height 20
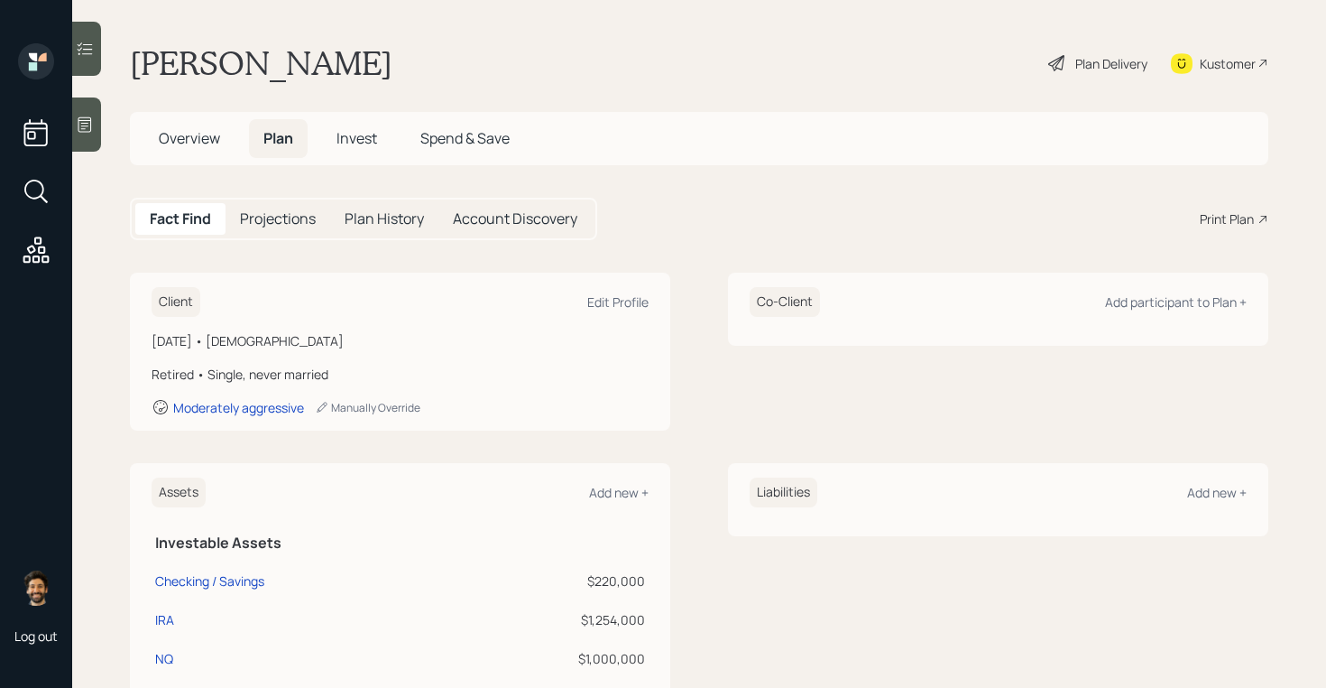
click at [359, 137] on span "Invest" at bounding box center [357, 138] width 41 height 20
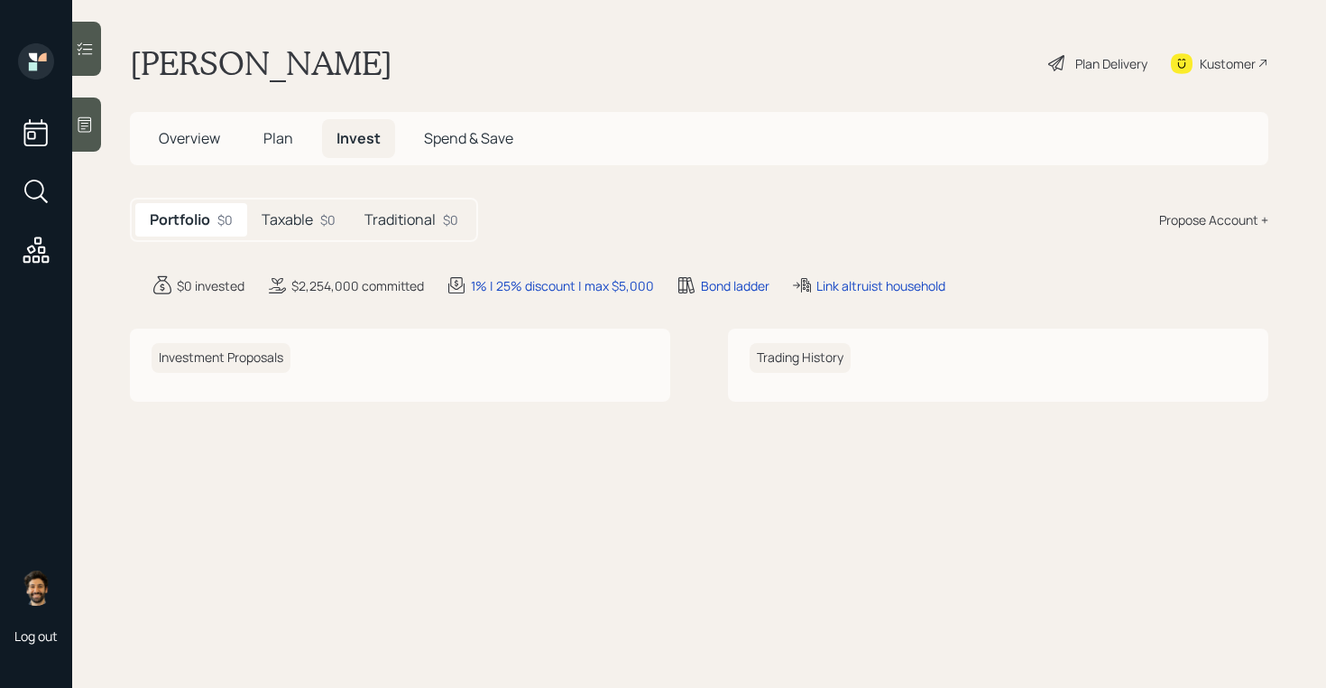
click at [232, 139] on h5 "Overview" at bounding box center [189, 138] width 90 height 39
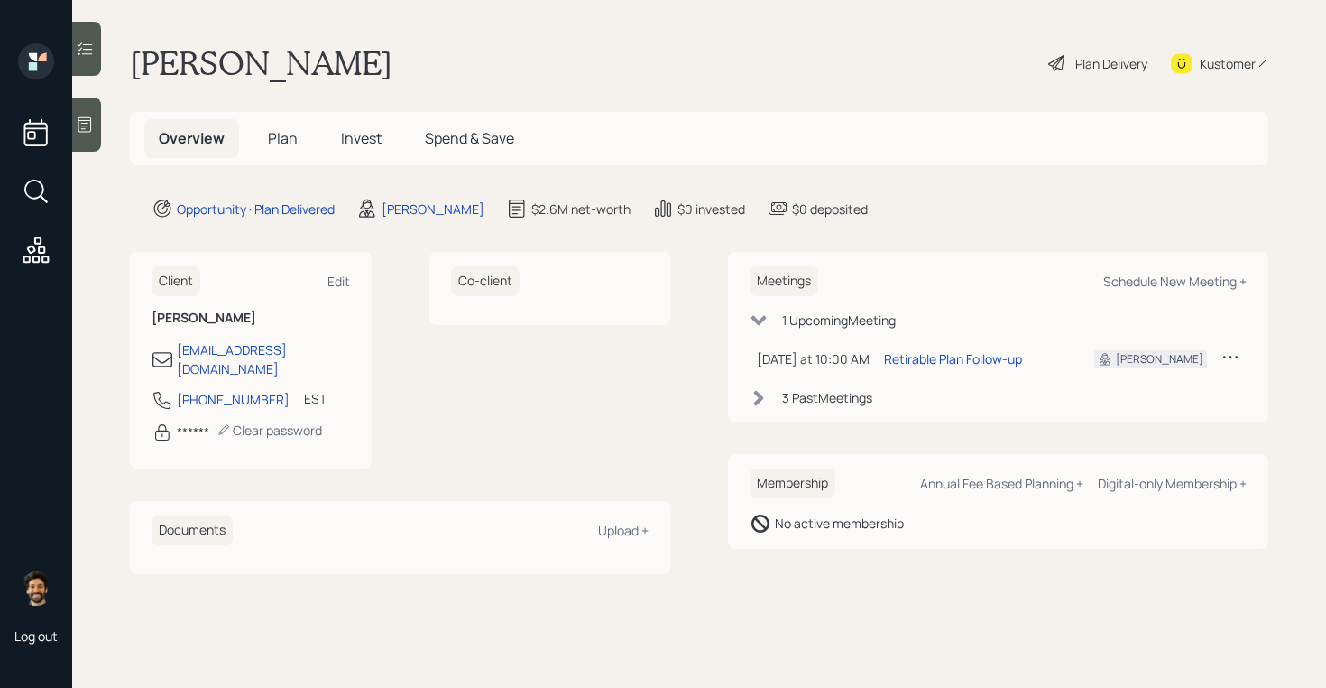
click at [286, 137] on span "Plan" at bounding box center [283, 138] width 30 height 20
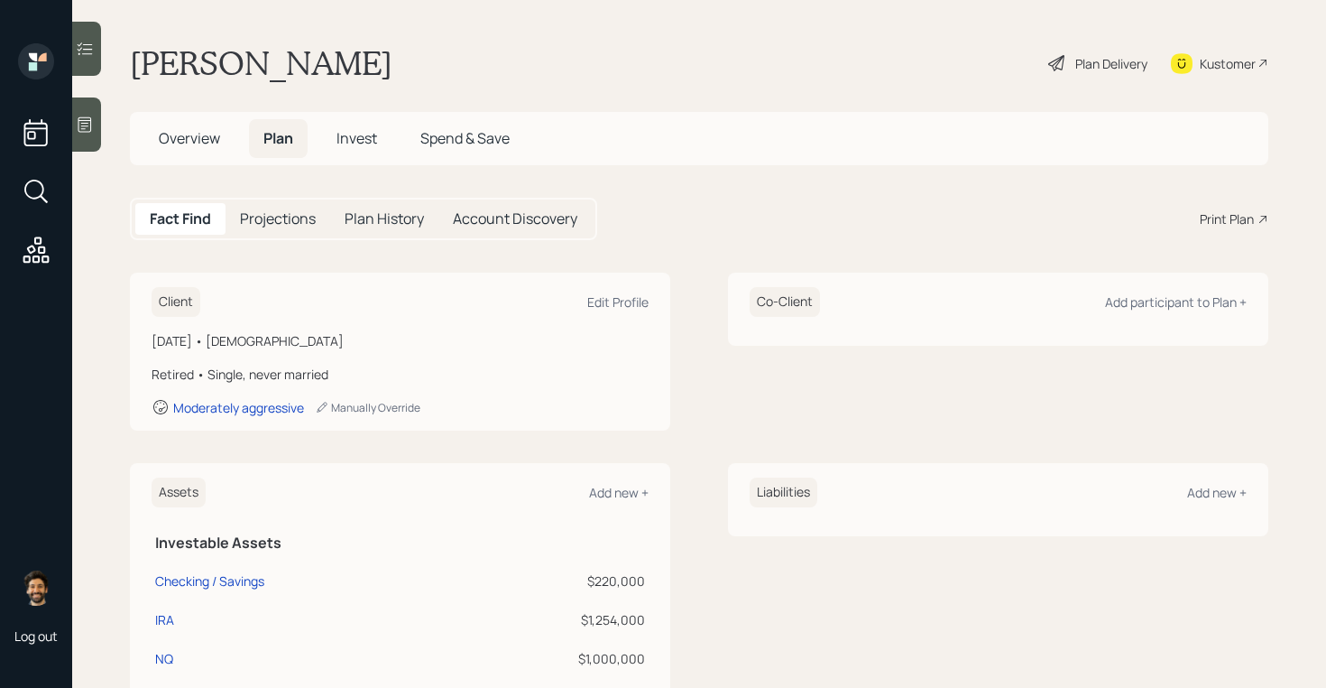
click at [349, 139] on span "Invest" at bounding box center [357, 138] width 41 height 20
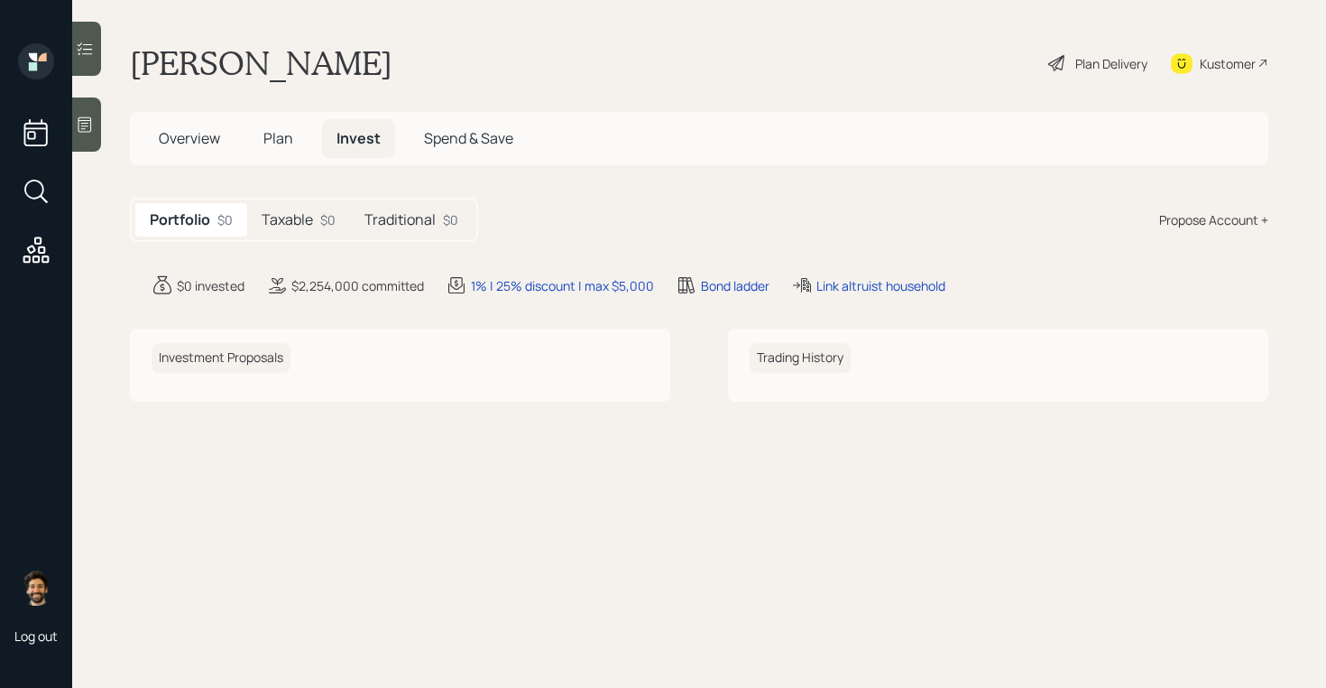
click at [179, 137] on span "Overview" at bounding box center [189, 138] width 61 height 20
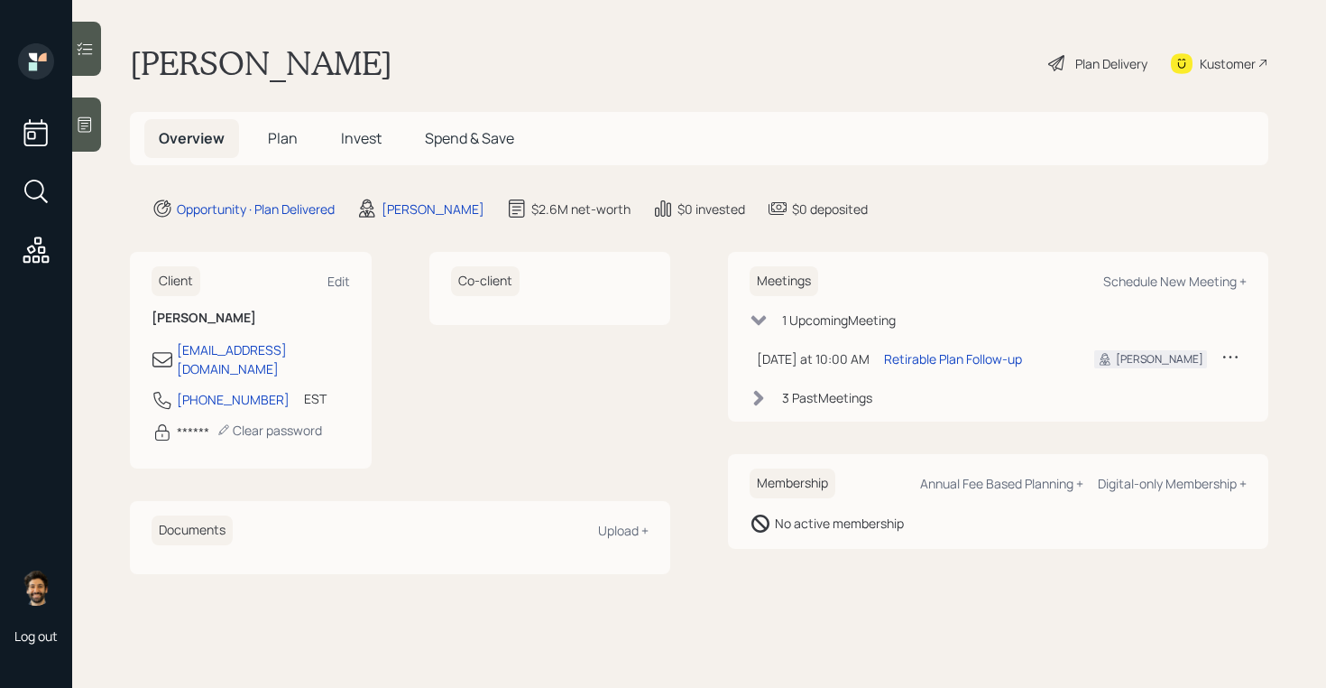
click at [272, 139] on span "Plan" at bounding box center [283, 138] width 30 height 20
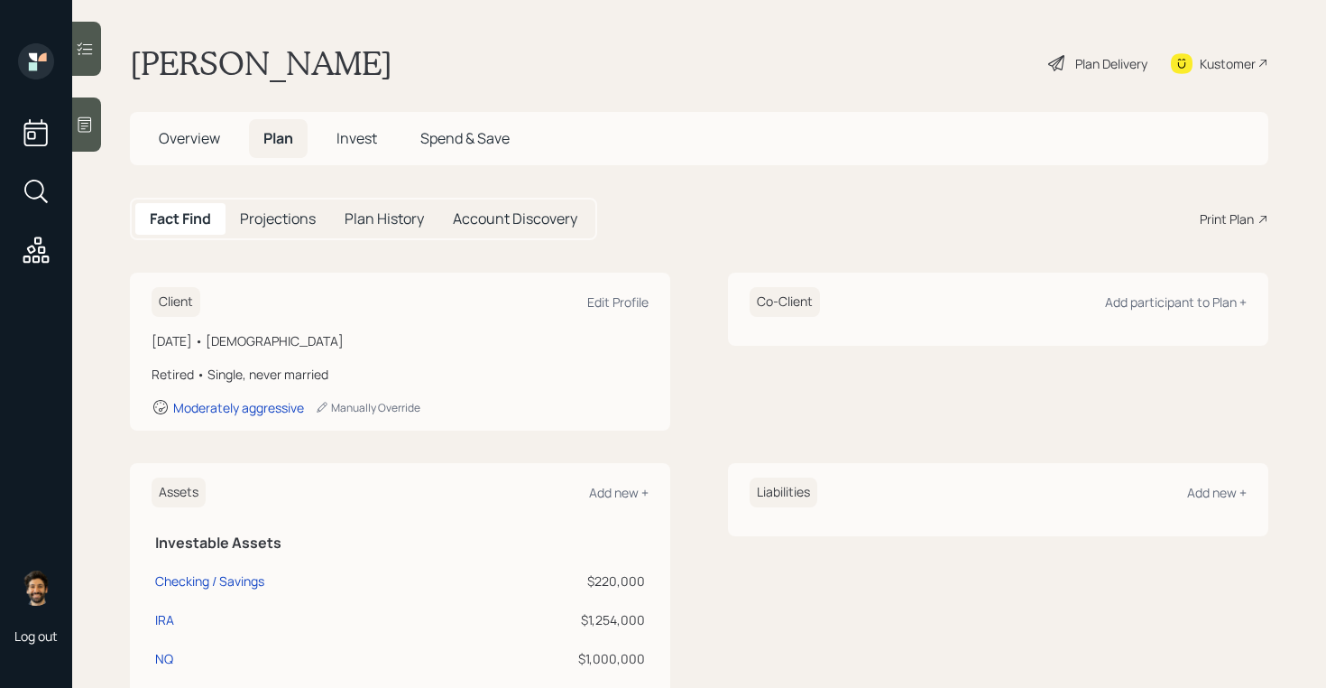
click at [365, 135] on span "Invest" at bounding box center [357, 138] width 41 height 20
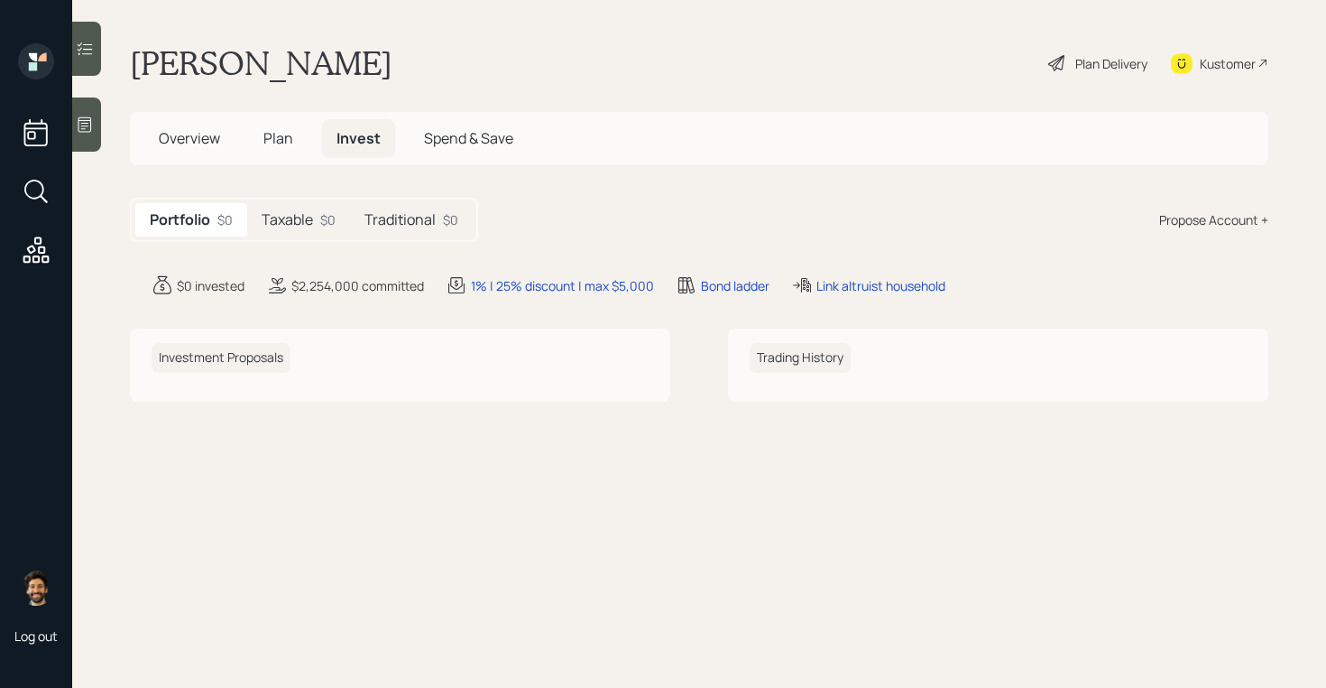
click at [309, 212] on h5 "Taxable" at bounding box center [287, 219] width 51 height 17
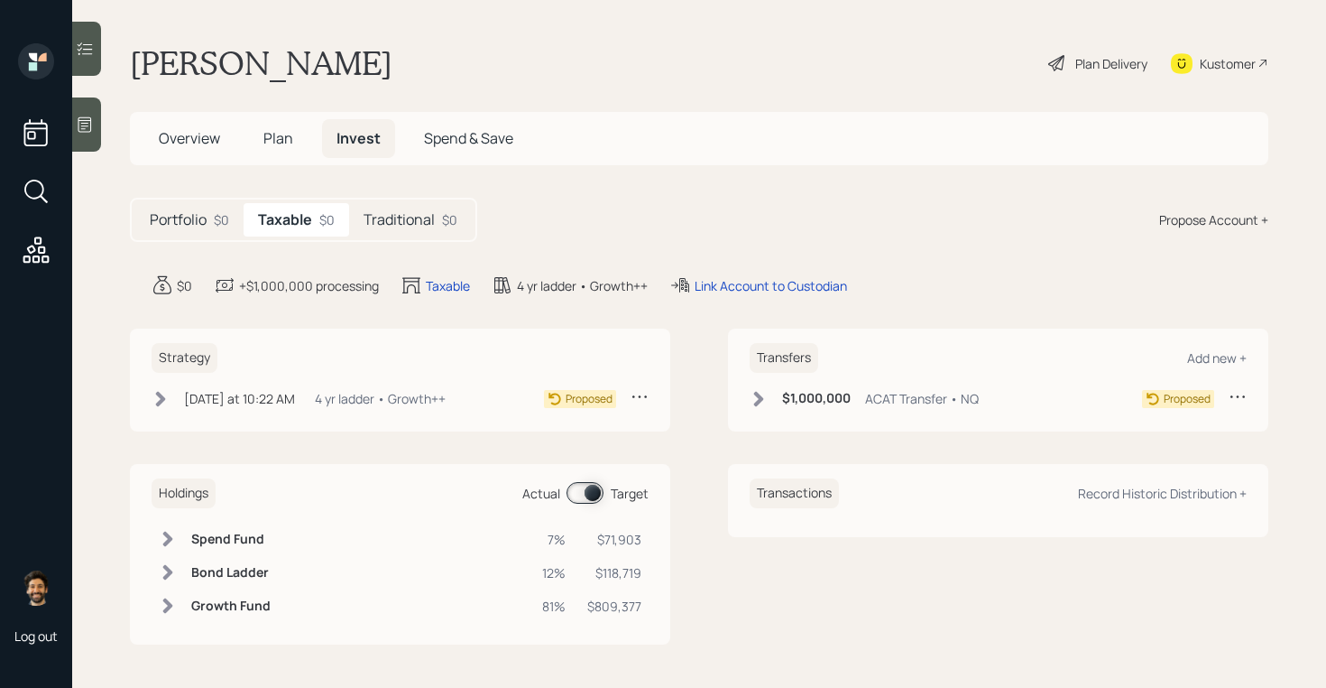
click at [392, 219] on h5 "Traditional" at bounding box center [399, 219] width 71 height 17
click at [300, 218] on h5 "Taxable" at bounding box center [283, 219] width 51 height 17
click at [289, 134] on span "Plan" at bounding box center [278, 138] width 30 height 20
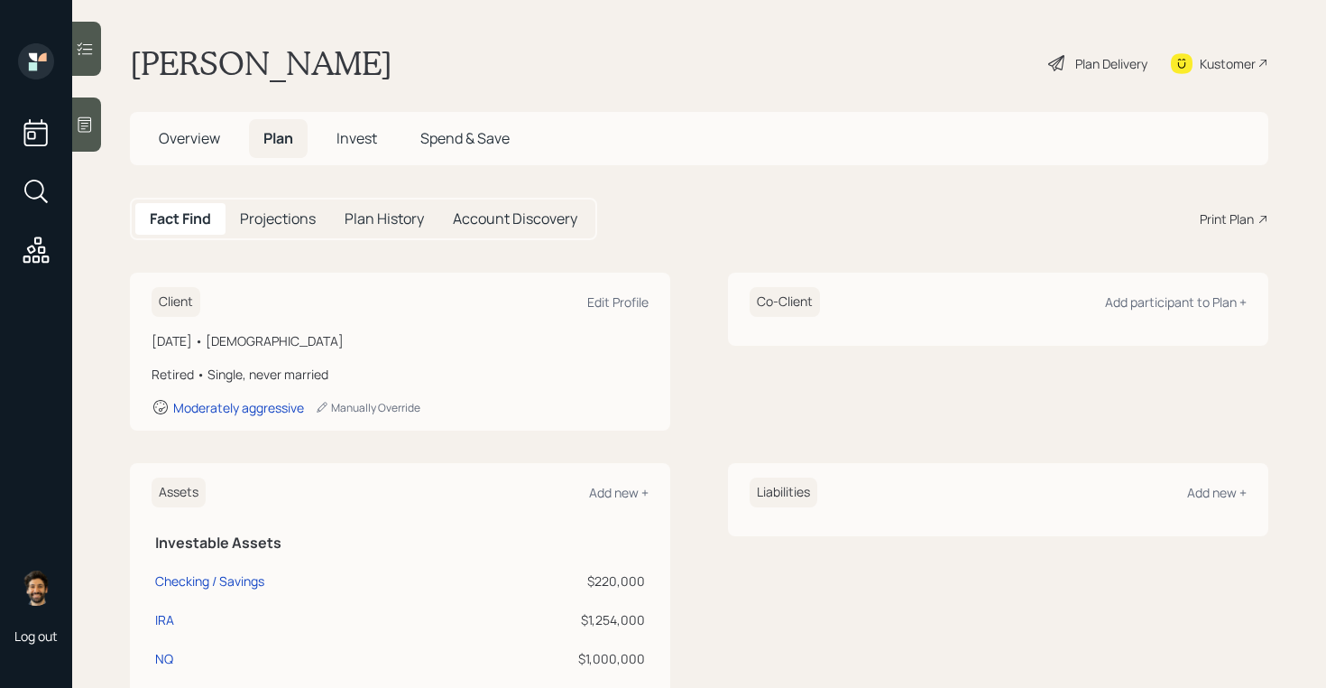
click at [353, 135] on span "Invest" at bounding box center [357, 138] width 41 height 20
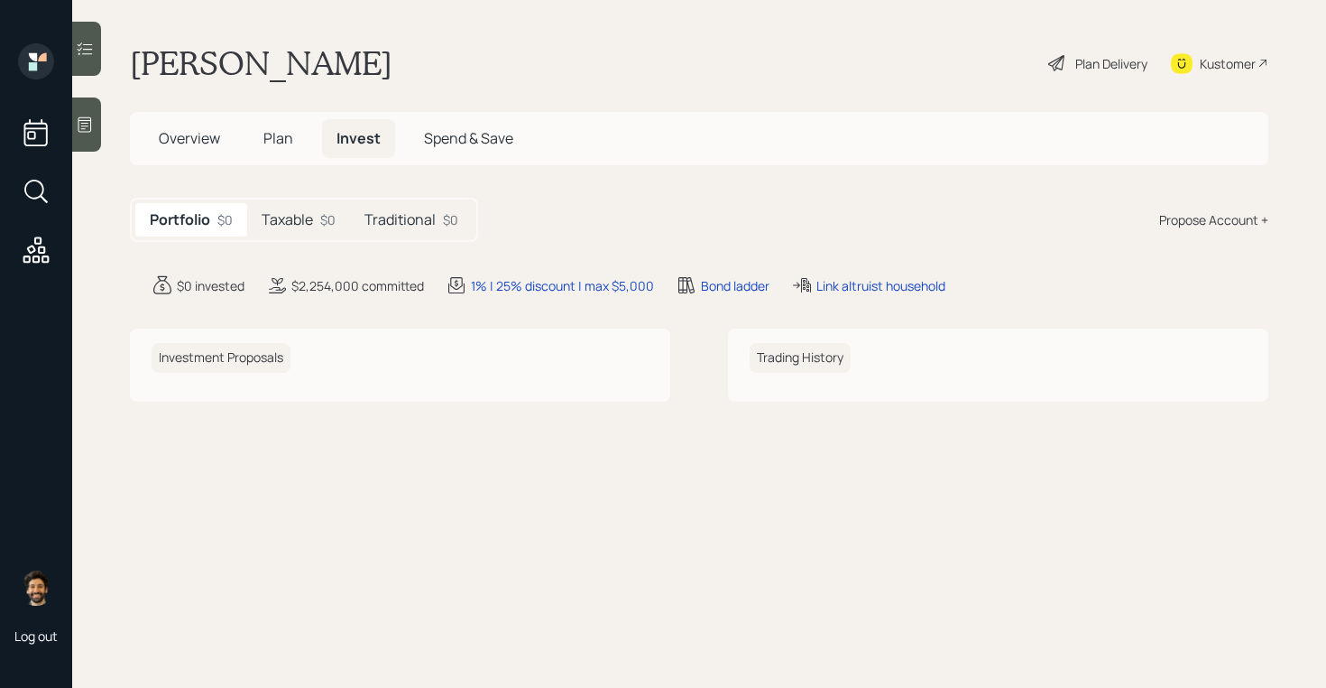
click at [309, 211] on h5 "Taxable" at bounding box center [287, 219] width 51 height 17
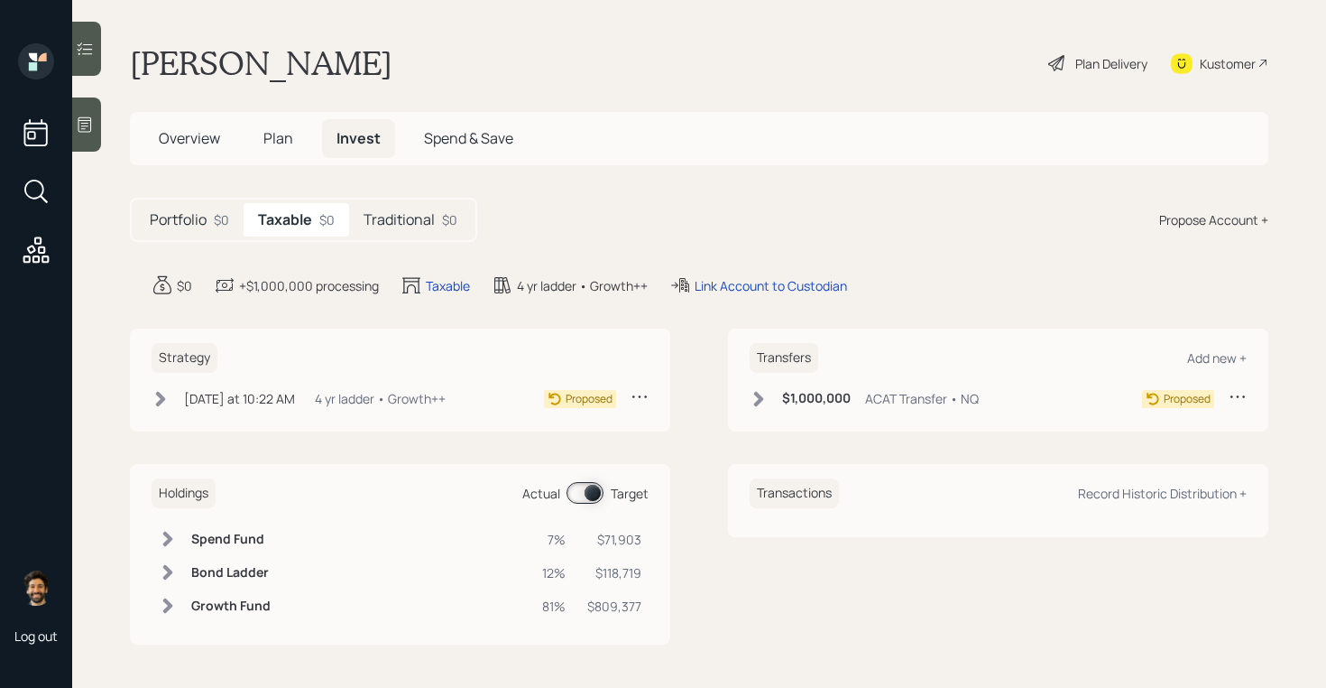
click at [408, 223] on h5 "Traditional" at bounding box center [399, 219] width 71 height 17
click at [323, 217] on div "$0" at bounding box center [324, 219] width 15 height 19
click at [267, 137] on span "Plan" at bounding box center [278, 138] width 30 height 20
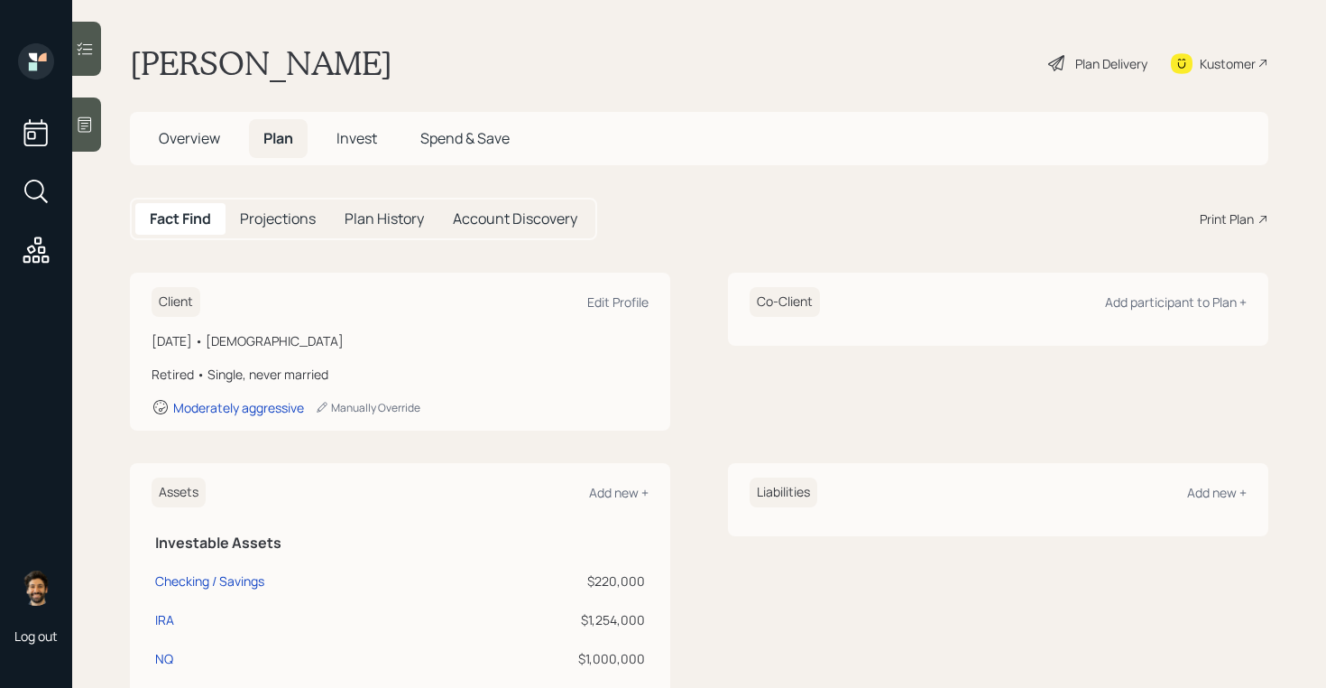
click at [359, 143] on span "Invest" at bounding box center [357, 138] width 41 height 20
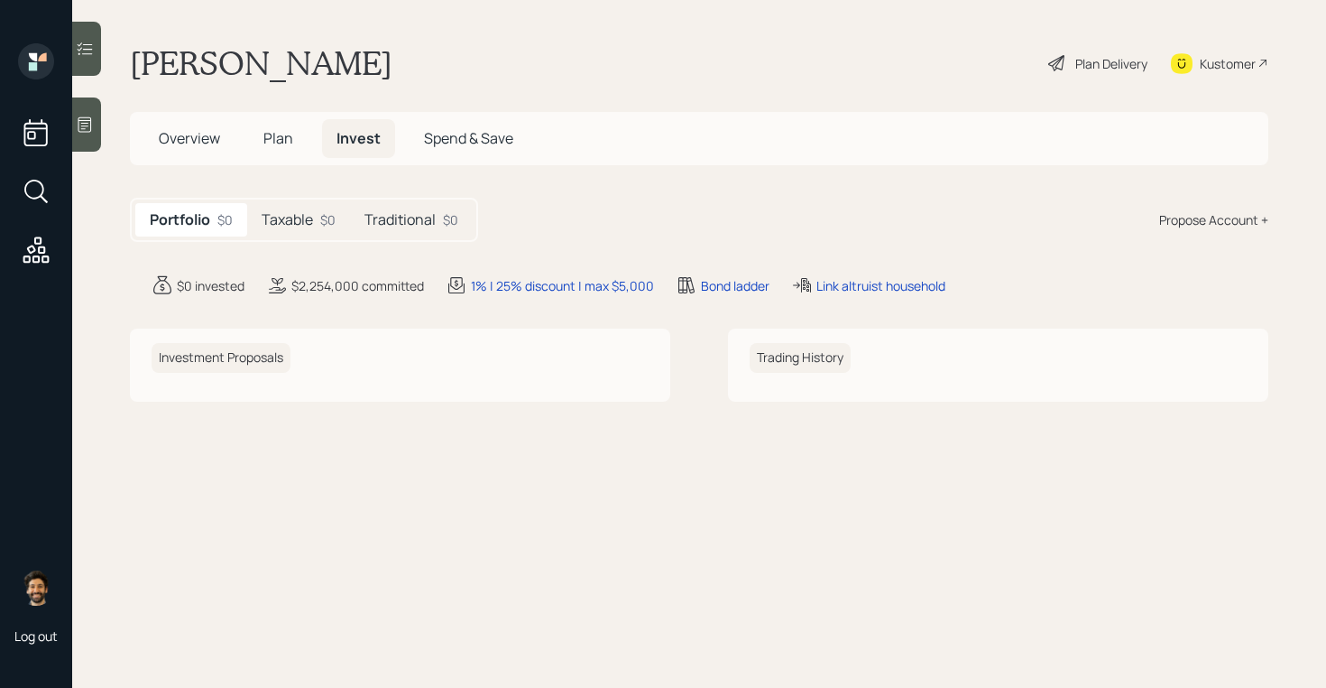
click at [299, 216] on h5 "Taxable" at bounding box center [287, 219] width 51 height 17
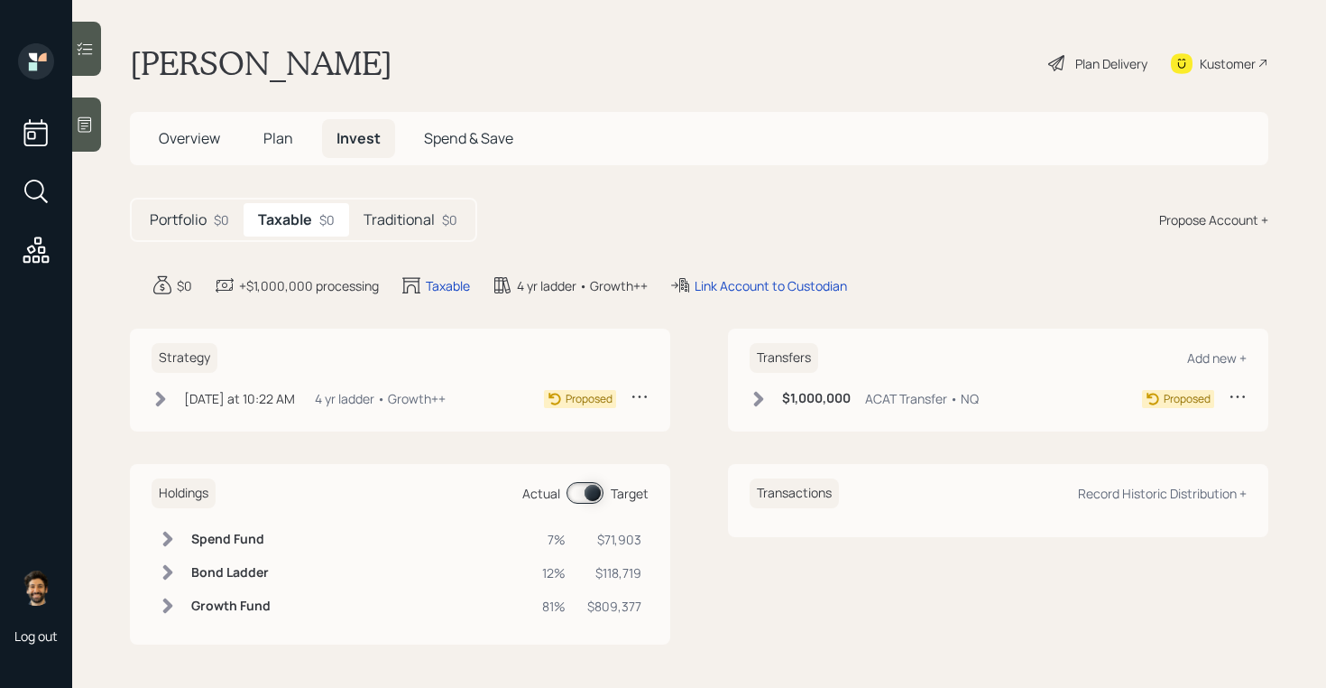
click at [411, 225] on h5 "Traditional" at bounding box center [399, 219] width 71 height 17
click at [328, 219] on div "$0" at bounding box center [324, 219] width 15 height 19
click at [402, 223] on h5 "Traditional" at bounding box center [399, 219] width 71 height 17
click at [331, 217] on div "$0" at bounding box center [324, 219] width 15 height 19
click at [403, 223] on h5 "Traditional" at bounding box center [399, 219] width 71 height 17
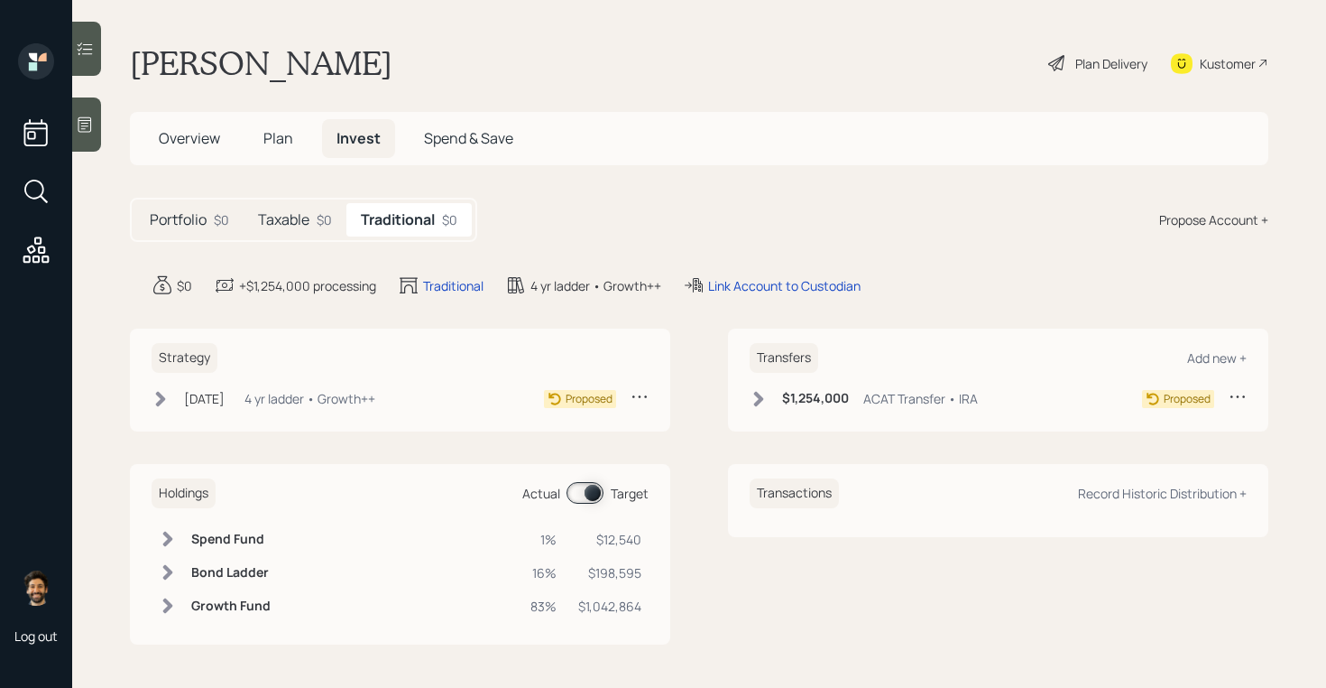
click at [318, 222] on div "$0" at bounding box center [324, 219] width 15 height 19
click at [406, 214] on h5 "Traditional" at bounding box center [399, 219] width 71 height 17
click at [290, 208] on div "Taxable $0" at bounding box center [295, 219] width 103 height 33
click at [277, 131] on span "Plan" at bounding box center [278, 138] width 30 height 20
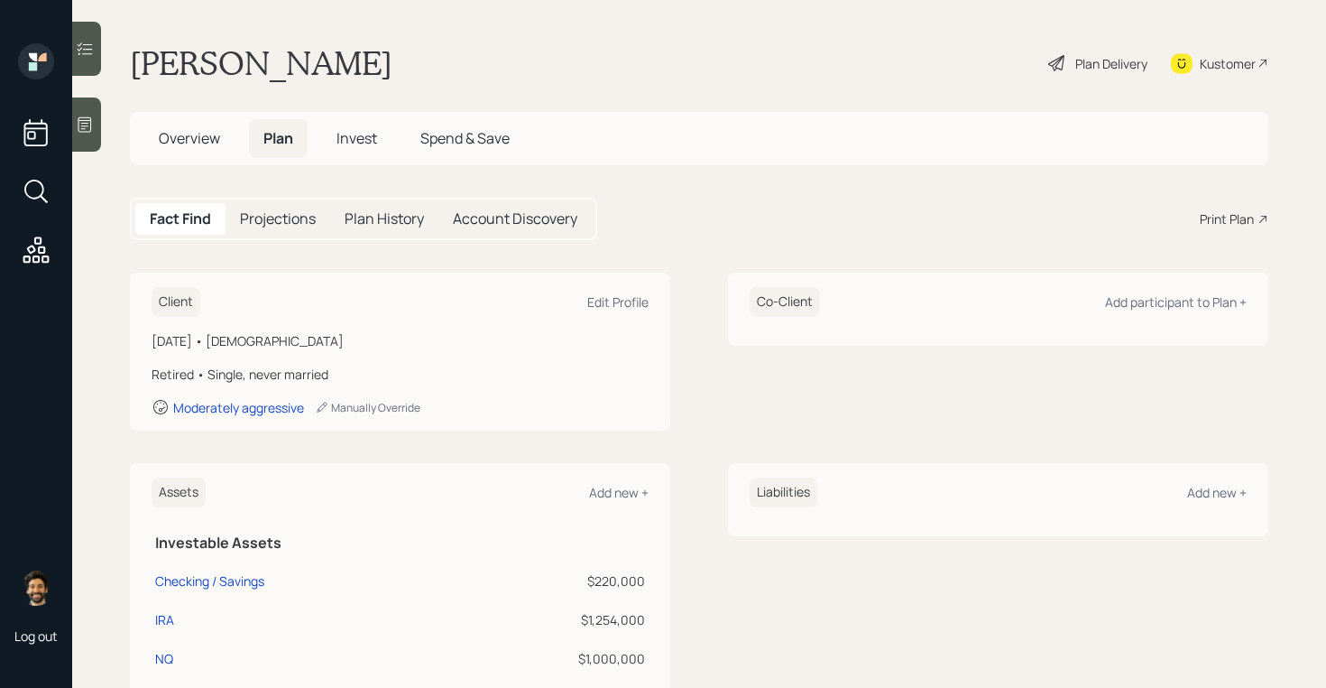
click at [212, 133] on span "Overview" at bounding box center [189, 138] width 61 height 20
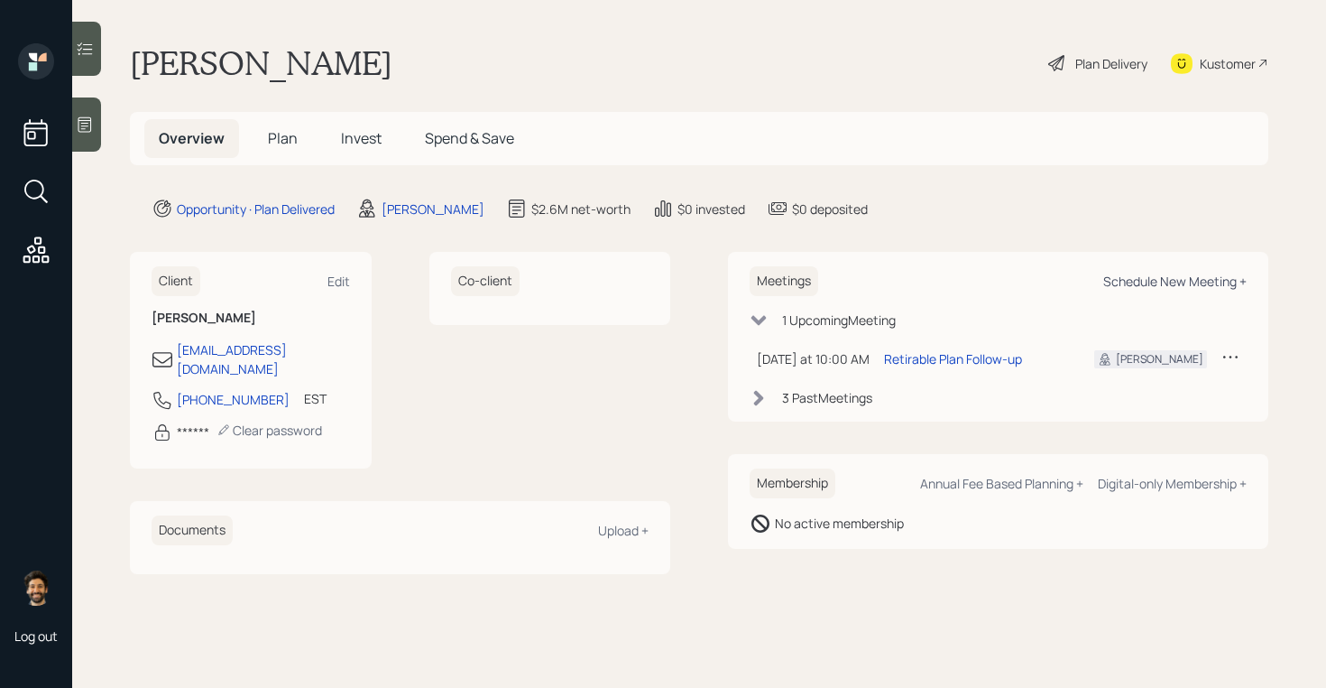
click at [1132, 279] on div "Schedule New Meeting +" at bounding box center [1174, 280] width 143 height 17
select select "f14b762f-c7c2-4b89-9227-8fa891345eea"
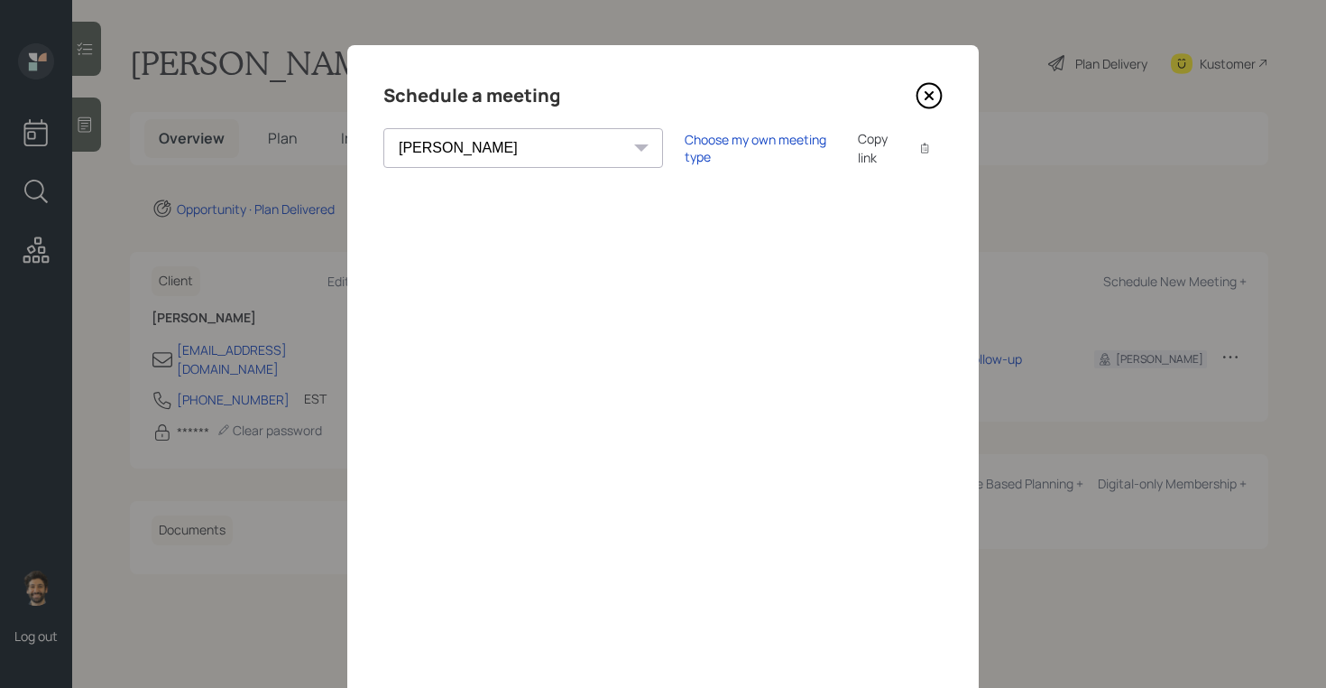
click at [926, 98] on icon at bounding box center [929, 95] width 7 height 7
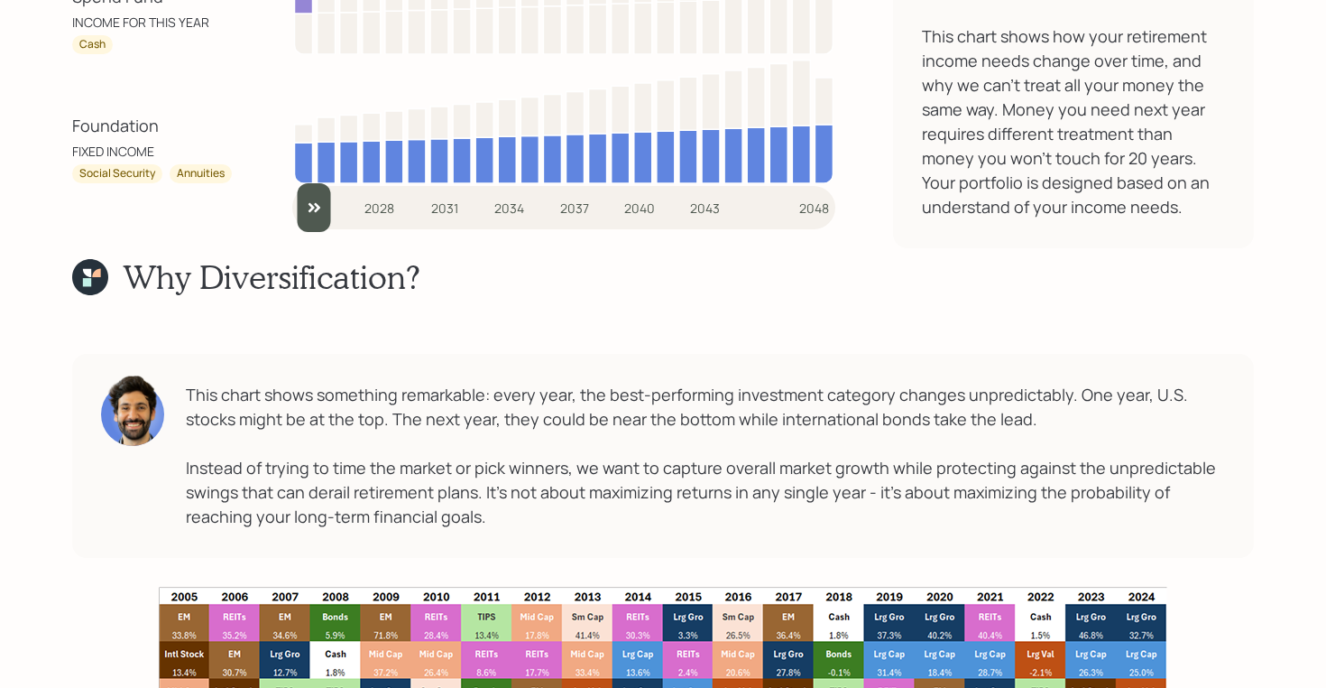
scroll to position [10109, 0]
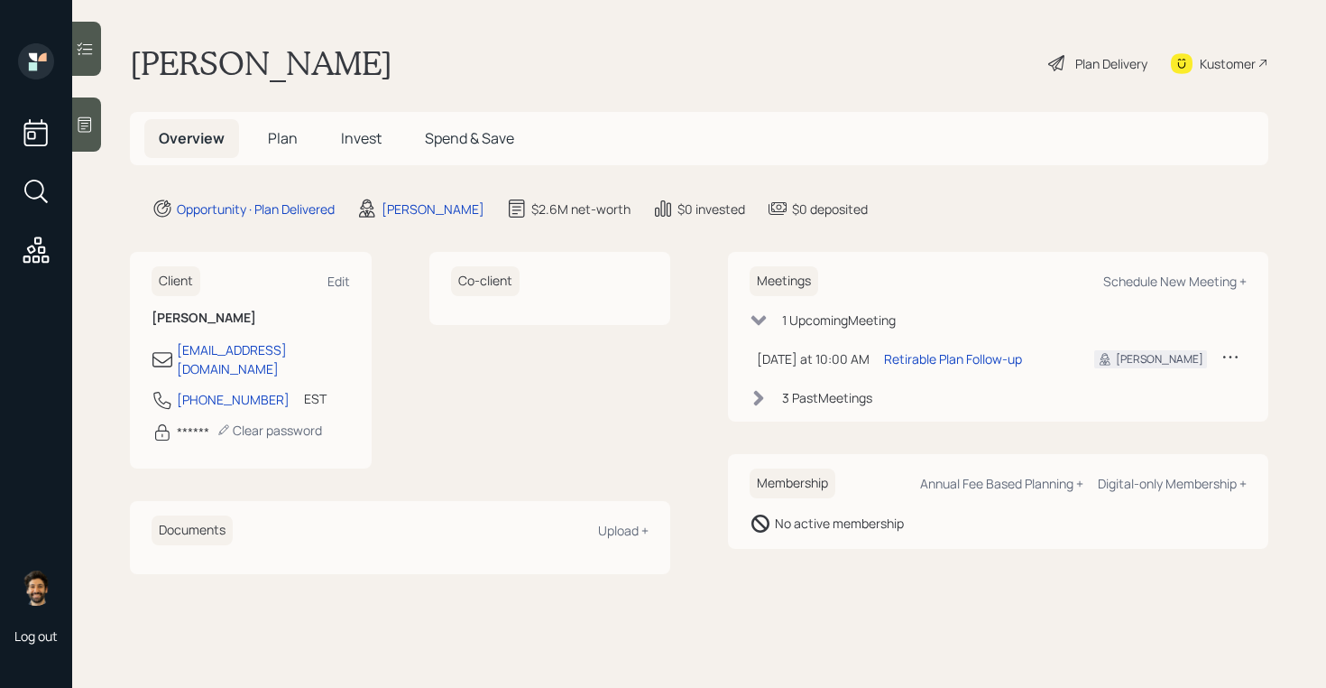
click at [282, 142] on span "Plan" at bounding box center [283, 138] width 30 height 20
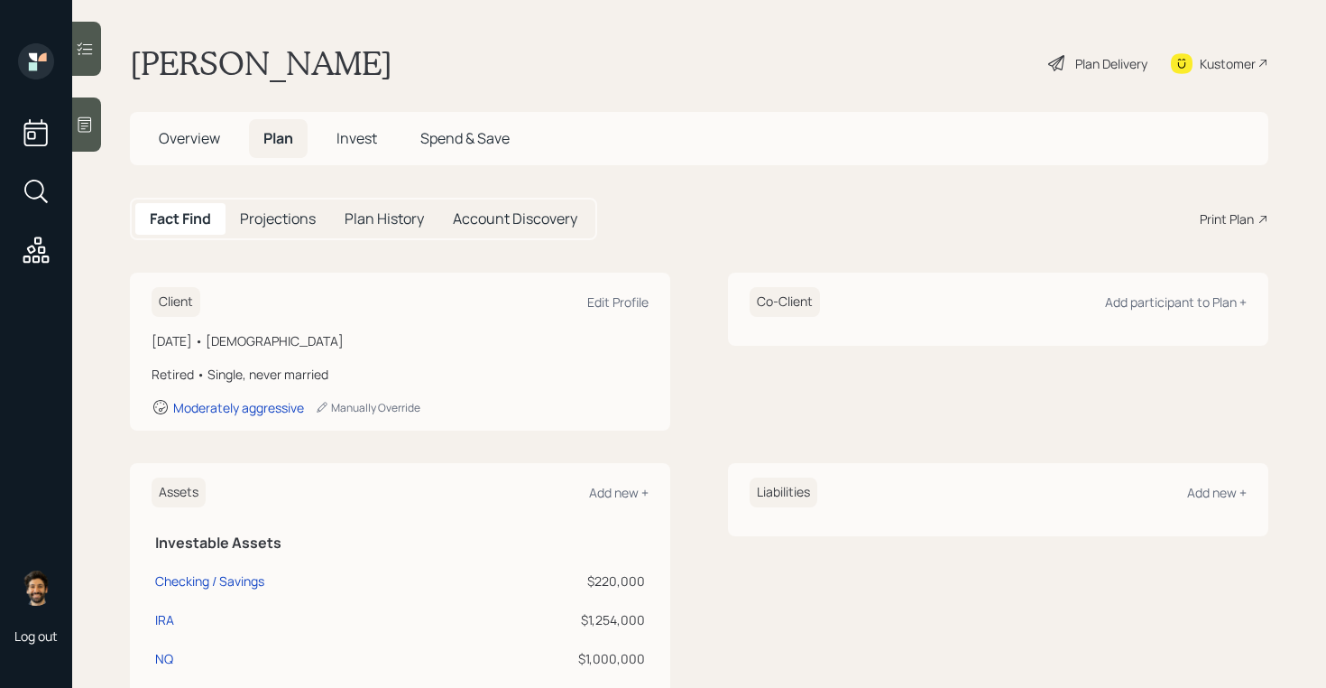
click at [1235, 214] on div "Print Plan" at bounding box center [1227, 218] width 54 height 19
